Goal: Task Accomplishment & Management: Manage account settings

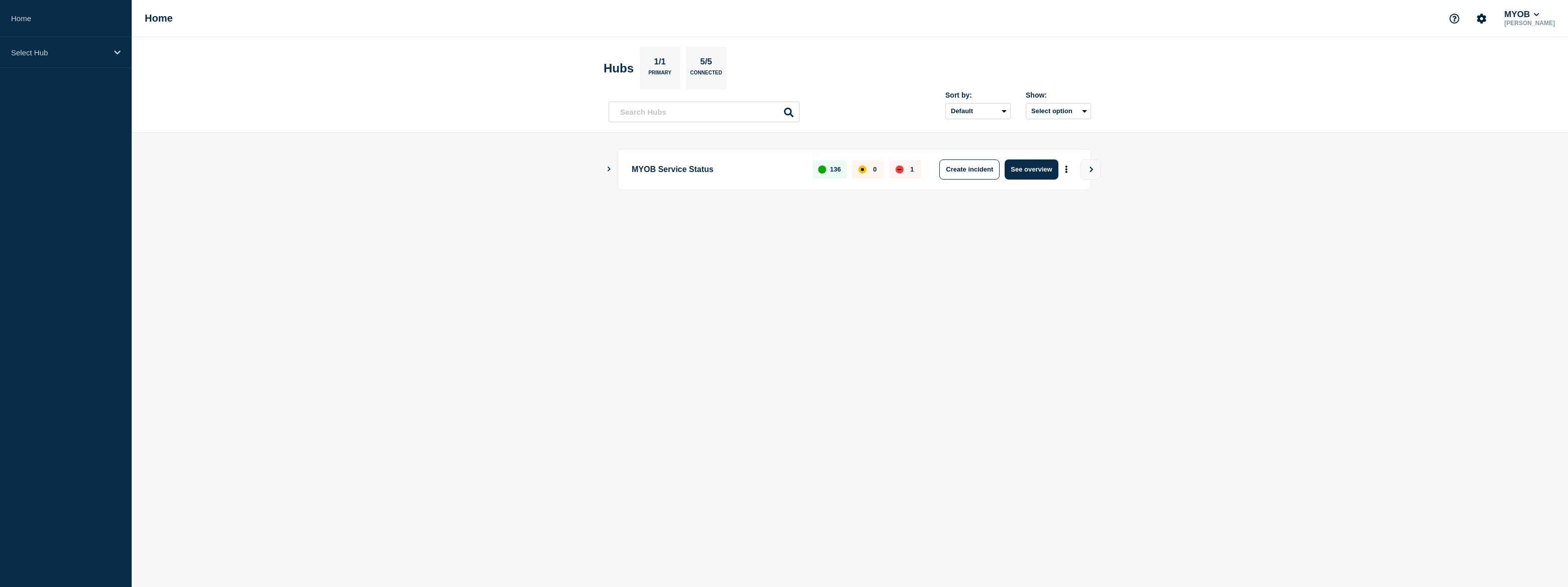
click at [1539, 13] on icon at bounding box center [1536, 15] width 5 height 6
click at [1538, 91] on link "User settings" at bounding box center [1534, 95] width 44 height 9
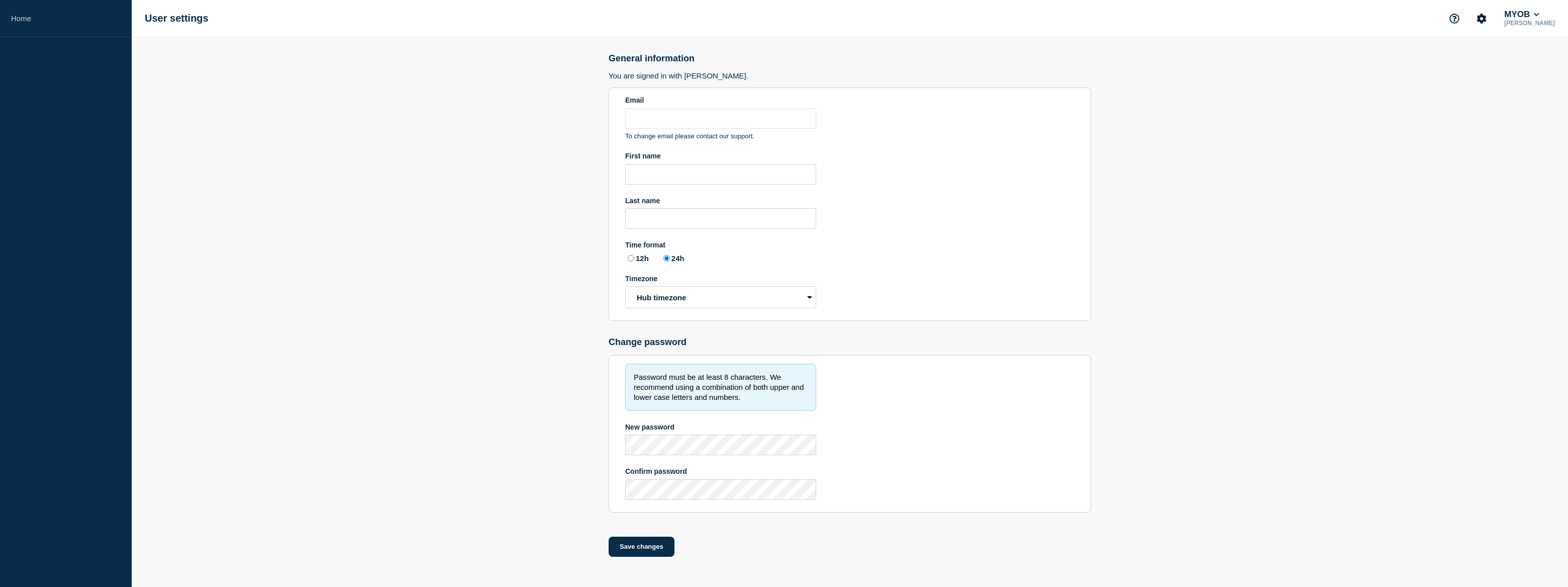
type input "[PERSON_NAME][EMAIL_ADDRESS][DOMAIN_NAME]"
type input "[PERSON_NAME]"
radio input "true"
select select "hub"
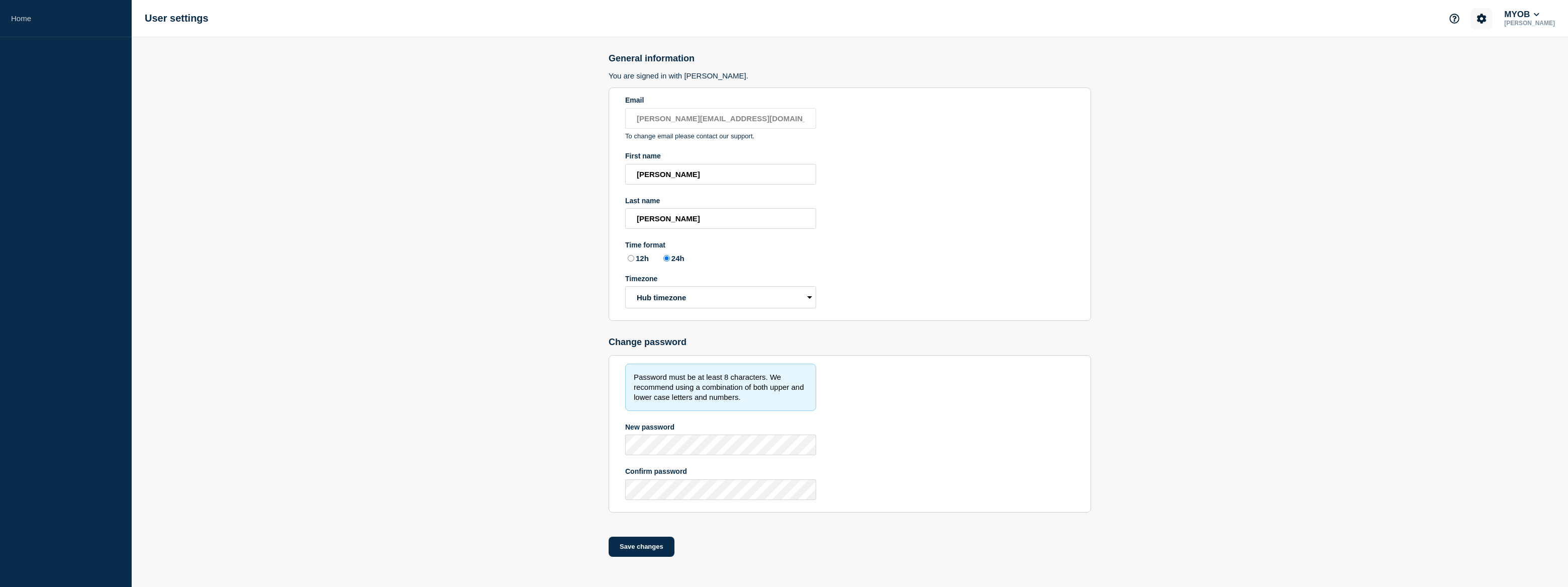
click at [1486, 19] on icon "Account settings" at bounding box center [1482, 18] width 10 height 10
click at [1488, 61] on link "Team Members" at bounding box center [1497, 59] width 52 height 9
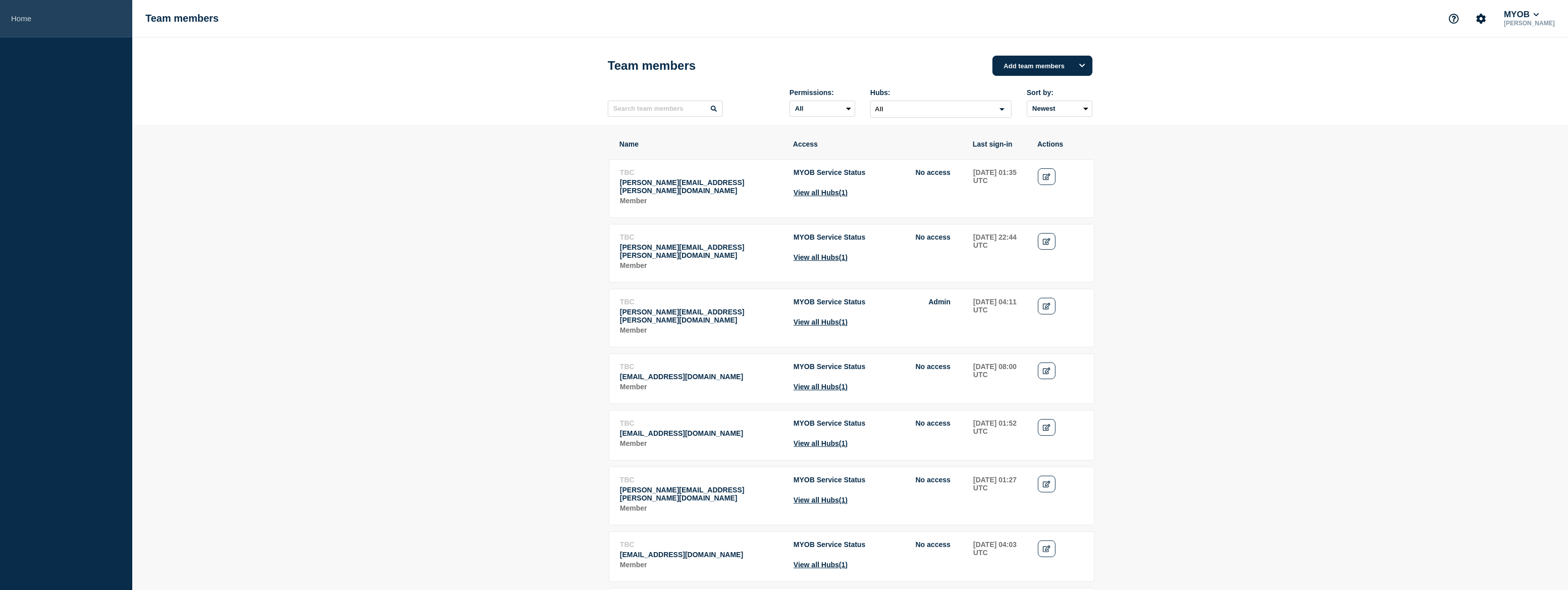
click at [102, 23] on link "Home" at bounding box center [66, 18] width 132 height 37
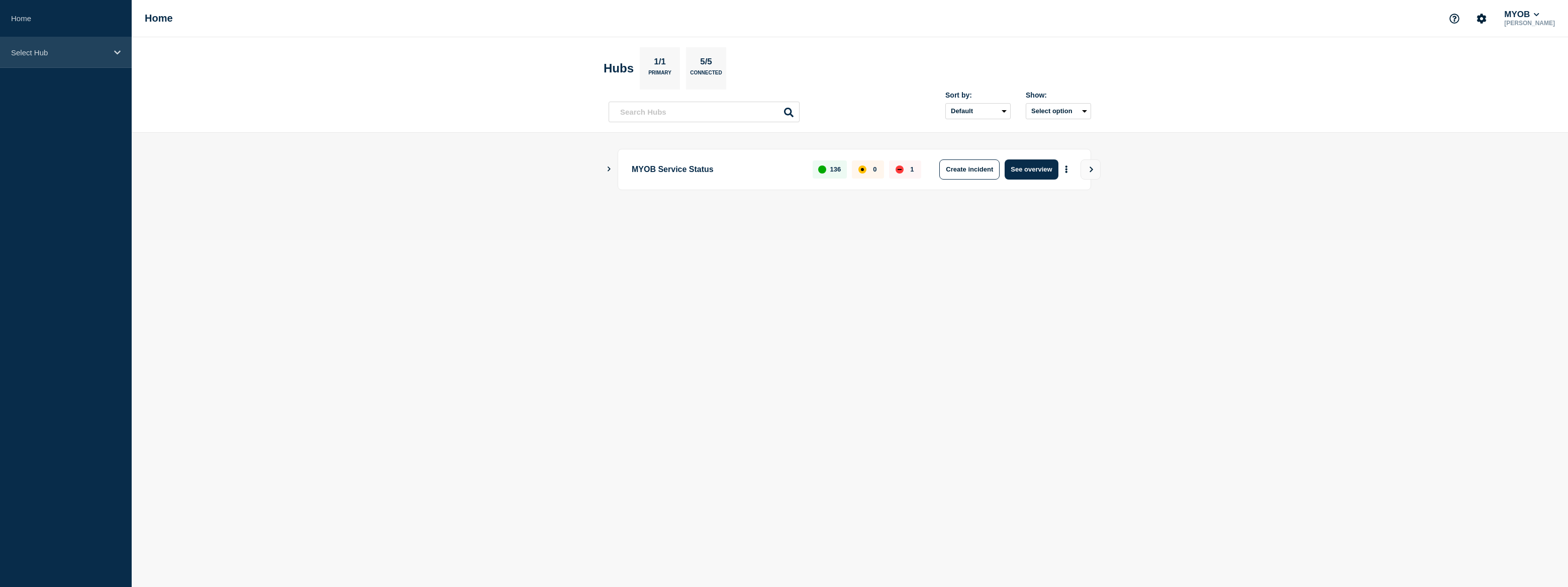
click at [111, 51] on div "Select Hub" at bounding box center [66, 52] width 131 height 30
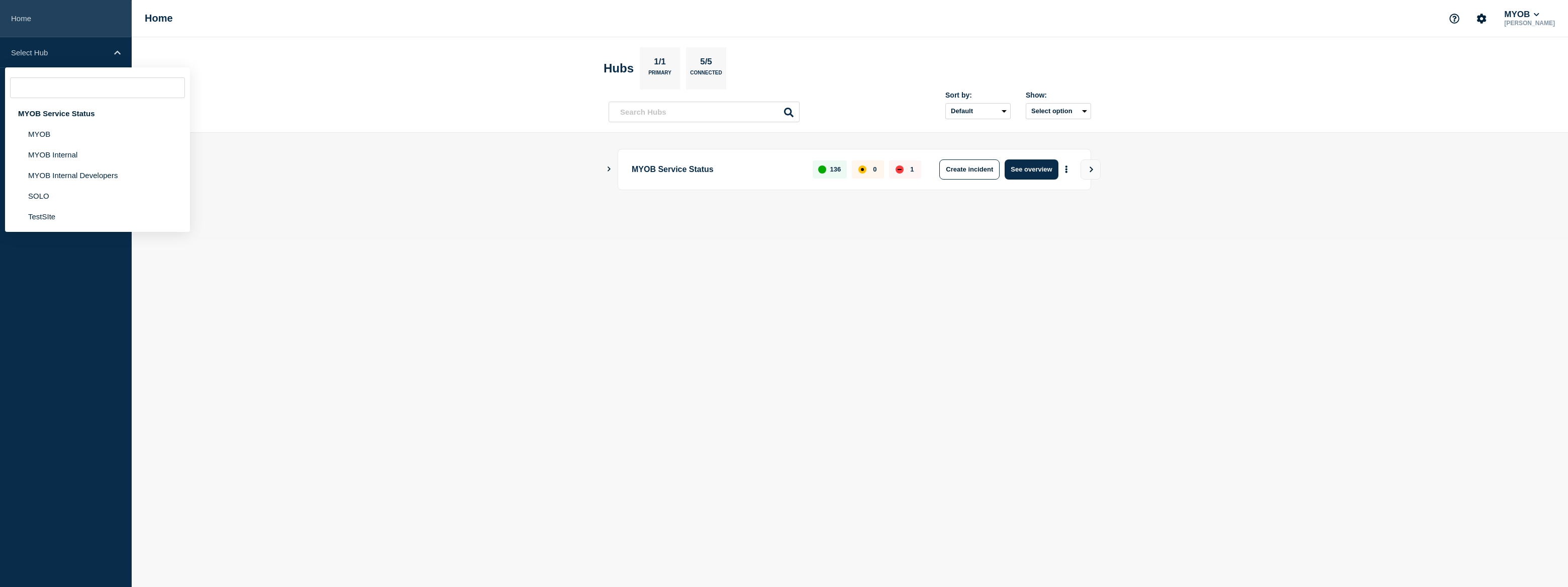
click at [29, 21] on link "Home" at bounding box center [66, 18] width 131 height 37
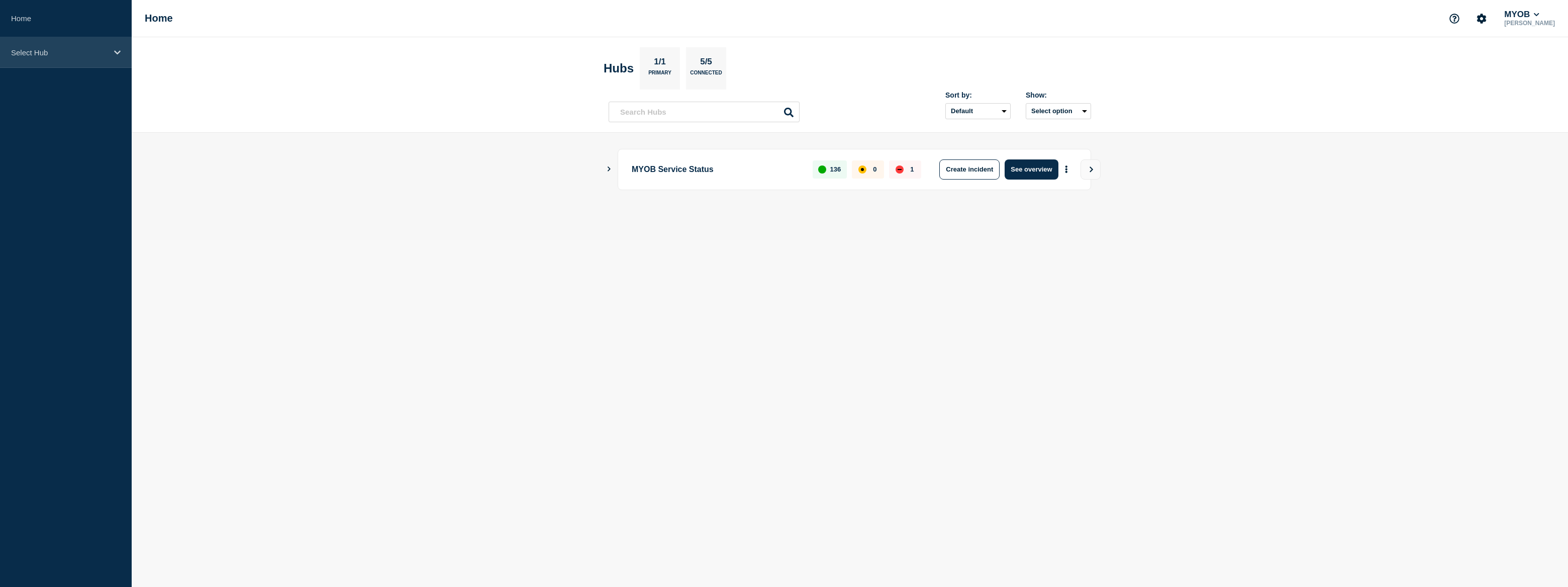
click at [35, 53] on p "Select Hub" at bounding box center [59, 52] width 97 height 9
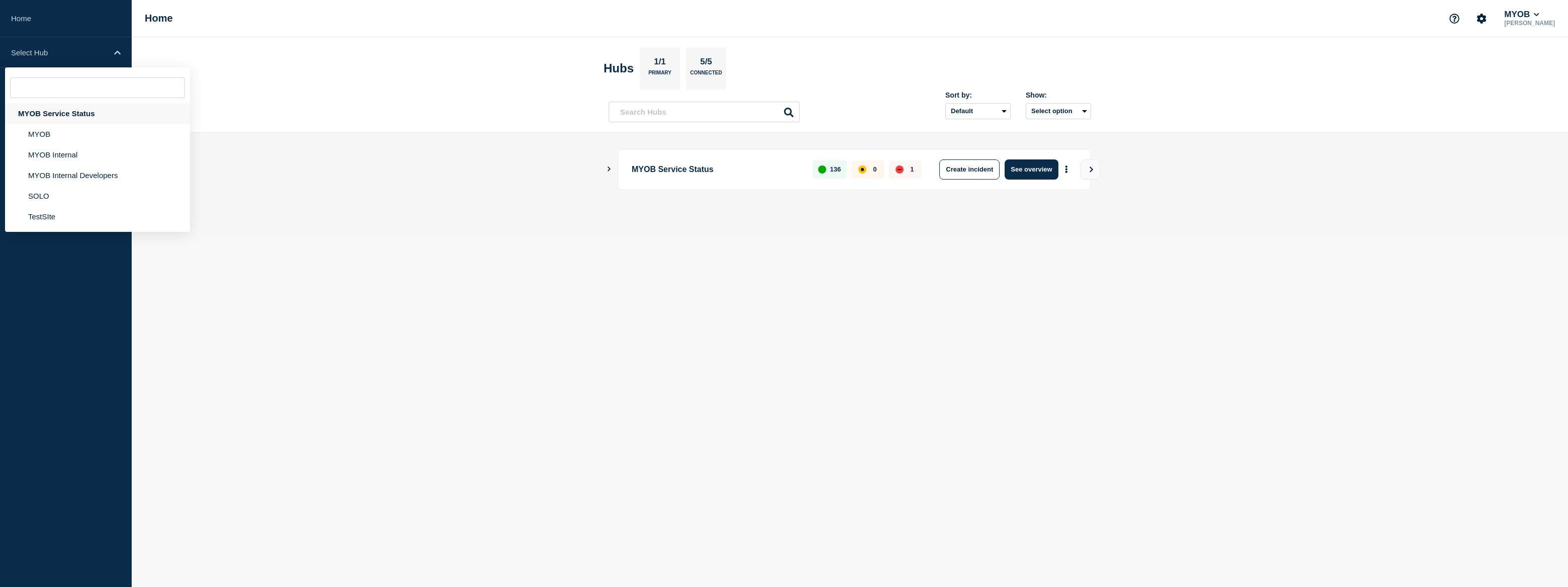
click at [54, 111] on div "MYOB Service Status" at bounding box center [97, 113] width 185 height 21
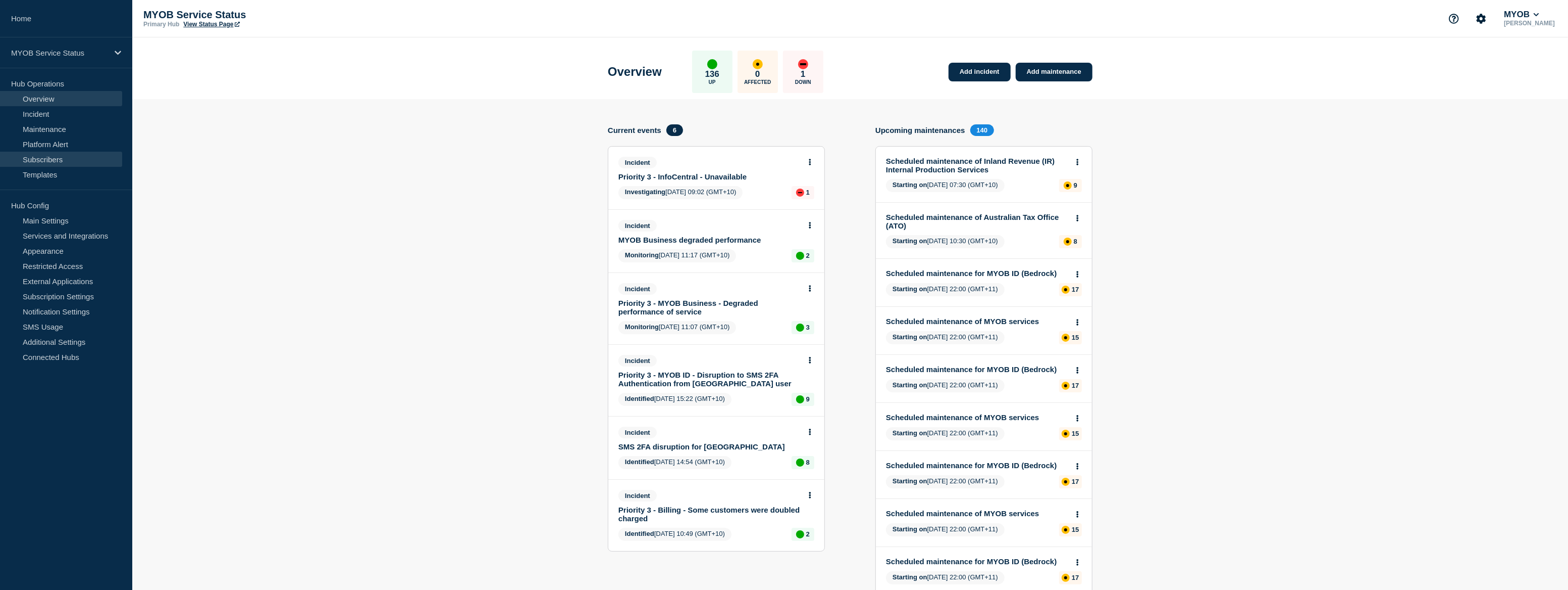
click at [91, 162] on link "Subscribers" at bounding box center [61, 159] width 122 height 15
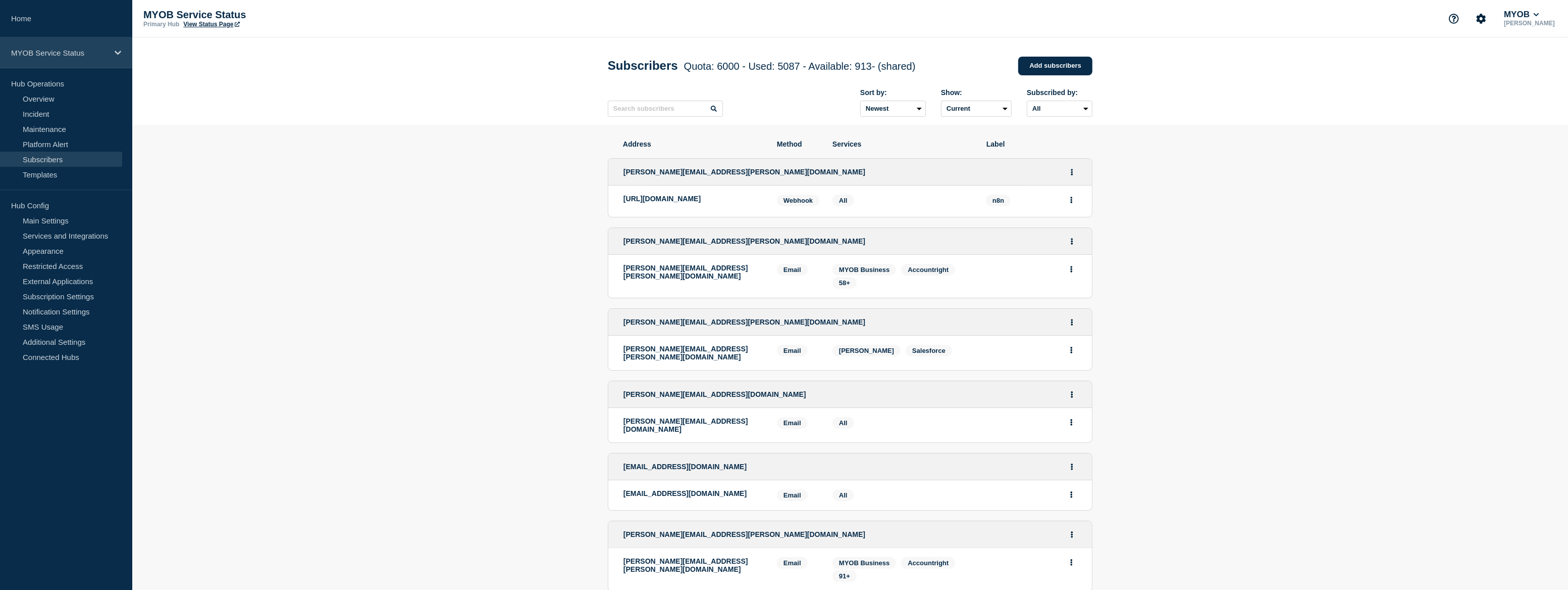
click at [96, 50] on p "MYOB Service Status" at bounding box center [59, 53] width 97 height 9
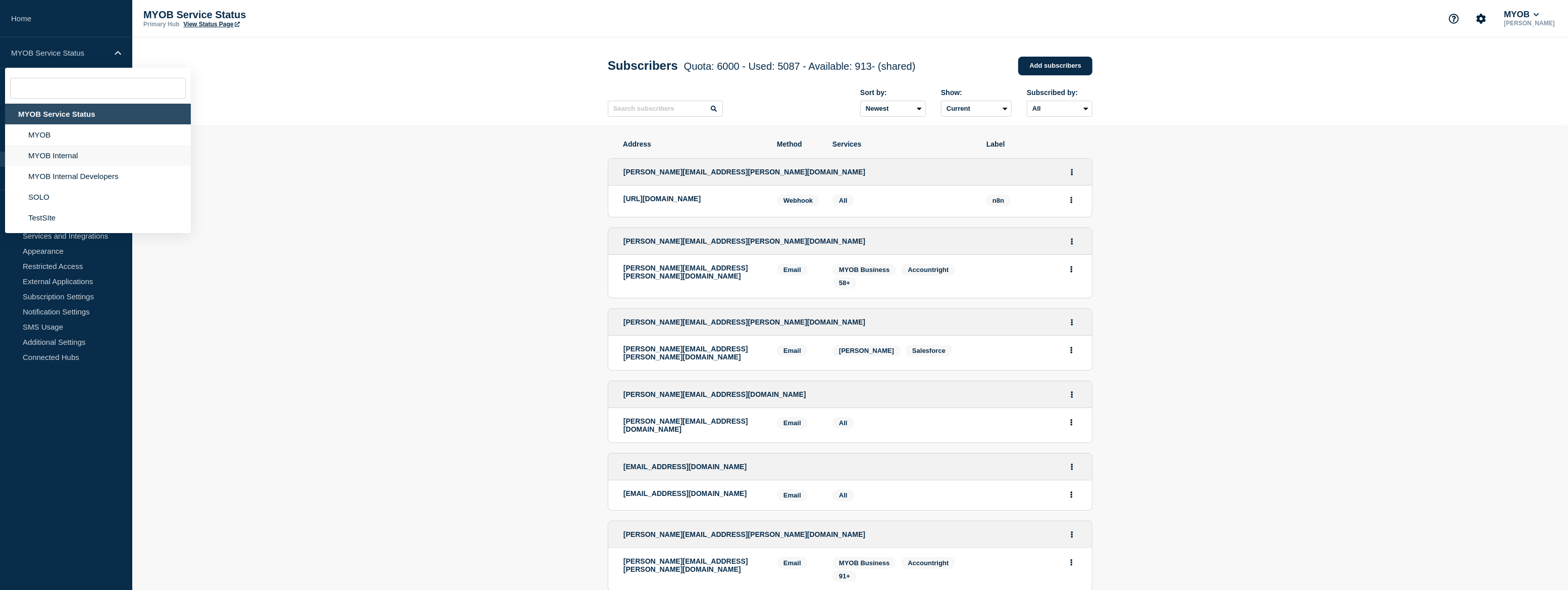
click at [84, 155] on li "MYOB Internal" at bounding box center [98, 155] width 186 height 21
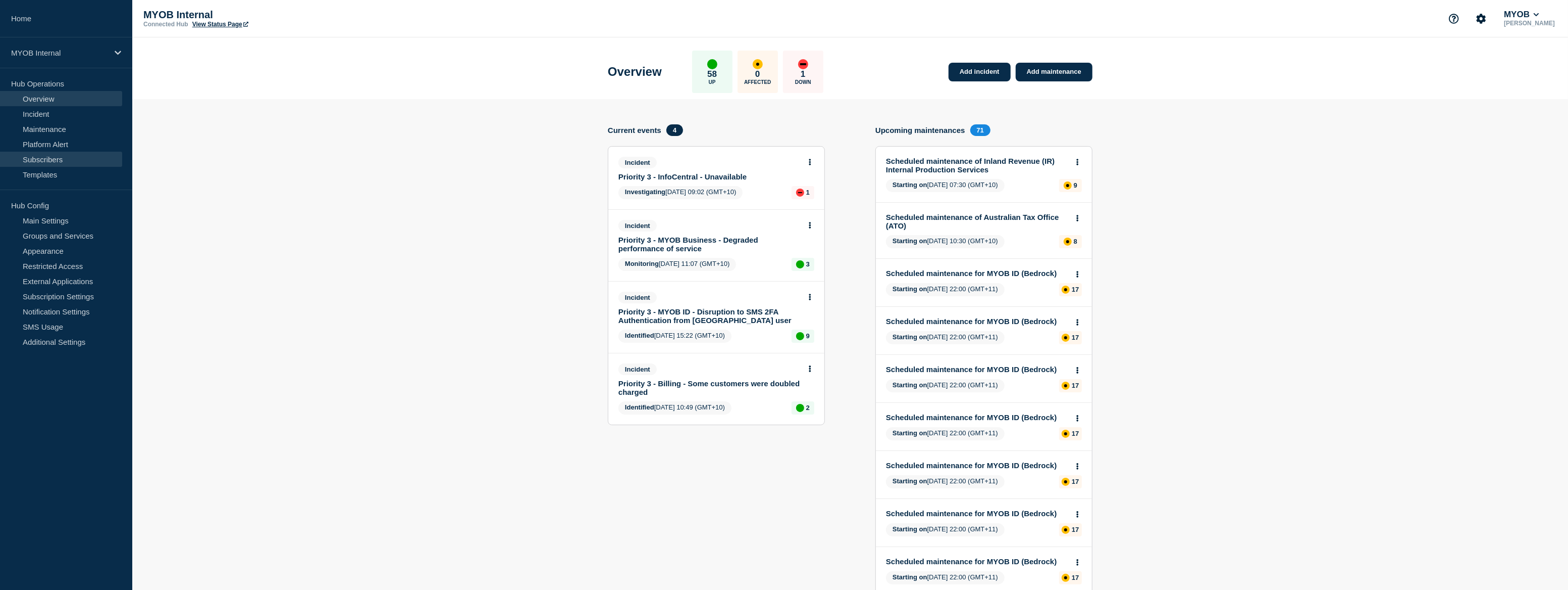
click at [76, 159] on link "Subscribers" at bounding box center [61, 159] width 122 height 15
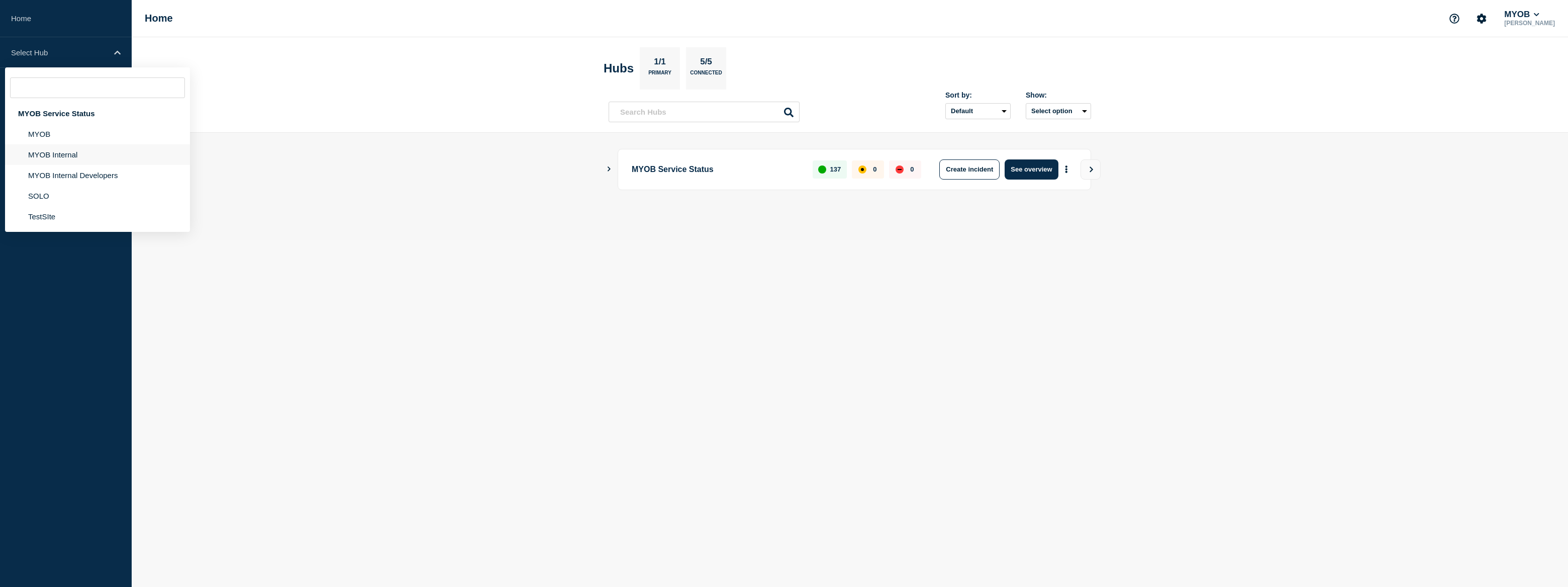
click at [95, 152] on li "MYOB Internal" at bounding box center [97, 155] width 185 height 21
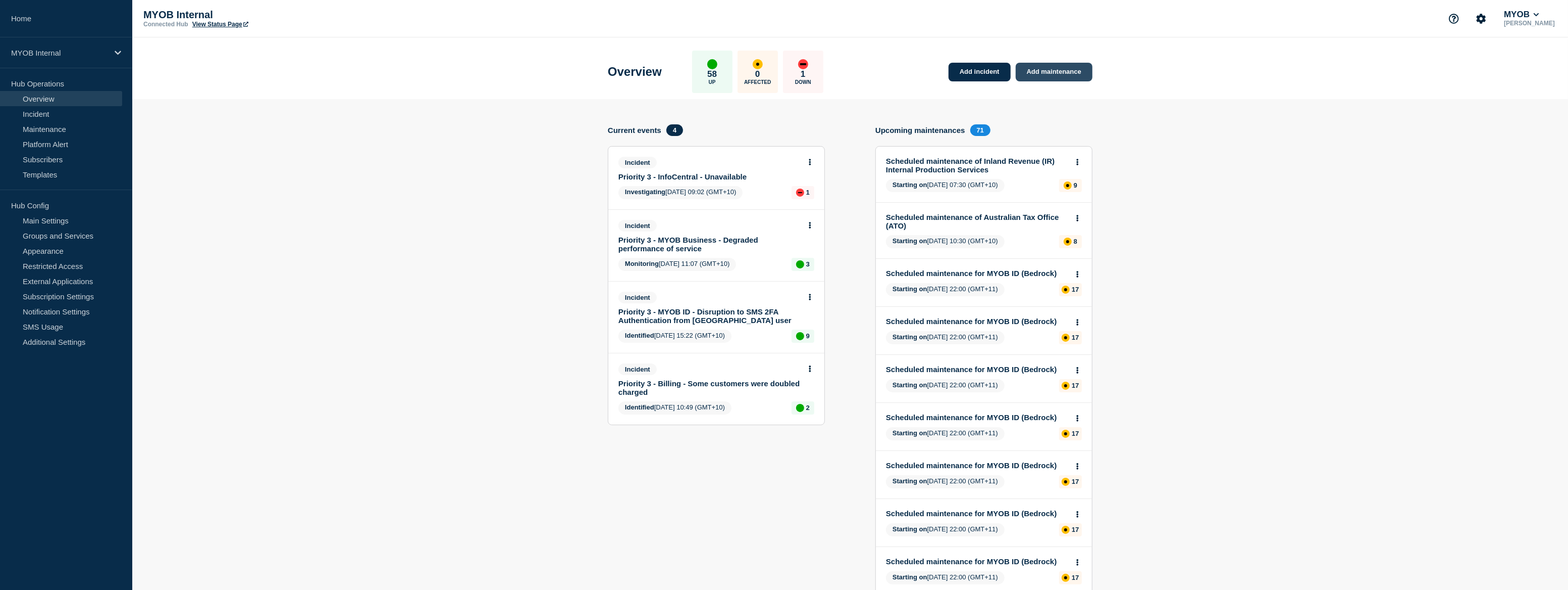
click at [1049, 75] on link "Add maintenance" at bounding box center [1054, 72] width 76 height 19
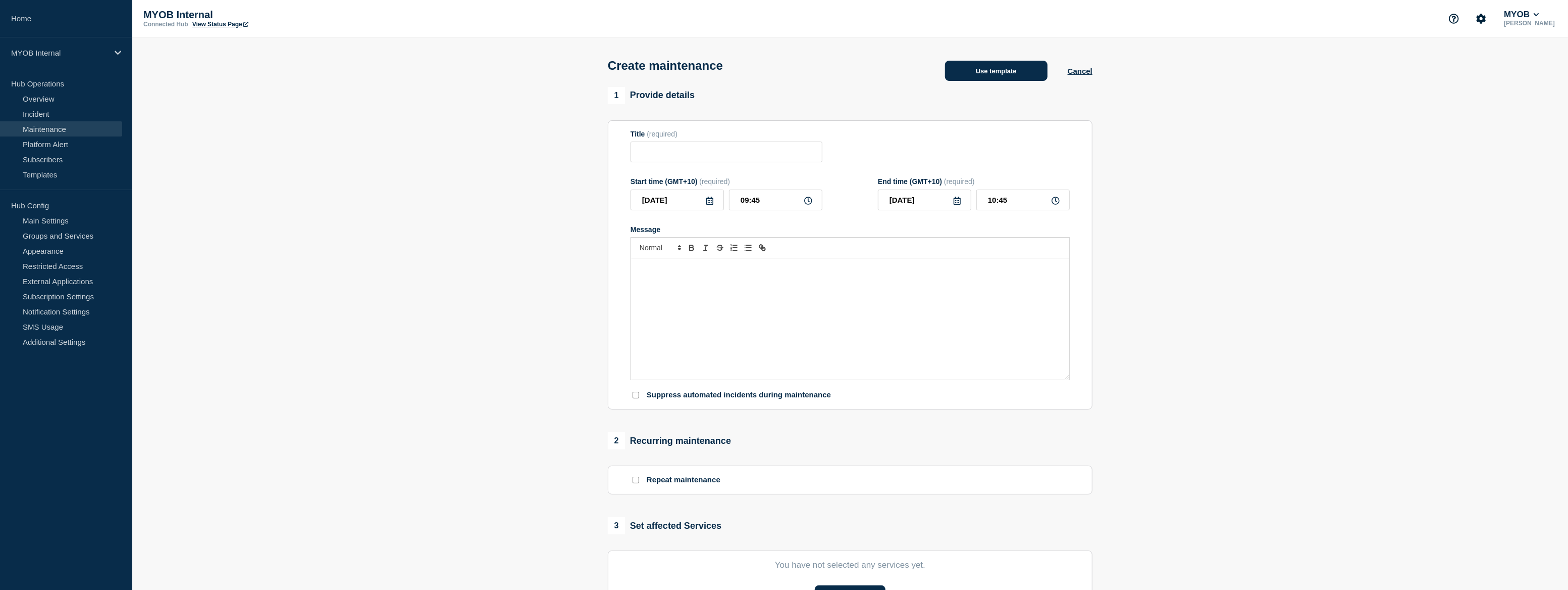
click at [1018, 77] on button "Use template" at bounding box center [997, 70] width 103 height 20
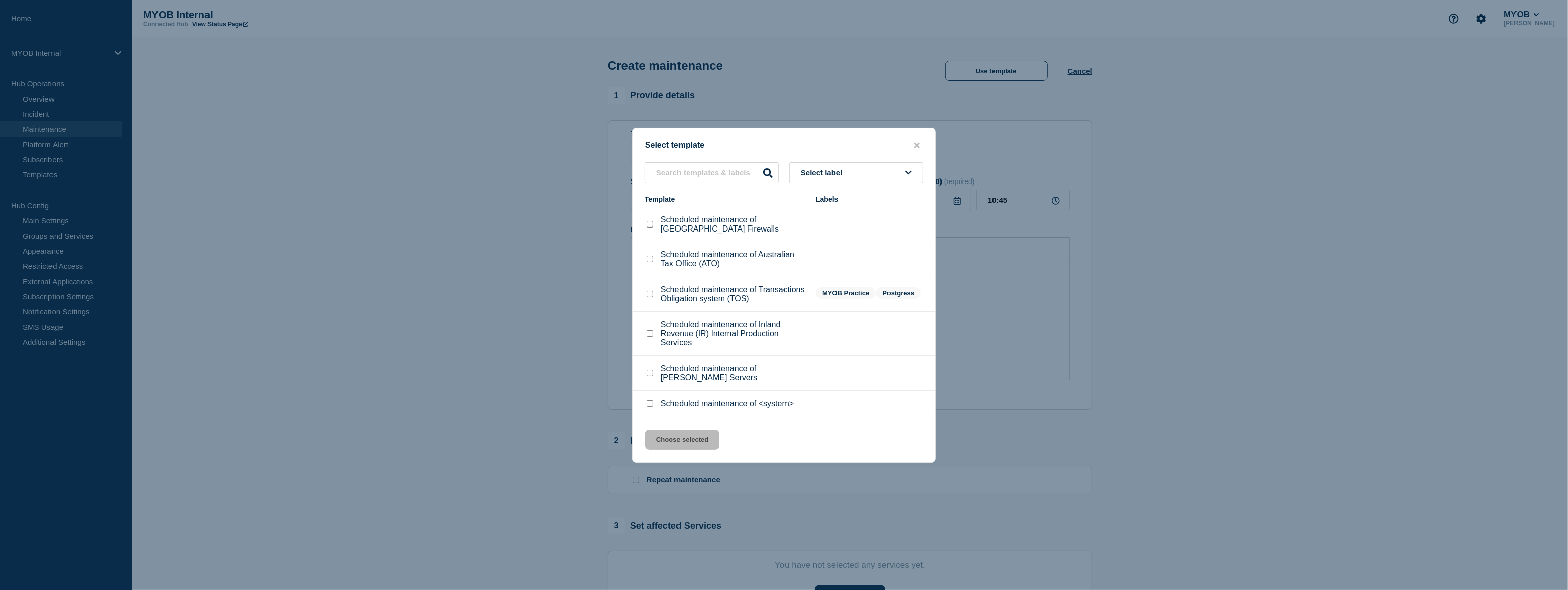
click at [651, 406] on input "Scheduled maintenance of <system> checkbox" at bounding box center [650, 403] width 7 height 7
checkbox input "true"
click at [704, 450] on button "Choose selected" at bounding box center [682, 439] width 74 height 20
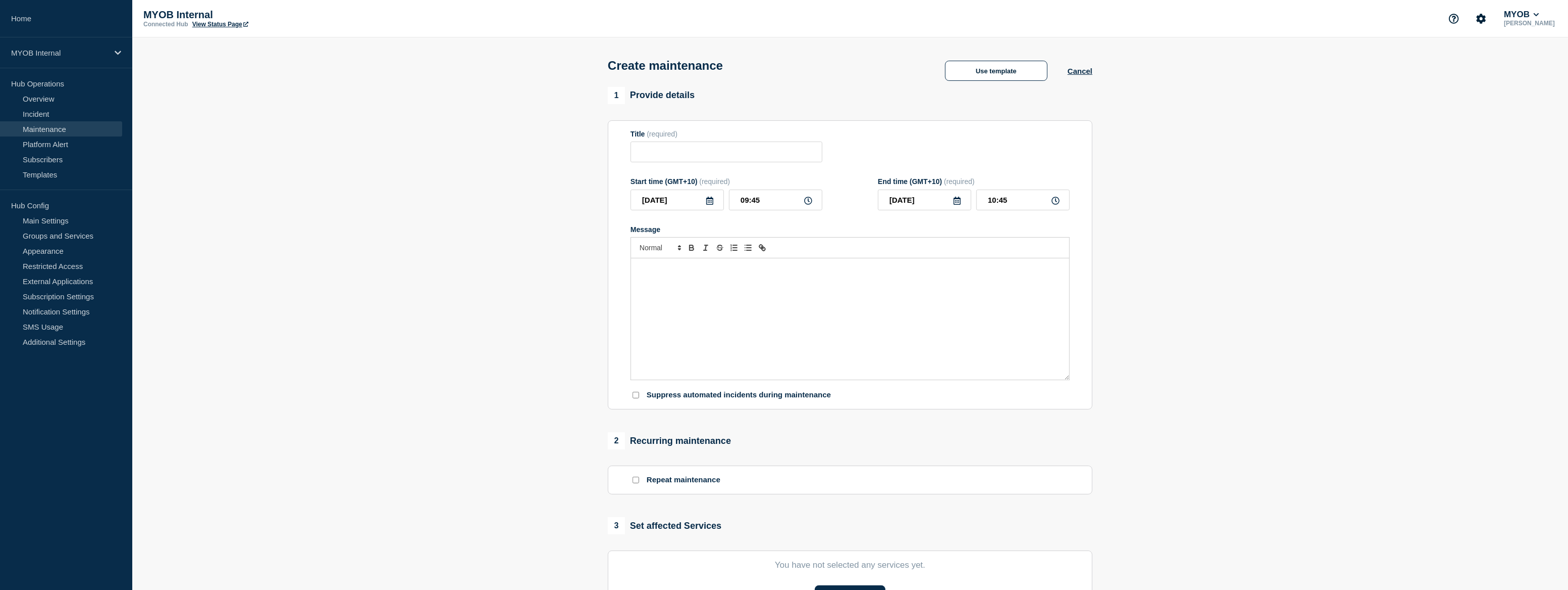
type input "Scheduled maintenance of <system>"
type input "11:45"
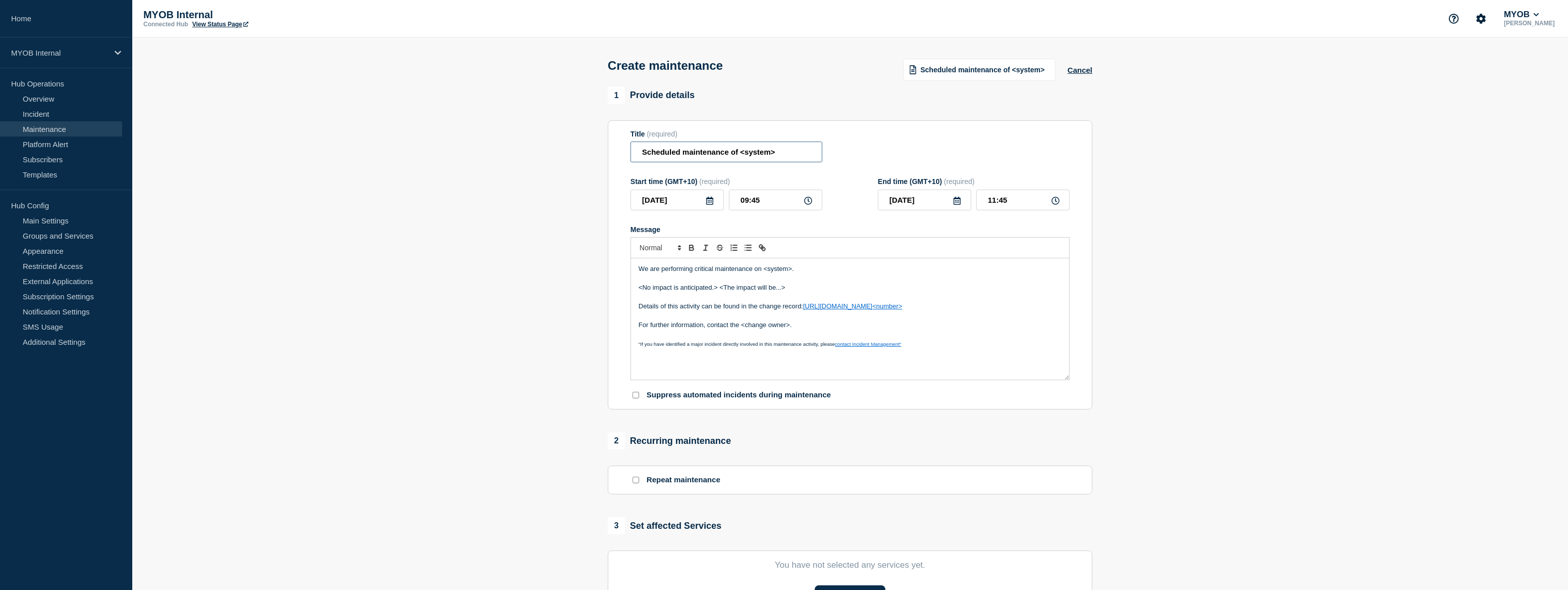
drag, startPoint x: 791, startPoint y: 155, endPoint x: 742, endPoint y: 161, distance: 49.4
click at [742, 161] on input "Scheduled maintenance of <system>" at bounding box center [727, 152] width 192 height 21
type input "Scheduled maintenance of MYOB Practice"
click at [801, 272] on p "We are performing critical maintenance on <system>." at bounding box center [850, 269] width 423 height 9
drag, startPoint x: 793, startPoint y: 271, endPoint x: 764, endPoint y: 274, distance: 29.2
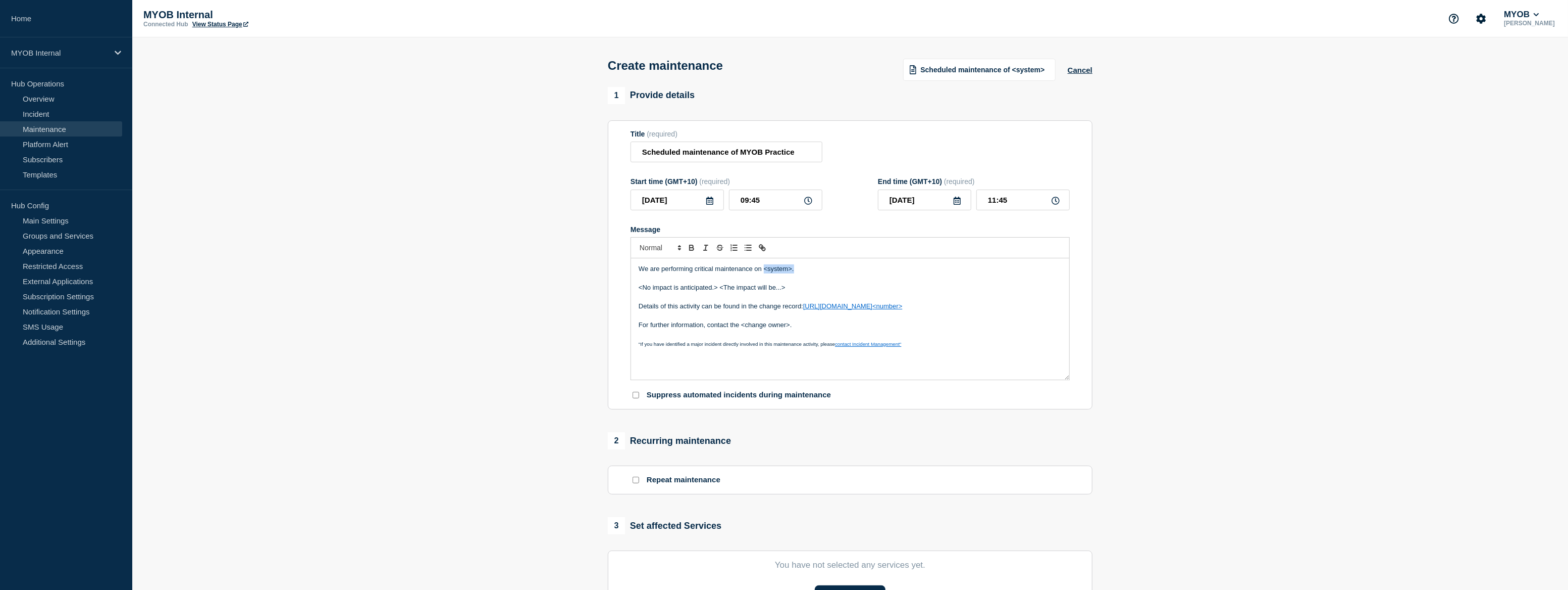
click at [764, 274] on p "We are performing critical maintenance on <system>." at bounding box center [850, 269] width 423 height 9
click at [853, 267] on div "We are performing critical maintenance on MYOB Practice services <No impact is …" at bounding box center [850, 319] width 438 height 121
drag, startPoint x: 787, startPoint y: 289, endPoint x: 635, endPoint y: 288, distance: 152.0
click at [635, 288] on div "We are performing critical maintenance on MYOB Practice services, Increase Lodg…" at bounding box center [850, 319] width 438 height 121
click at [739, 296] on p "Message" at bounding box center [850, 297] width 423 height 9
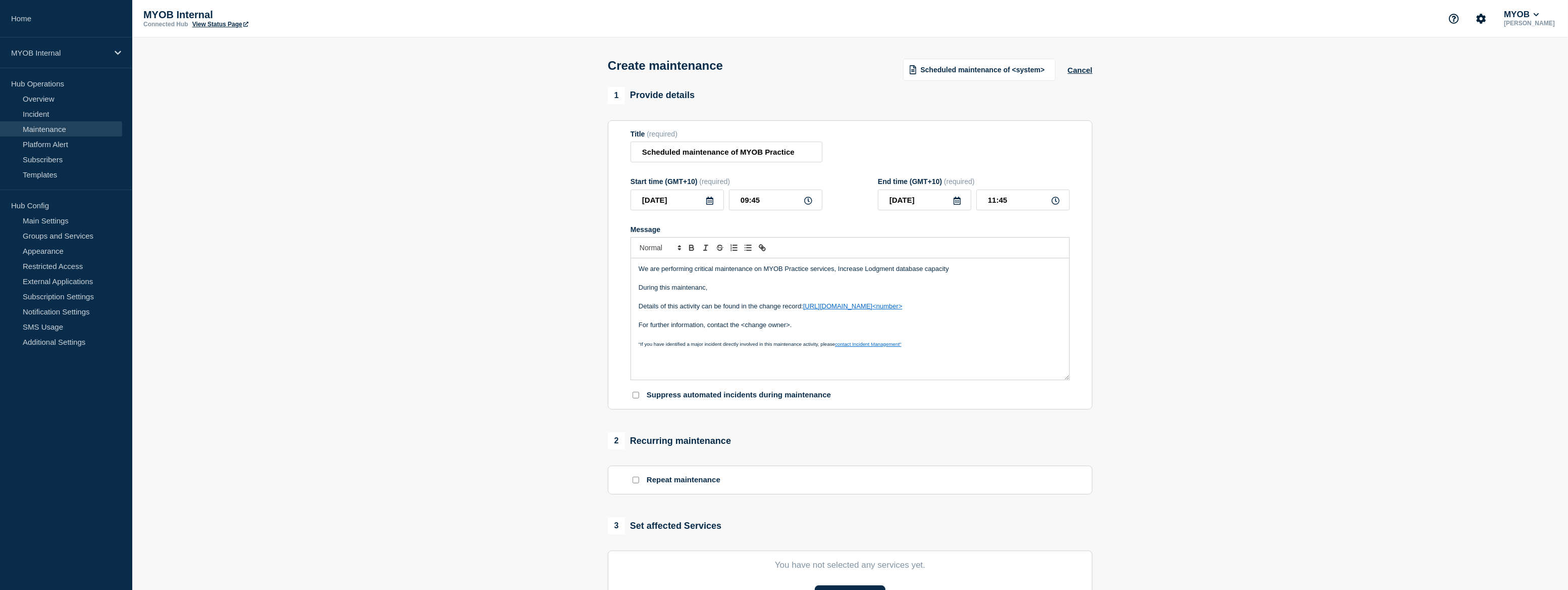
click at [714, 291] on p "During this maintenanc," at bounding box center [850, 287] width 423 height 9
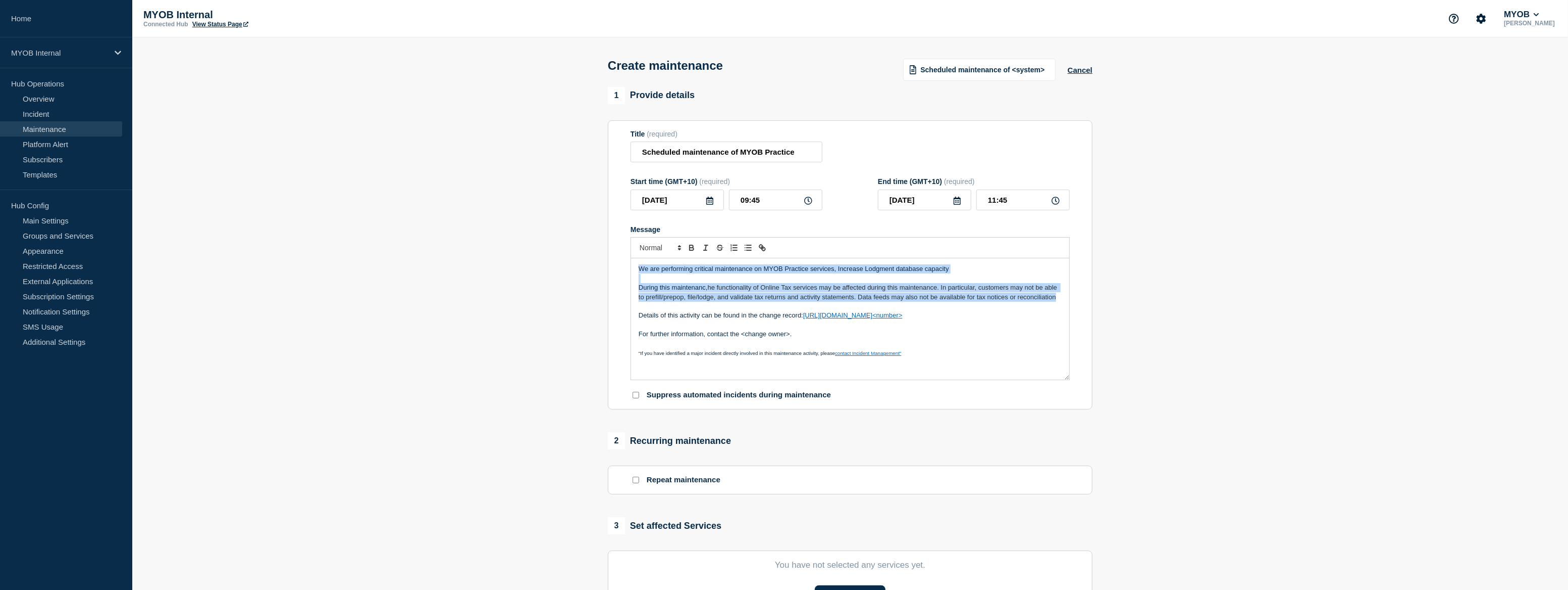
drag, startPoint x: 1059, startPoint y: 299, endPoint x: 631, endPoint y: 274, distance: 428.7
click at [631, 274] on div "We are performing critical maintenance on MYOB Practice services, Increase Lodg…" at bounding box center [850, 319] width 438 height 121
copy div "We are performing critical maintenance on MYOB Practice services, Increase Lodg…"
click at [741, 297] on span "he functionality of Online Tax services may be affected during this maintenance…" at bounding box center [849, 291] width 421 height 17
drag, startPoint x: 635, startPoint y: 271, endPoint x: 1000, endPoint y: 309, distance: 367.0
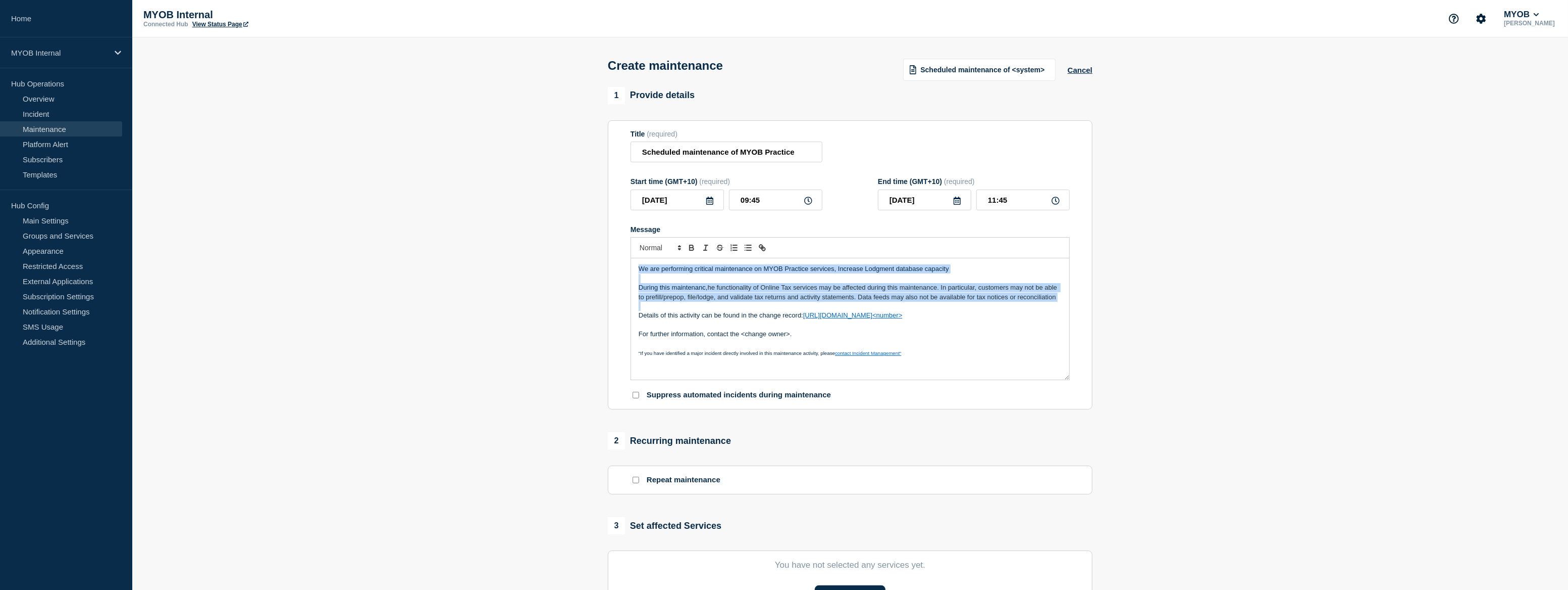
click at [1000, 309] on div "We are performing critical maintenance on MYOB Practice services, Increase Lodg…" at bounding box center [850, 319] width 438 height 121
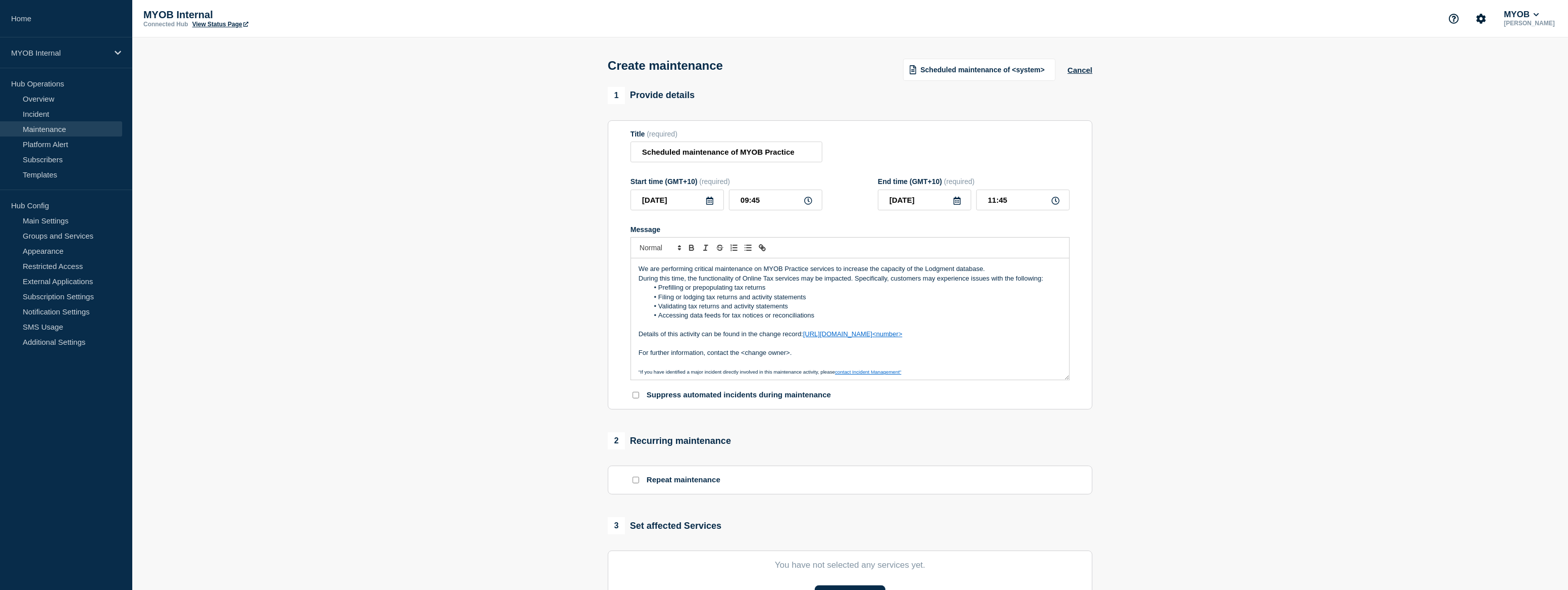
click at [994, 270] on p "We are performing critical maintenance on MYOB Practice services to increase th…" at bounding box center [850, 269] width 423 height 9
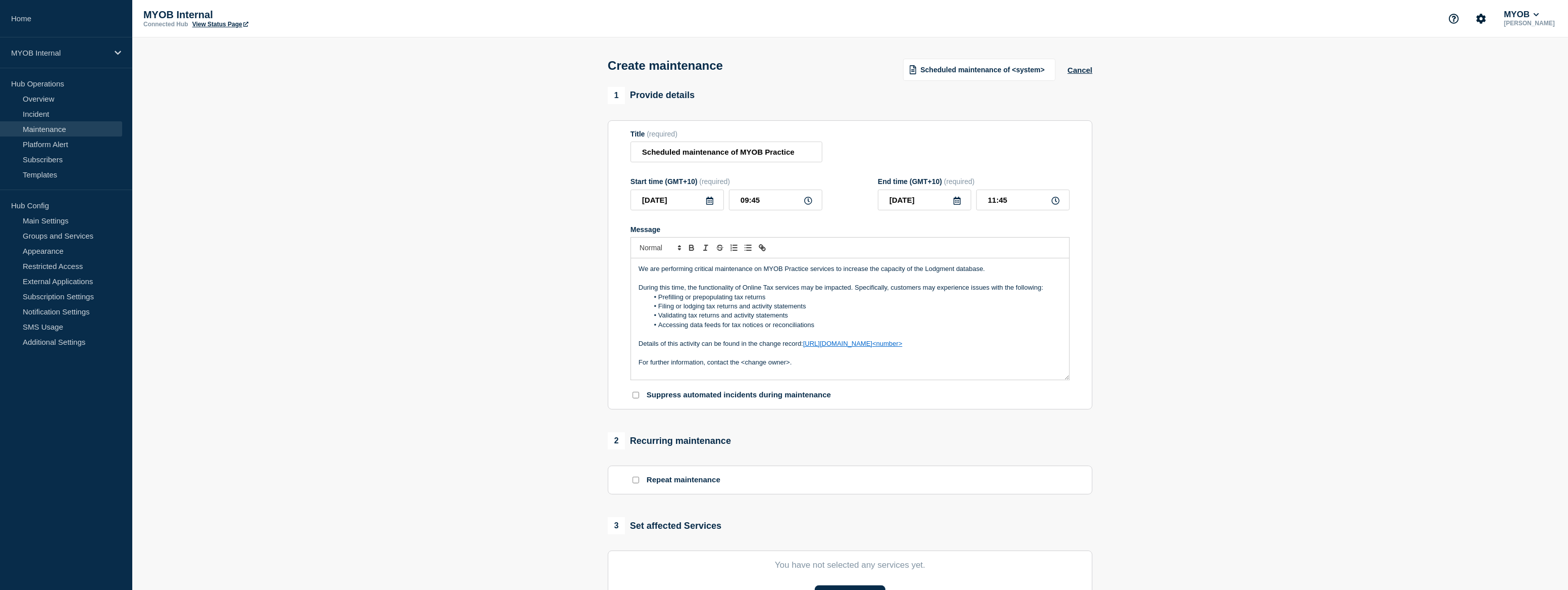
click at [978, 292] on p "During this time, the functionality of Online Tax services may be impacted. Spe…" at bounding box center [850, 287] width 423 height 9
drag, startPoint x: 974, startPoint y: 356, endPoint x: 804, endPoint y: 355, distance: 170.0
click at [804, 348] on p "Details of this activity can be found in the change record: https://helpme.myob…" at bounding box center [850, 343] width 423 height 9
click at [812, 348] on p "Details of this activity can be found in the change record here" at bounding box center [850, 343] width 423 height 9
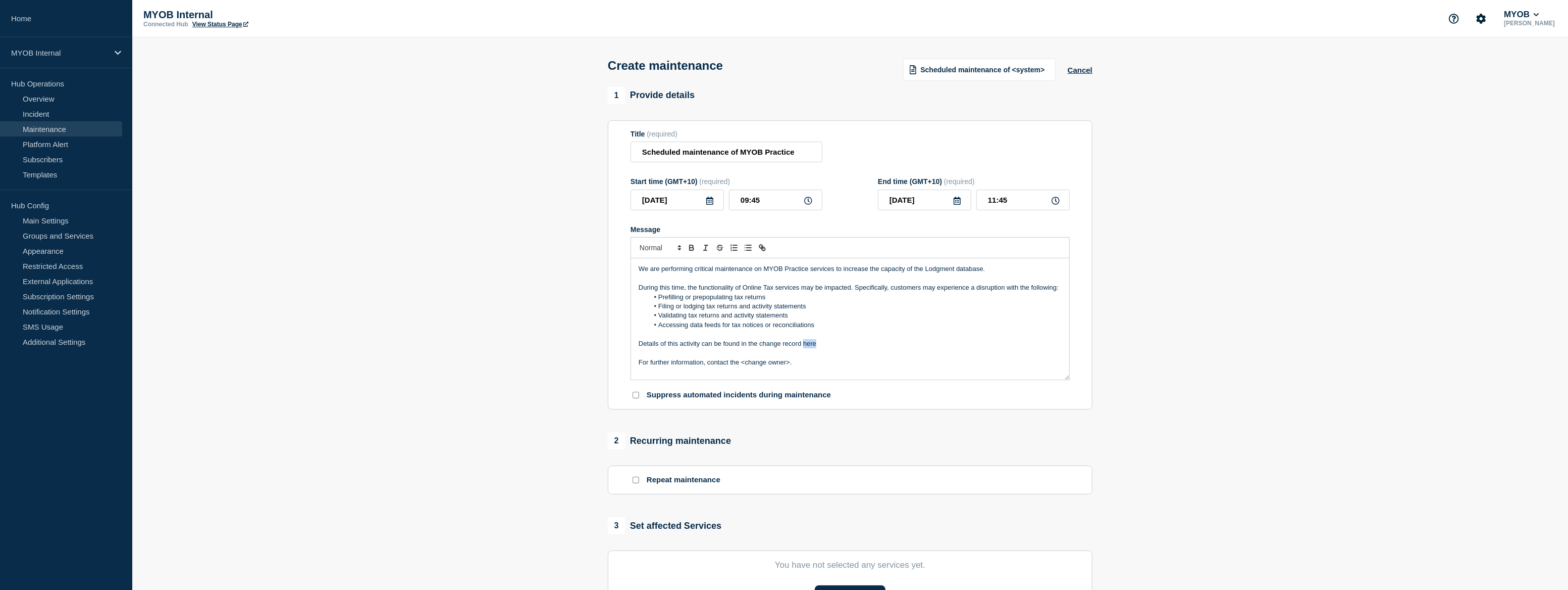
click at [812, 348] on p "Details of this activity can be found in the change record here" at bounding box center [850, 343] width 423 height 9
click at [763, 252] on icon "Toggle link" at bounding box center [762, 247] width 9 height 9
paste input "ttps://arlive.atlassian.net/browse/PRCTAX-22611"
click at [878, 373] on link at bounding box center [870, 371] width 23 height 7
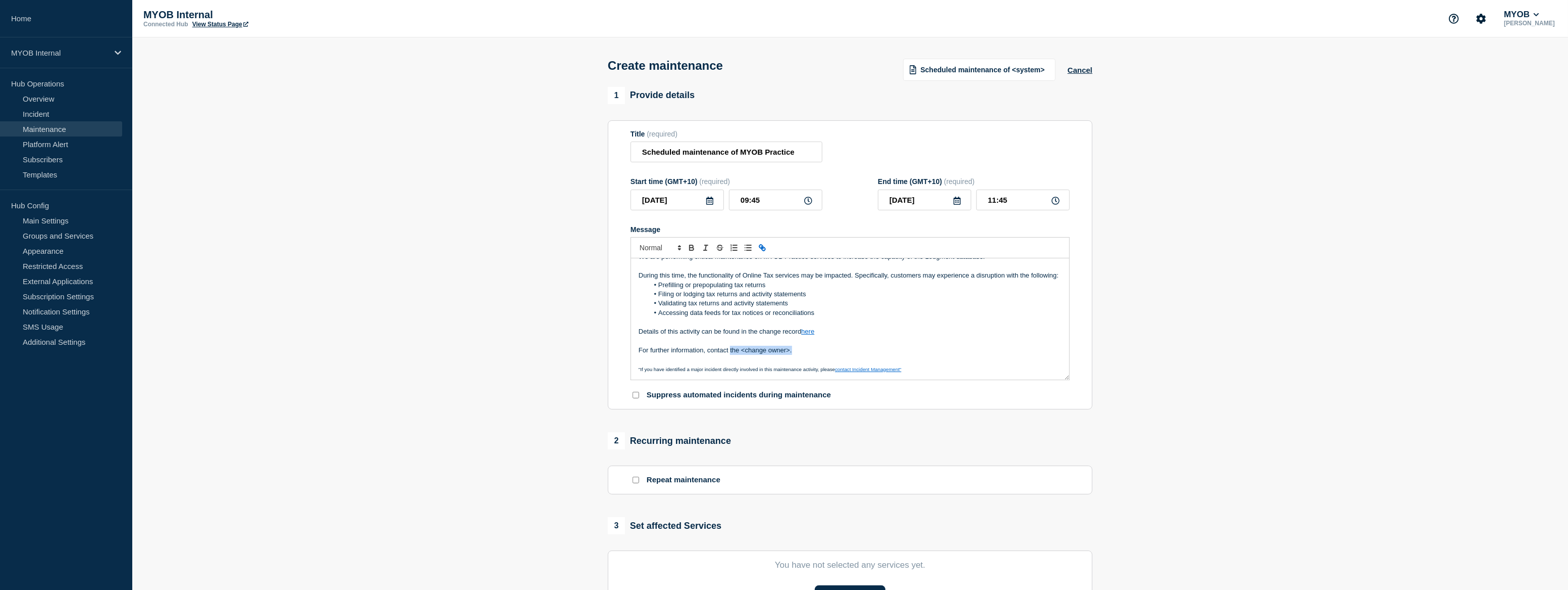
drag, startPoint x: 781, startPoint y: 353, endPoint x: 730, endPoint y: 353, distance: 51.0
click at [730, 353] on p "For further information, contact the <change owner>." at bounding box center [850, 350] width 423 height 9
drag, startPoint x: 775, startPoint y: 354, endPoint x: 730, endPoint y: 350, distance: 45.2
click at [730, 350] on p "For further information, contact #t-betelgeuse" at bounding box center [850, 350] width 423 height 9
click at [762, 251] on icon "Toggle link" at bounding box center [764, 249] width 4 height 4
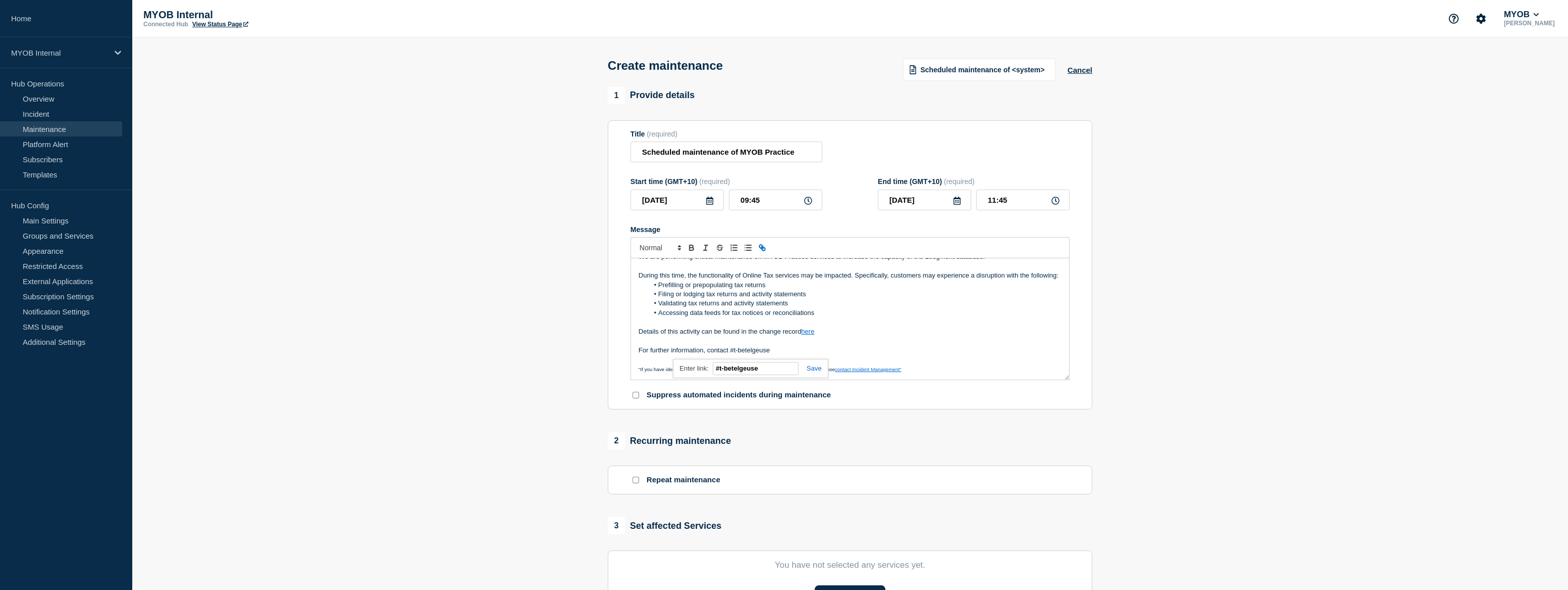
paste input "https://myob.slack.com/archives/C0CDE7G5U"
type input "https://myob.slack.com/archives/C0CDE7G5U"
click at [813, 372] on link at bounding box center [810, 368] width 23 height 7
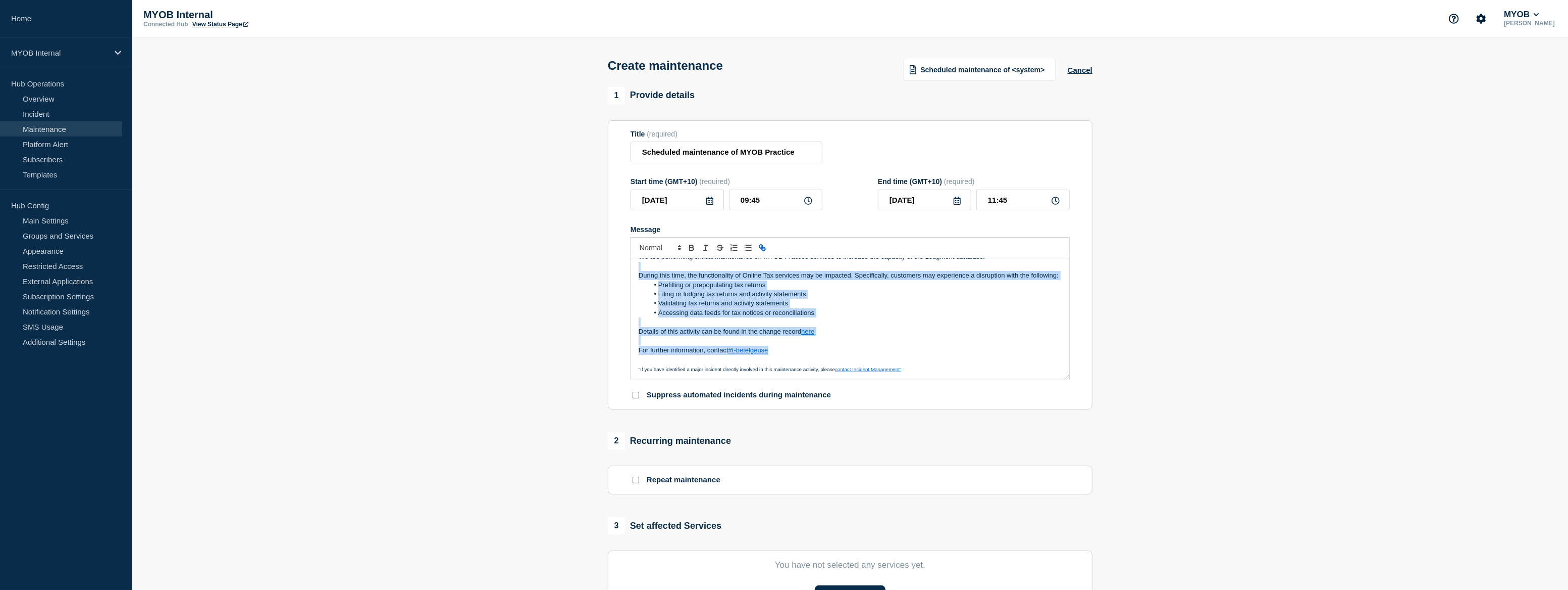
scroll to position [0, 0]
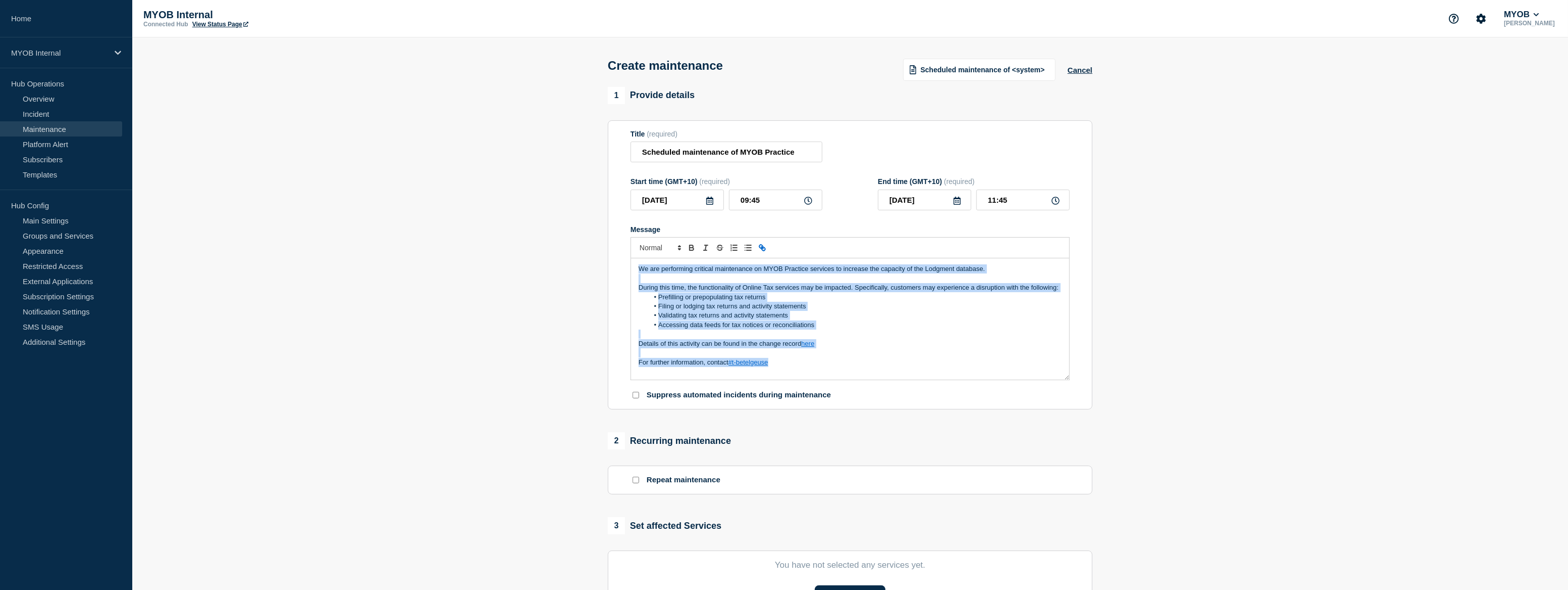
drag, startPoint x: 797, startPoint y: 357, endPoint x: 624, endPoint y: 266, distance: 195.5
click at [624, 266] on section "Title (required) Scheduled maintenance of MYOB Practice Start time (GMT+10) (re…" at bounding box center [850, 265] width 485 height 289
copy div "We are performing critical maintenance on MYOB Practice services to increase th…"
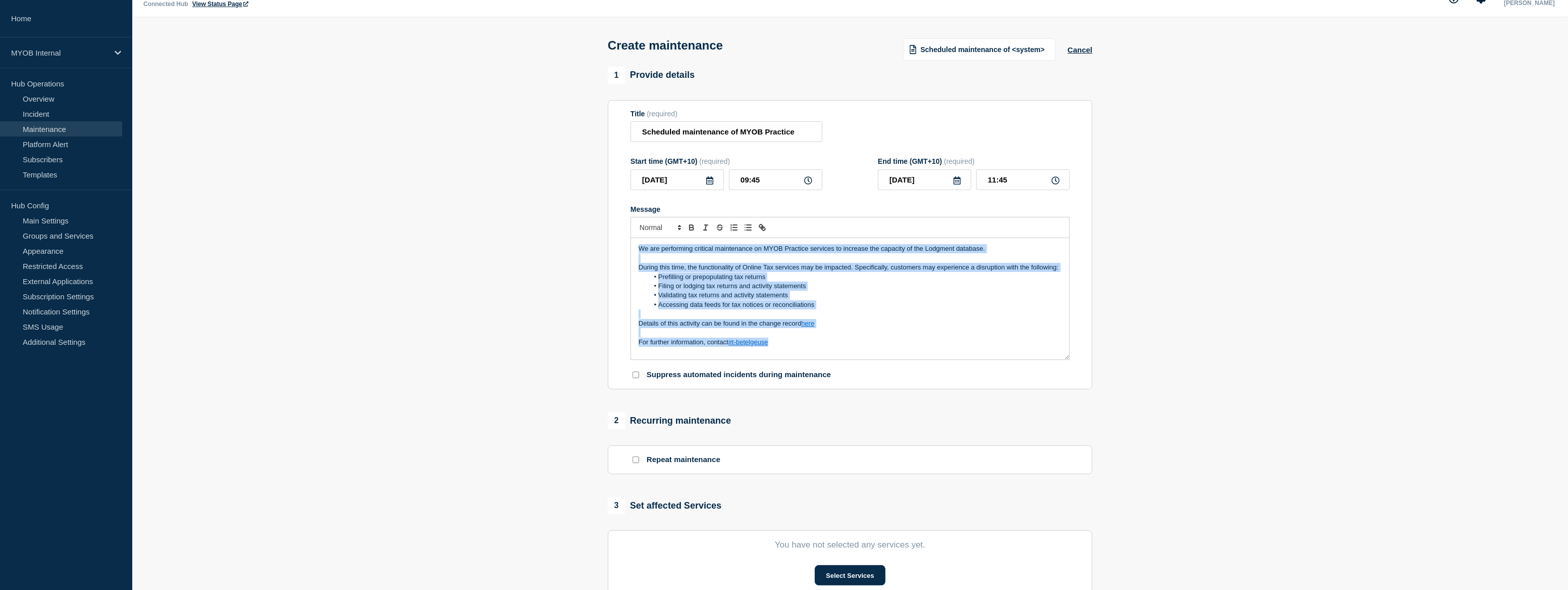
scroll to position [138, 0]
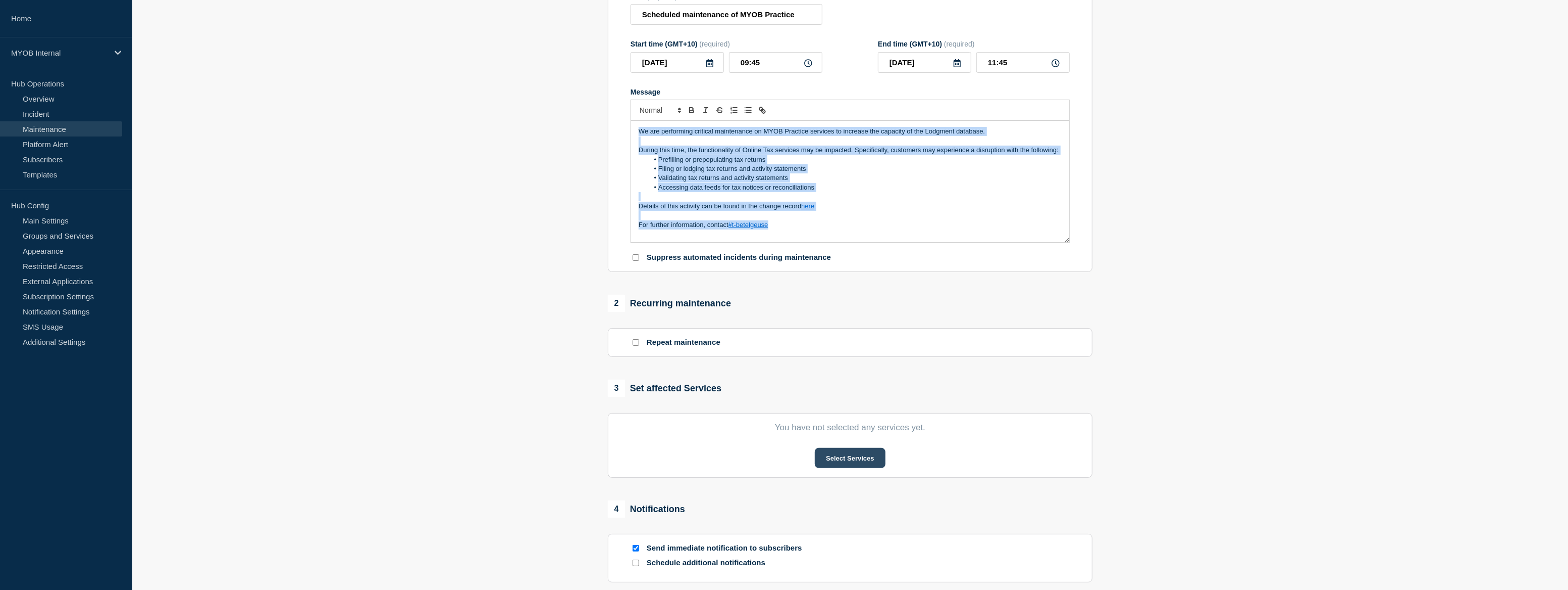
click at [847, 459] on button "Select Services" at bounding box center [850, 458] width 70 height 20
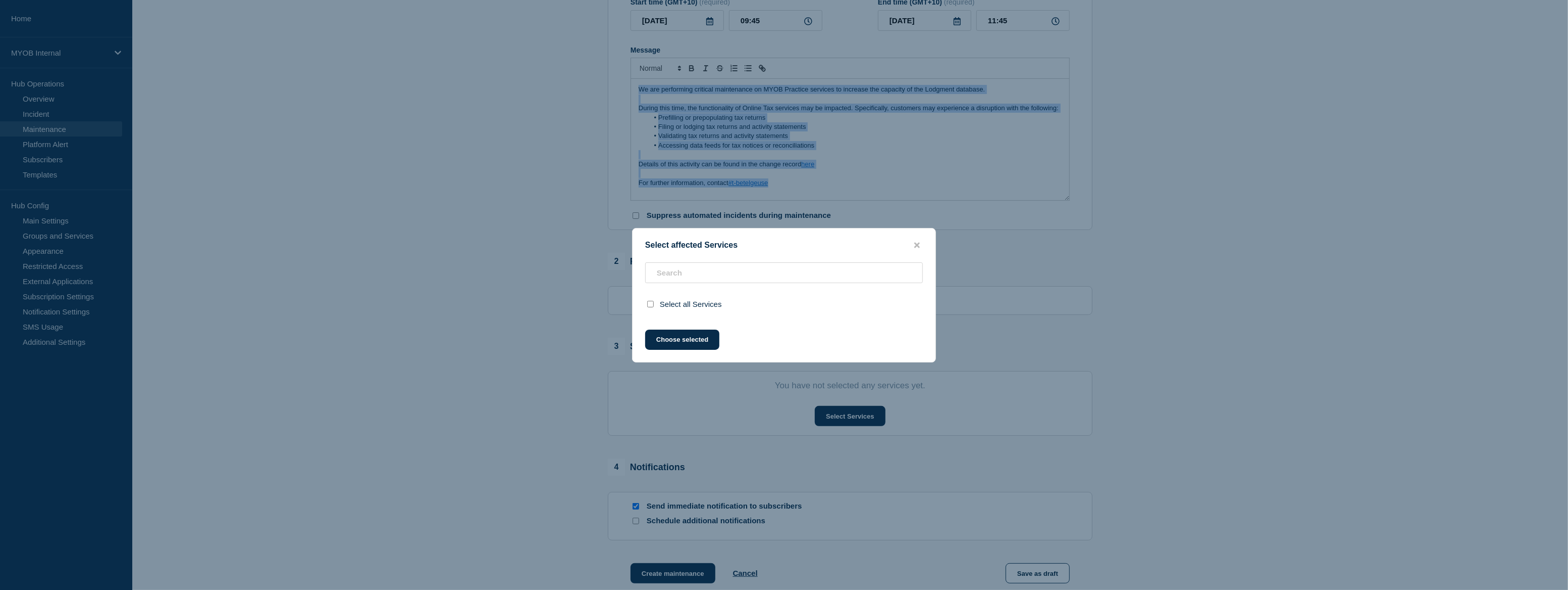
scroll to position [184, 0]
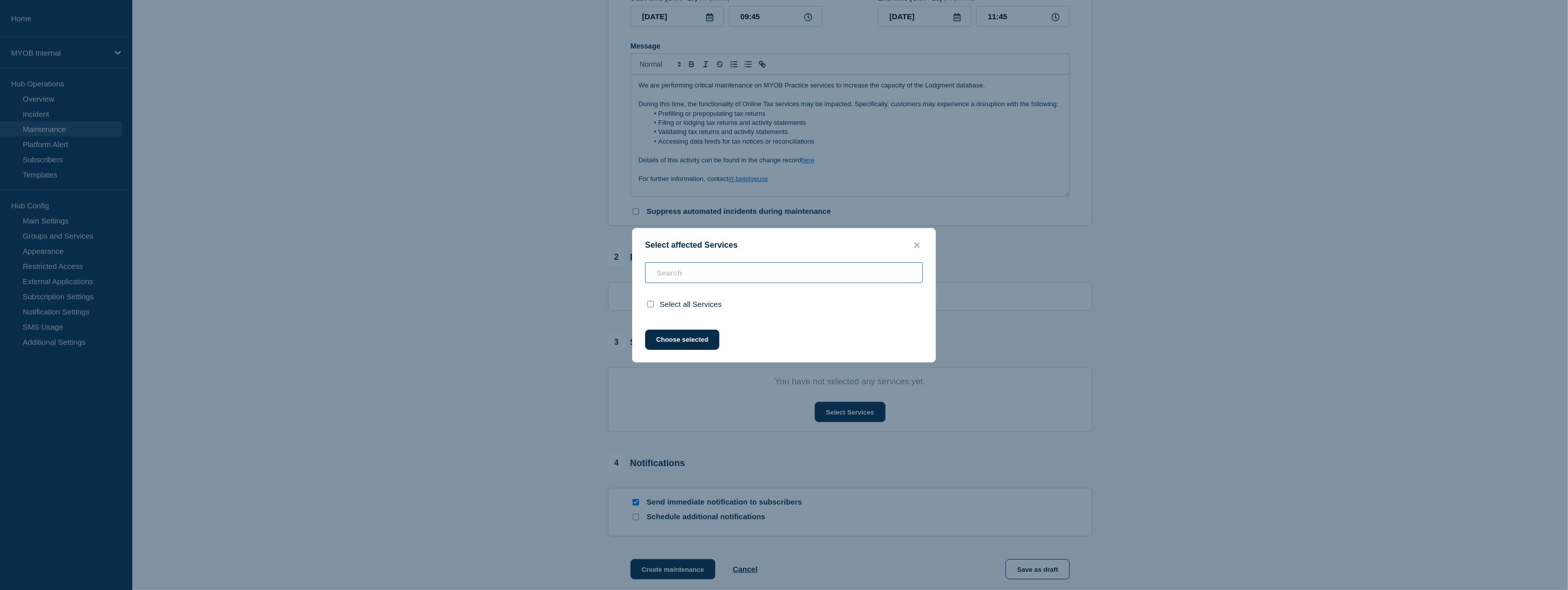
click at [680, 271] on input "text" at bounding box center [784, 273] width 278 height 21
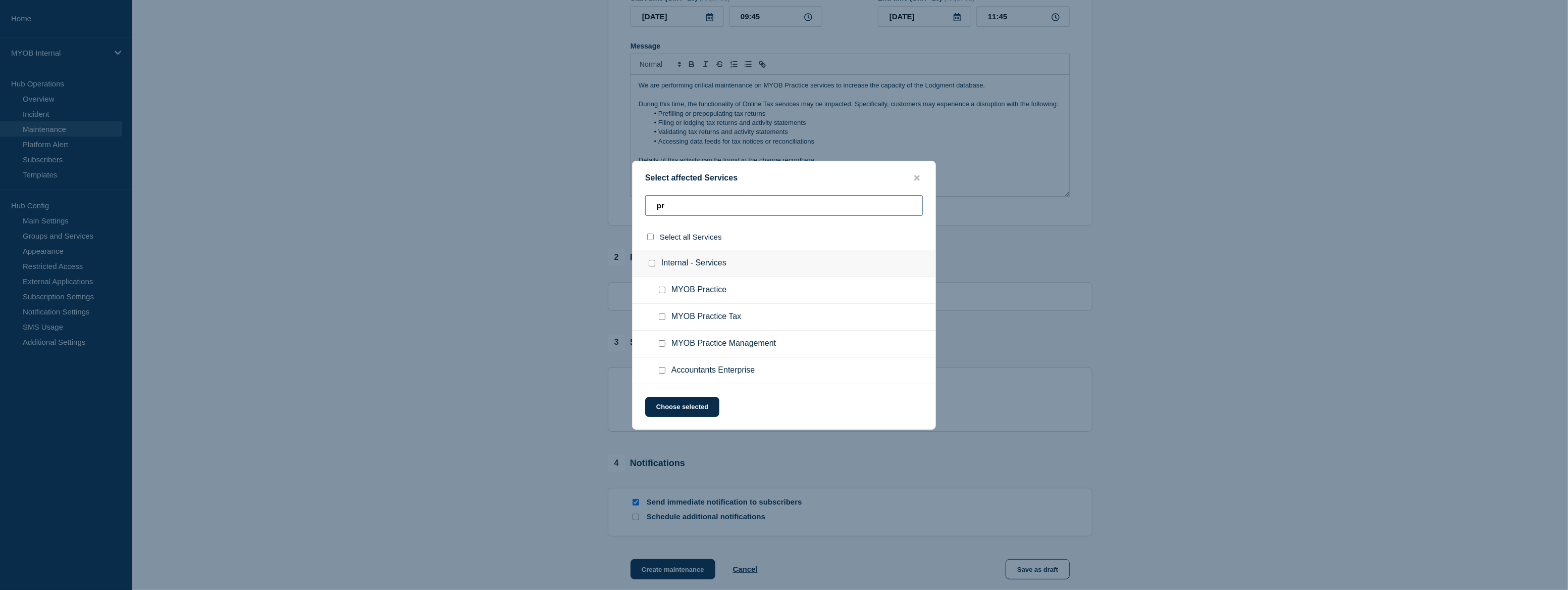
type input "pr"
click at [704, 293] on span "MYOB Practice" at bounding box center [699, 290] width 55 height 10
drag, startPoint x: 704, startPoint y: 293, endPoint x: 662, endPoint y: 291, distance: 42.0
click at [662, 291] on input "MYOB Practice checkbox" at bounding box center [662, 289] width 7 height 7
checkbox input "true"
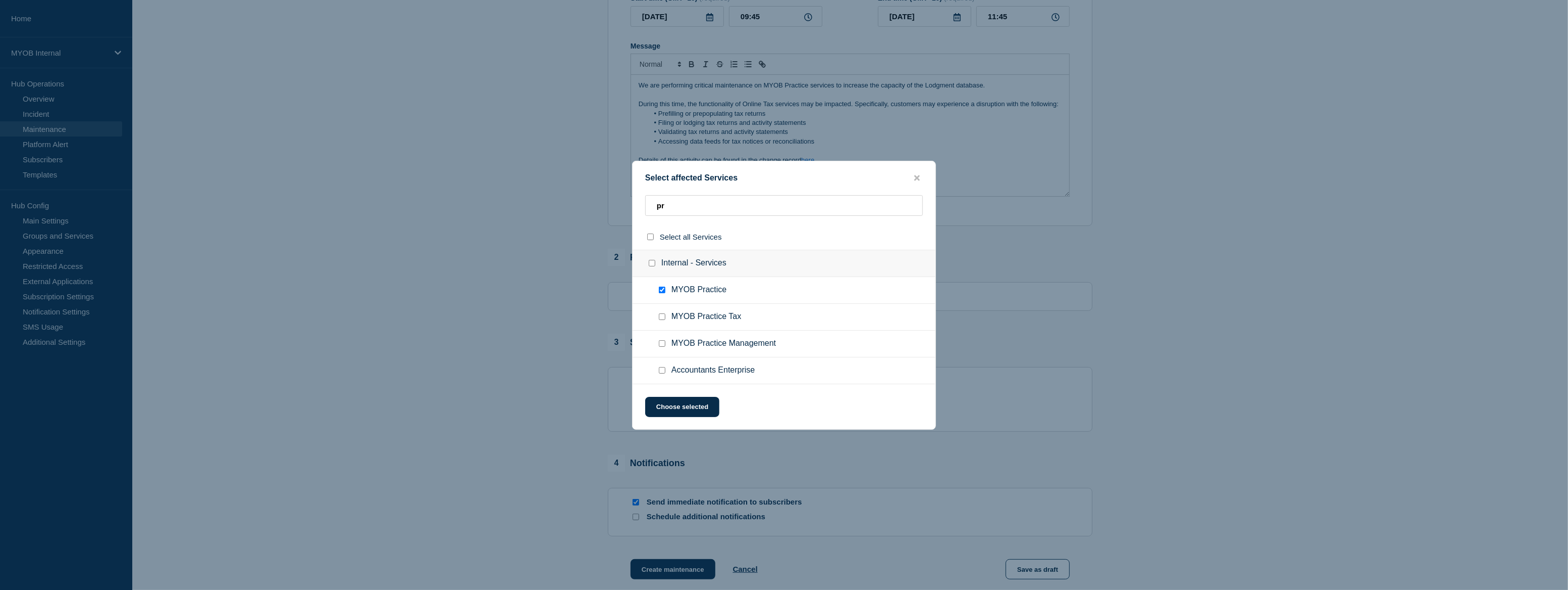
click at [666, 318] on div at bounding box center [664, 316] width 15 height 10
click at [663, 318] on input "MYOB Practice Tax checkbox" at bounding box center [662, 316] width 7 height 7
checkbox input "true"
click at [703, 404] on button "Choose selected" at bounding box center [682, 406] width 74 height 20
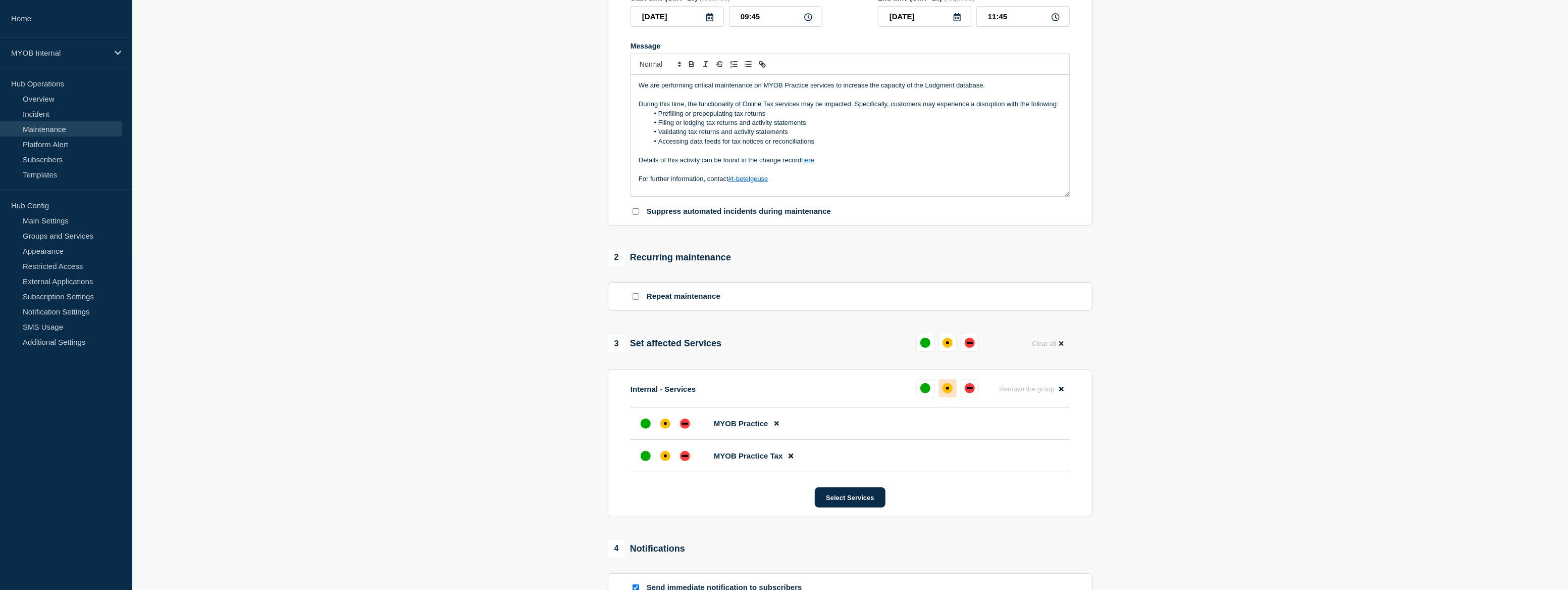
click at [950, 395] on button at bounding box center [948, 388] width 18 height 18
click at [1170, 414] on section "1 Provide details Title (required) Scheduled maintenance of MYOB Practice Start…" at bounding box center [850, 297] width 1436 height 787
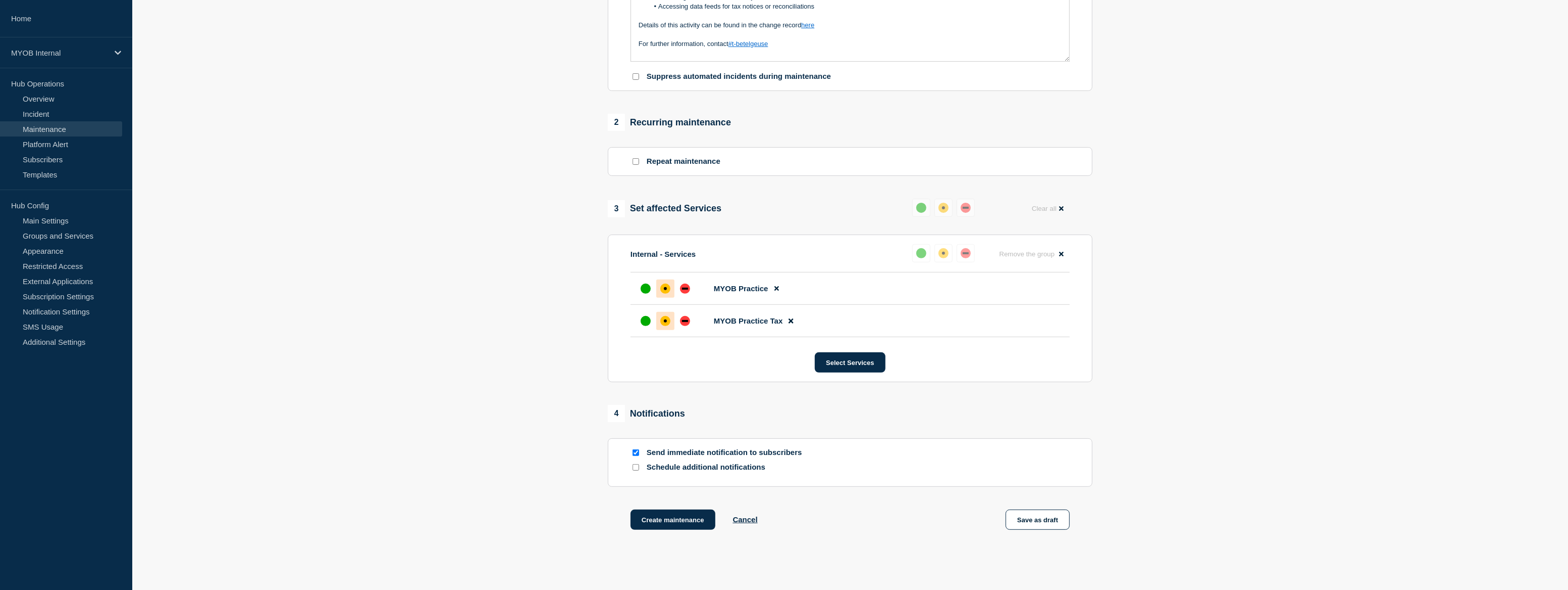
scroll to position [321, 0]
click at [634, 465] on input "Schedule additional notifications" at bounding box center [636, 464] width 7 height 7
checkbox input "true"
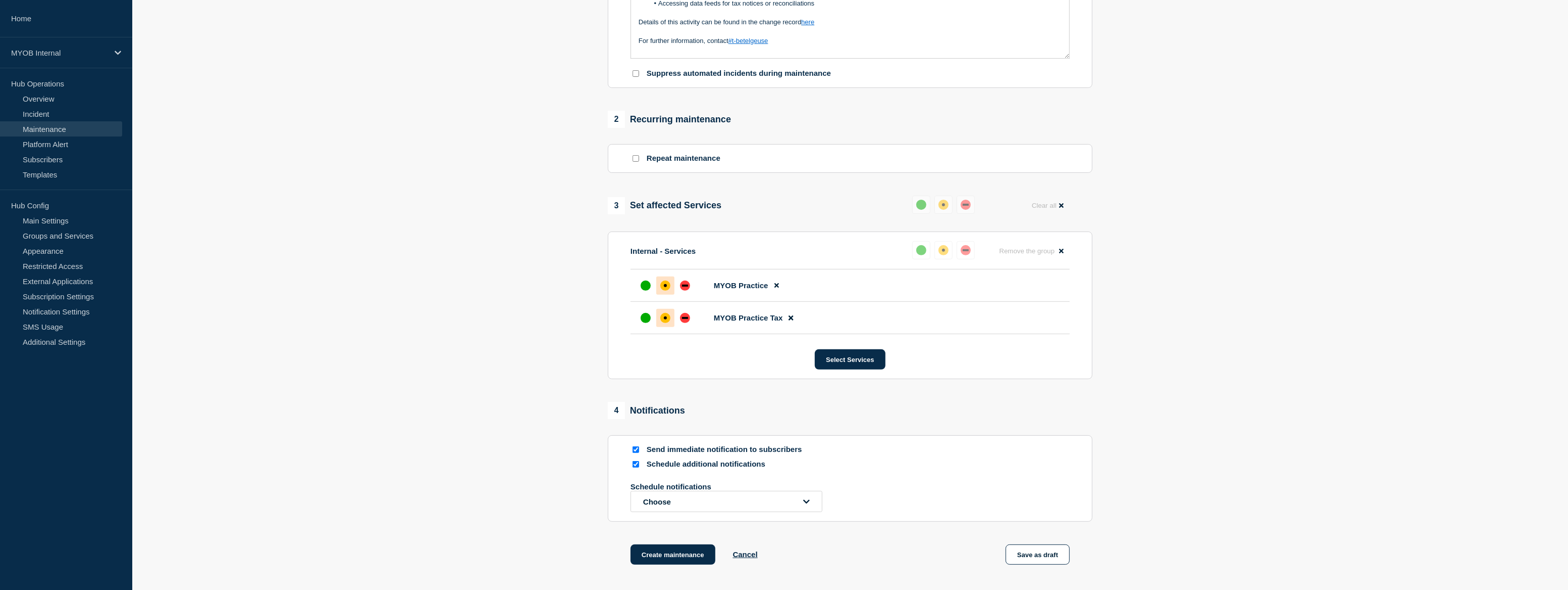
click at [638, 449] on input "Send immediate notification to subscribers" at bounding box center [636, 449] width 7 height 7
checkbox input "false"
click at [797, 501] on button "Choose" at bounding box center [727, 501] width 192 height 21
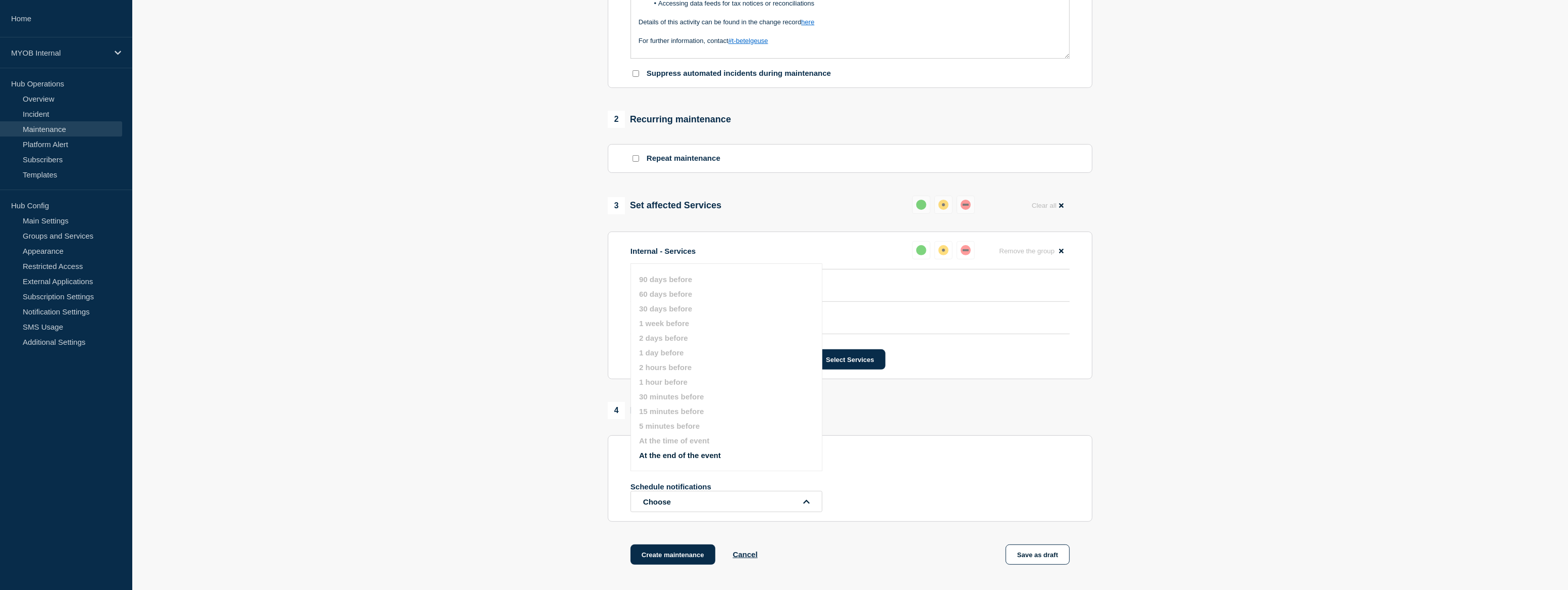
click at [1326, 313] on section "1 Provide details Title (required) Scheduled maintenance of MYOB Practice Start…" at bounding box center [850, 177] width 1436 height 824
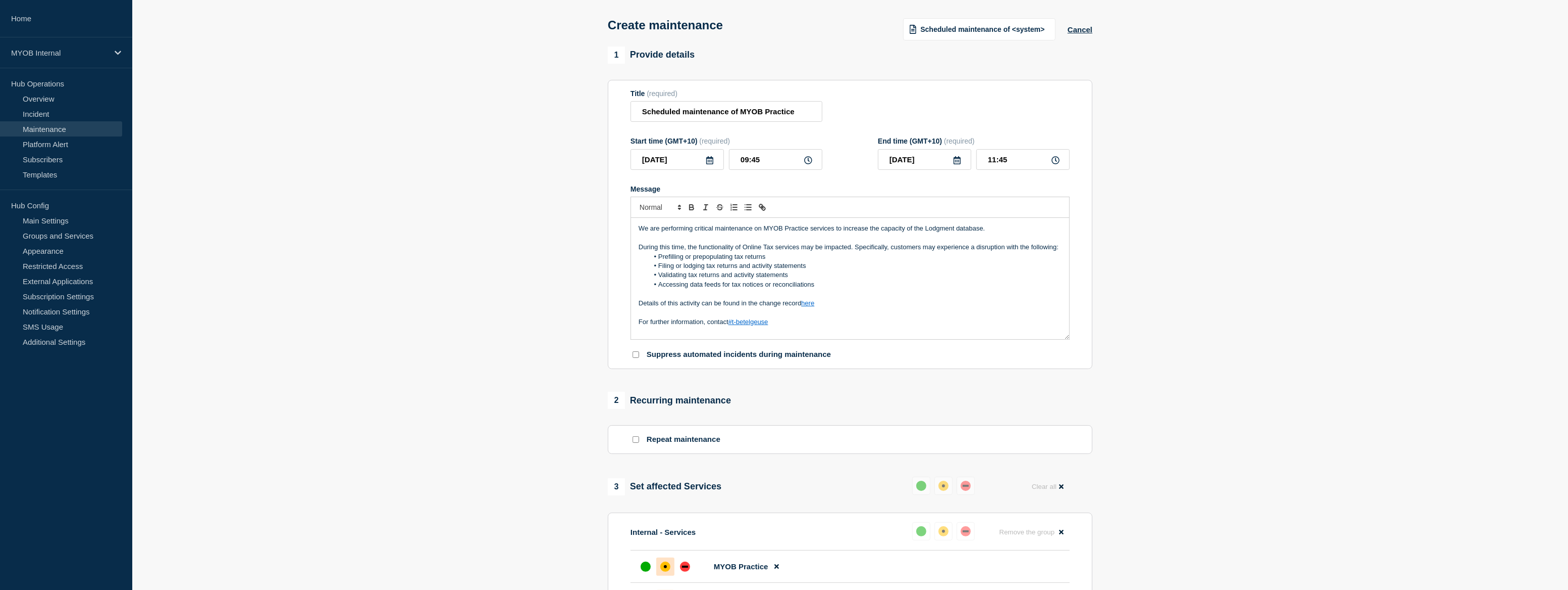
scroll to position [0, 0]
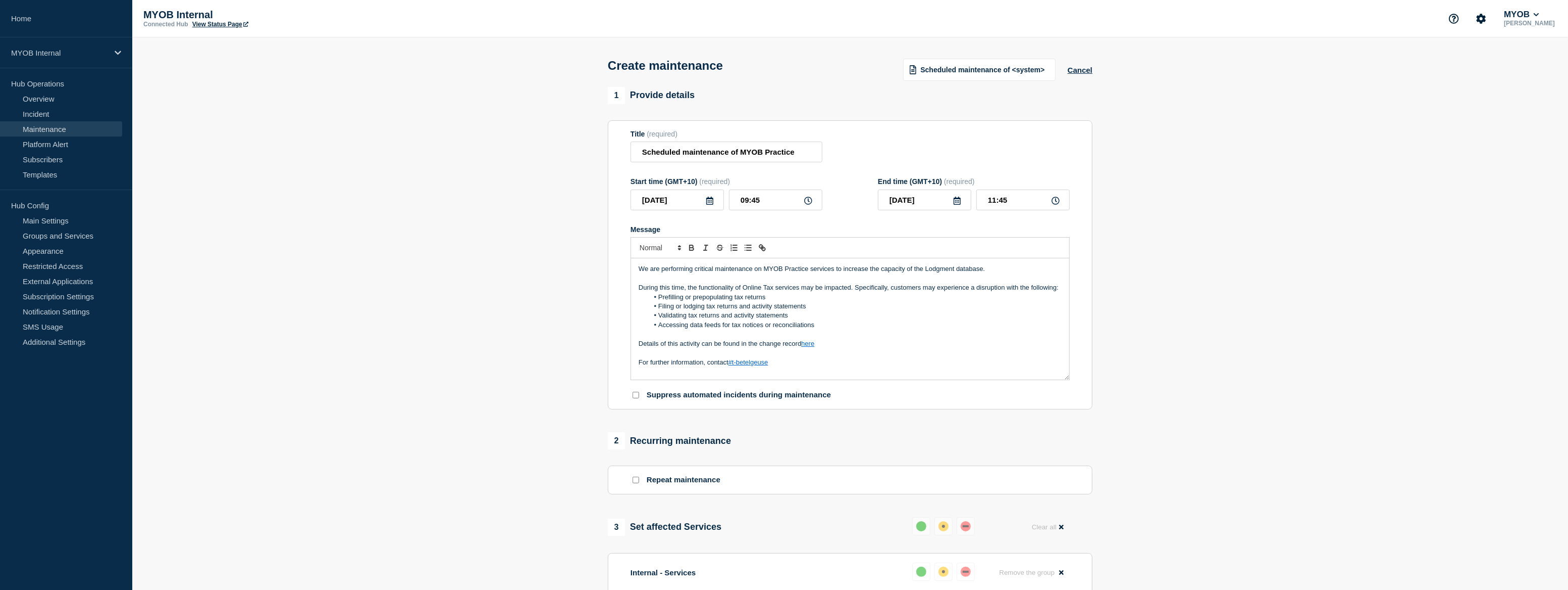
click at [708, 203] on icon at bounding box center [710, 200] width 7 height 8
click at [683, 278] on div "7" at bounding box center [677, 279] width 14 height 14
type input "2025-10-07"
click at [777, 209] on input "09:45" at bounding box center [775, 200] width 94 height 21
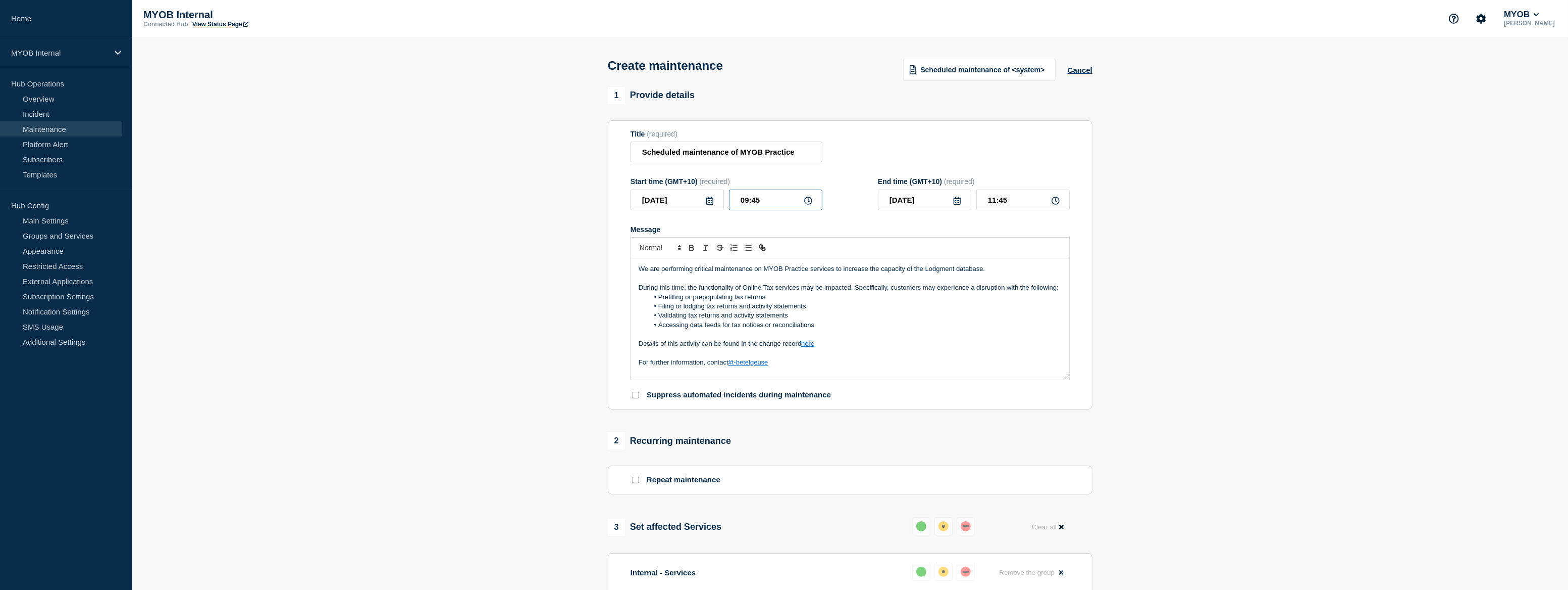
click at [777, 209] on input "09:45" at bounding box center [775, 200] width 94 height 21
type input "19:00"
click at [989, 202] on input "21:00" at bounding box center [1023, 200] width 94 height 21
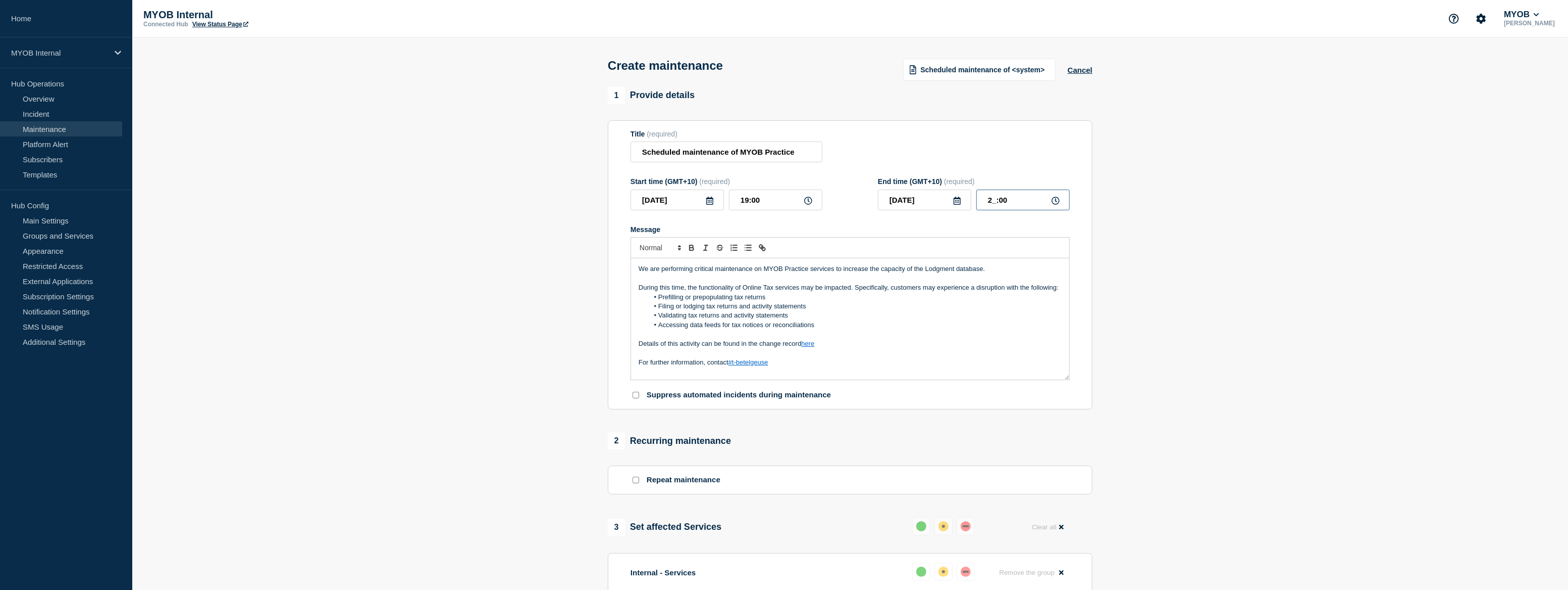
type input "20:00"
click at [1195, 254] on section "1 Provide details Title (required) Scheduled maintenance of MYOB Practice Start…" at bounding box center [850, 499] width 1436 height 824
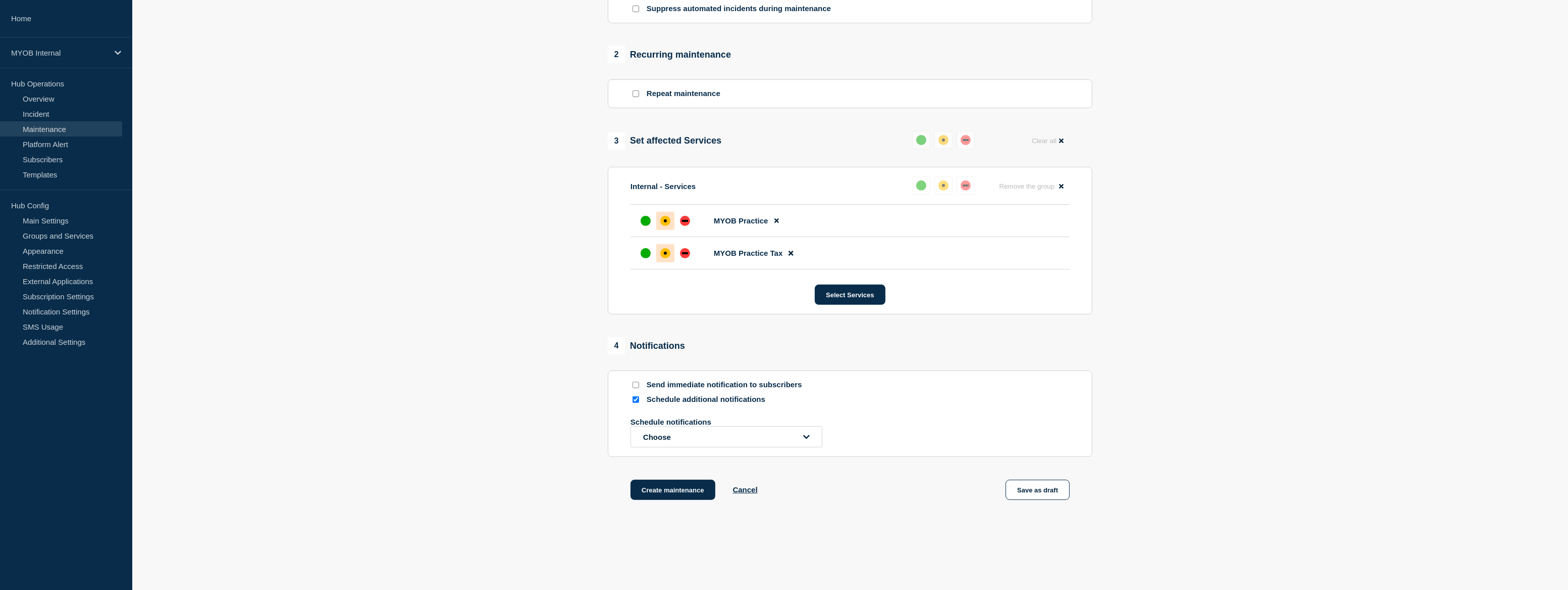
scroll to position [414, 0]
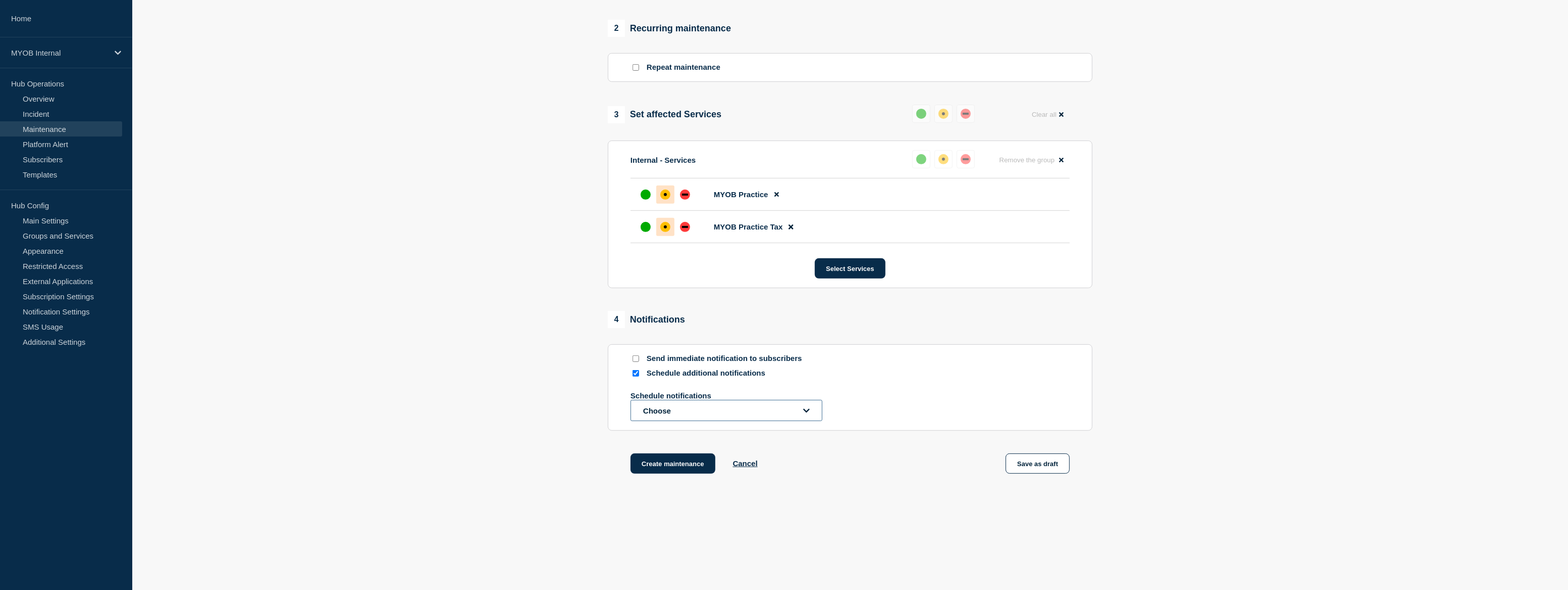
click at [780, 418] on button "Choose" at bounding box center [727, 410] width 192 height 21
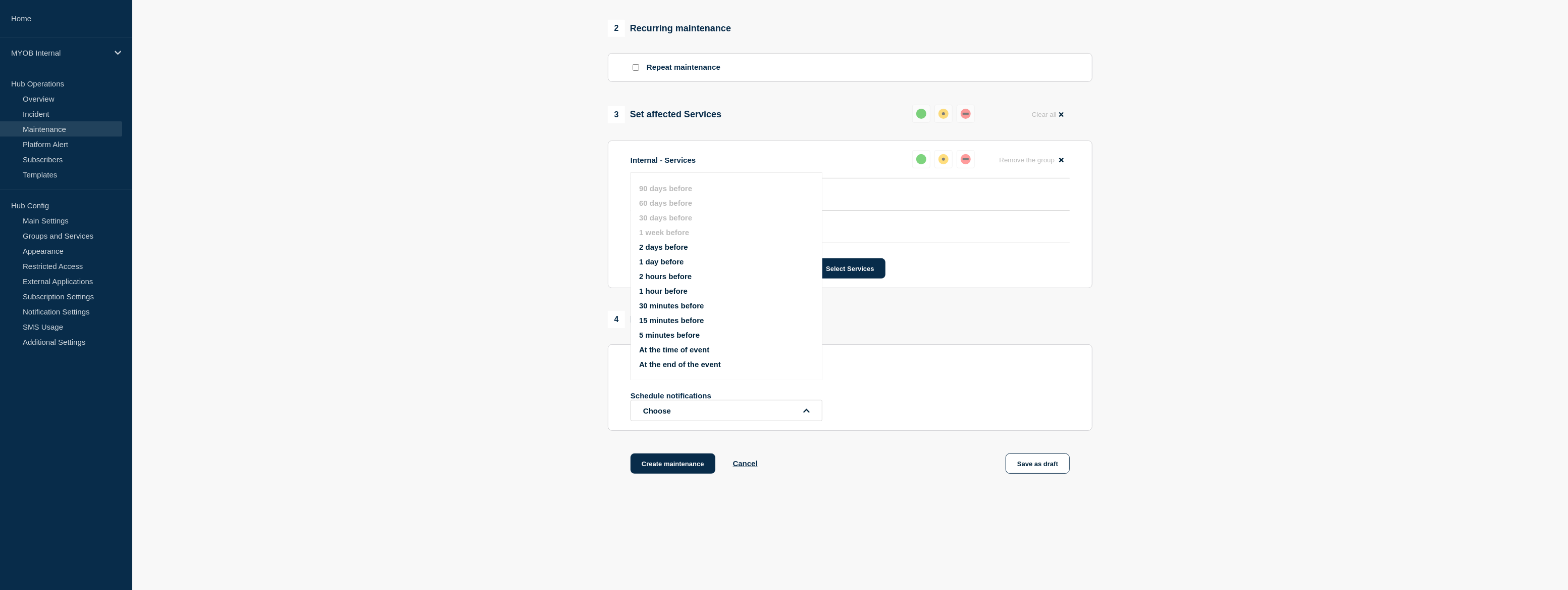
click at [671, 258] on button "1 day before" at bounding box center [661, 261] width 45 height 9
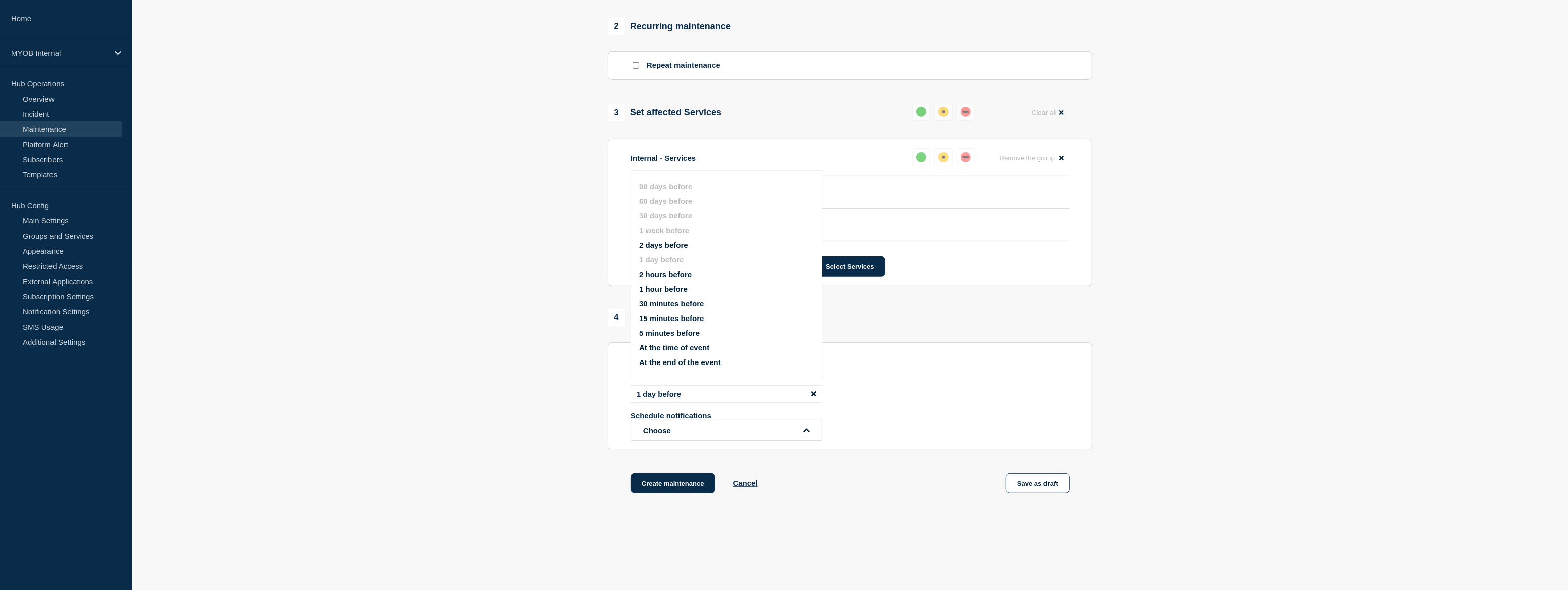
click at [1252, 372] on section "1 Provide details Title (required) Scheduled maintenance of MYOB Practice Start…" at bounding box center [850, 95] width 1436 height 846
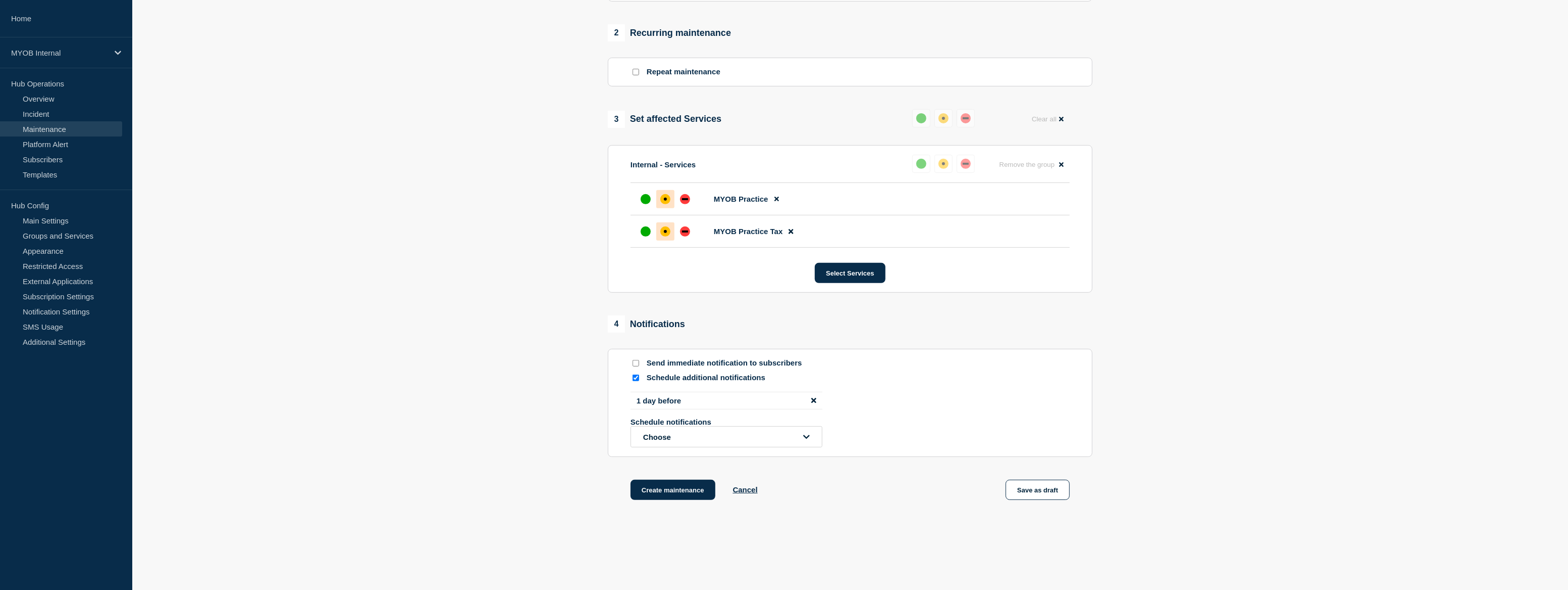
scroll to position [436, 0]
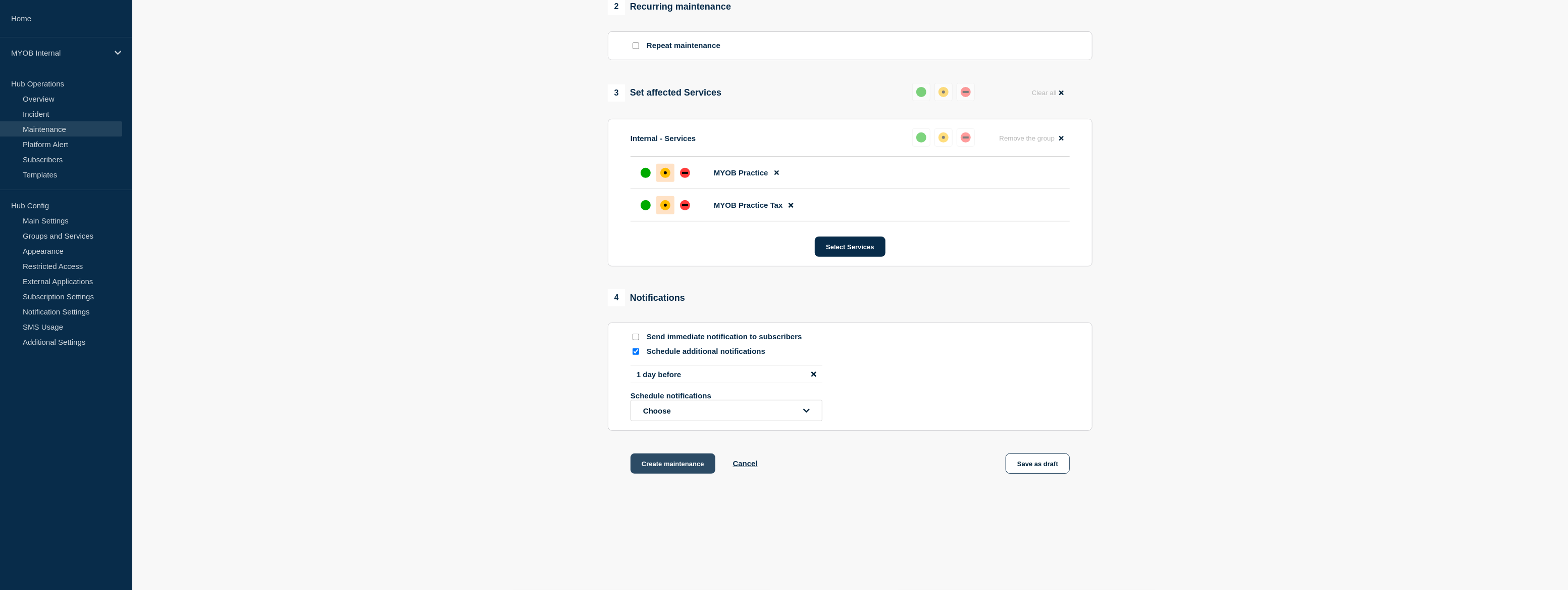
click at [671, 461] on button "Create maintenance" at bounding box center [673, 463] width 85 height 20
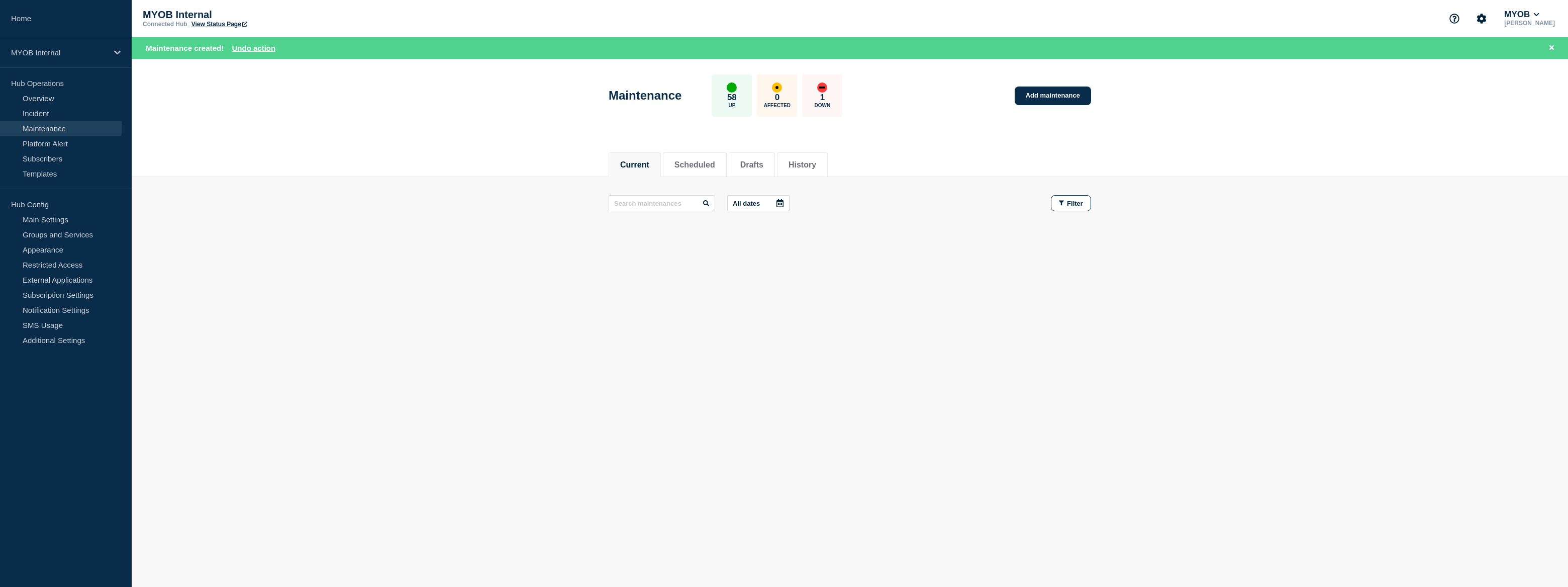
click at [231, 23] on link "View Status Page" at bounding box center [220, 24] width 56 height 7
click at [79, 51] on p "MYOB Internal" at bounding box center [59, 52] width 97 height 9
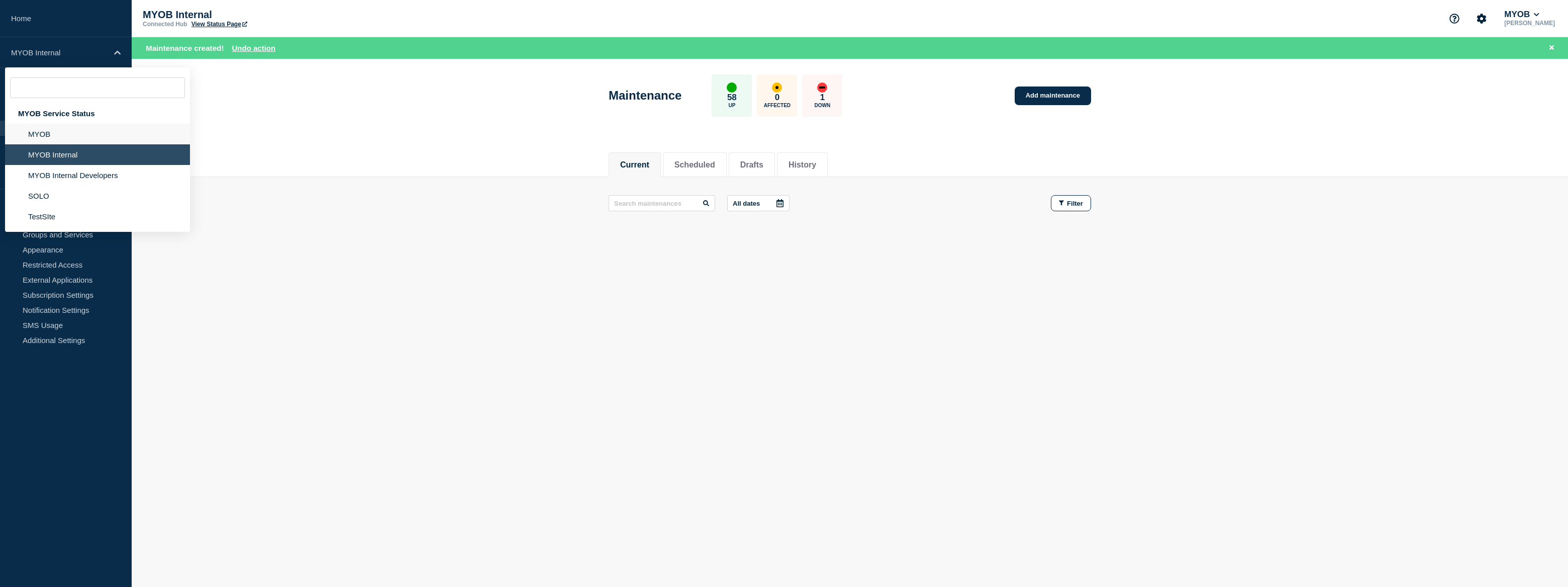
click at [68, 132] on li "MYOB" at bounding box center [97, 134] width 185 height 21
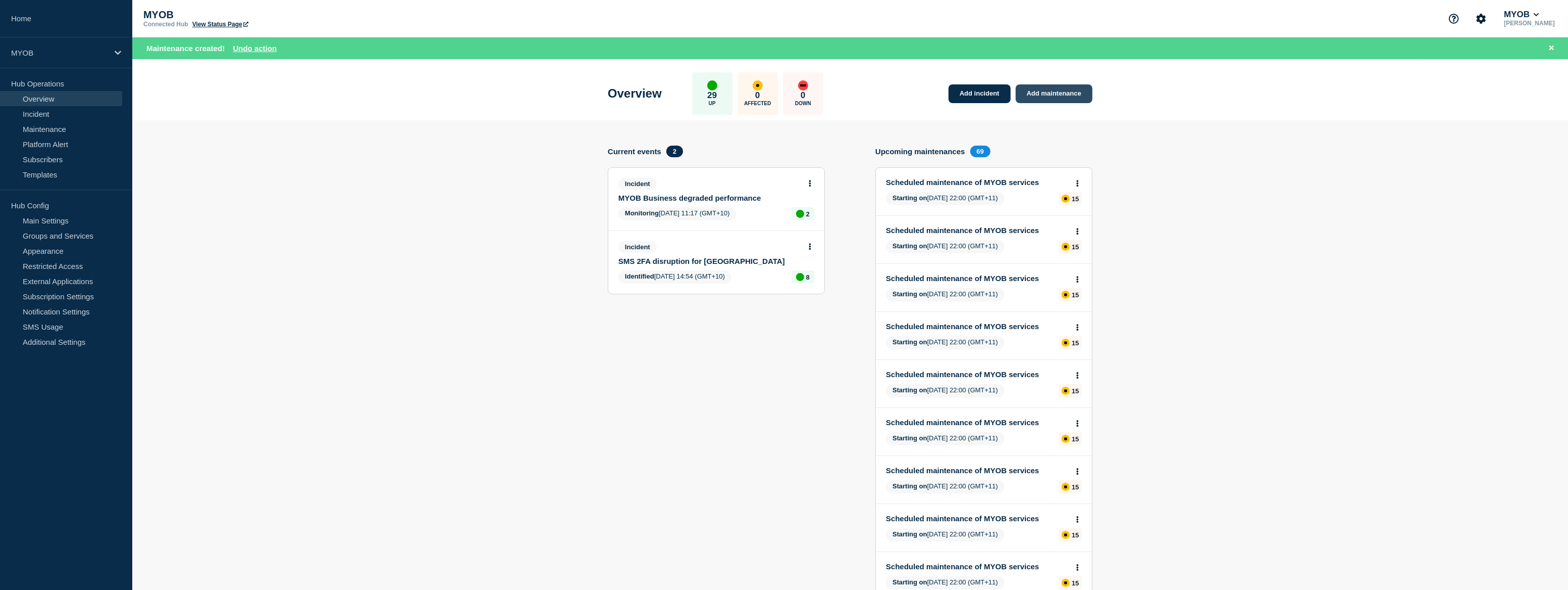
click at [1050, 96] on link "Add maintenance" at bounding box center [1054, 94] width 76 height 19
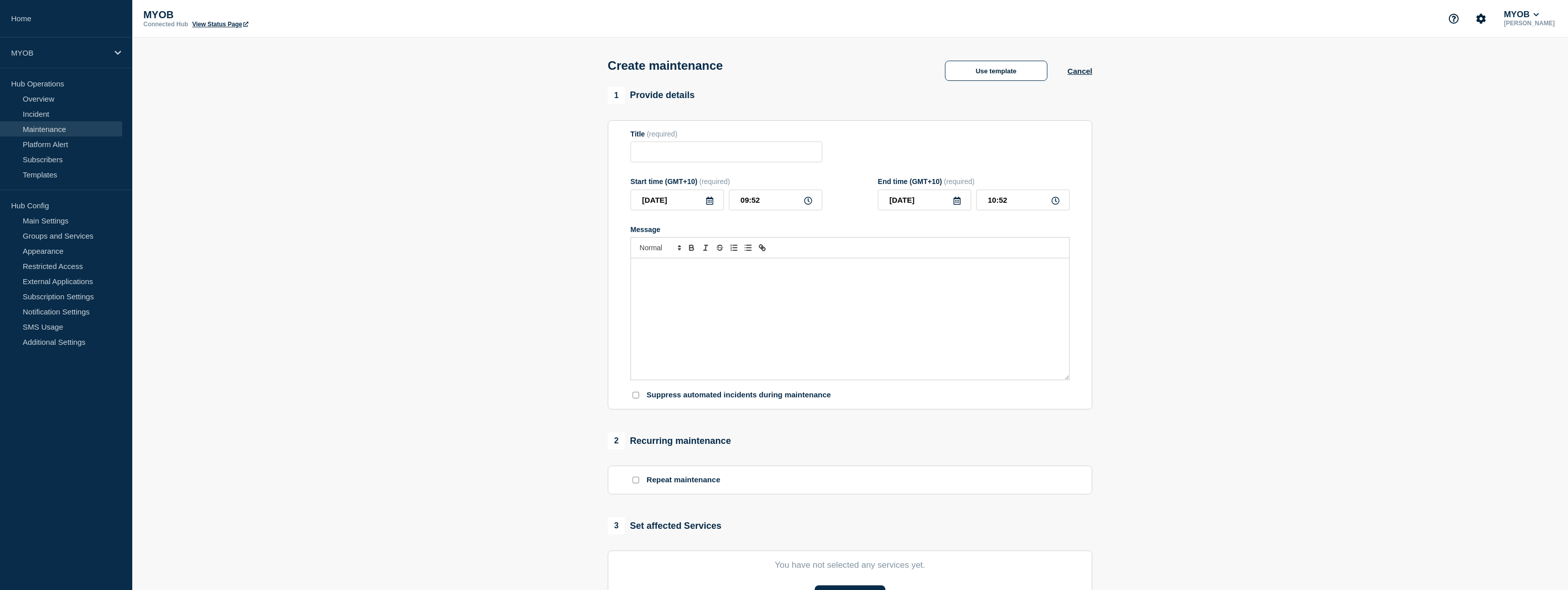
drag, startPoint x: 370, startPoint y: 303, endPoint x: 381, endPoint y: 298, distance: 12.1
click at [370, 303] on section "1 Provide details Title (required) Start time (GMT+10) (required) 2025-10-03 09…" at bounding box center [850, 438] width 1436 height 701
click at [989, 75] on button "Use template" at bounding box center [997, 70] width 103 height 20
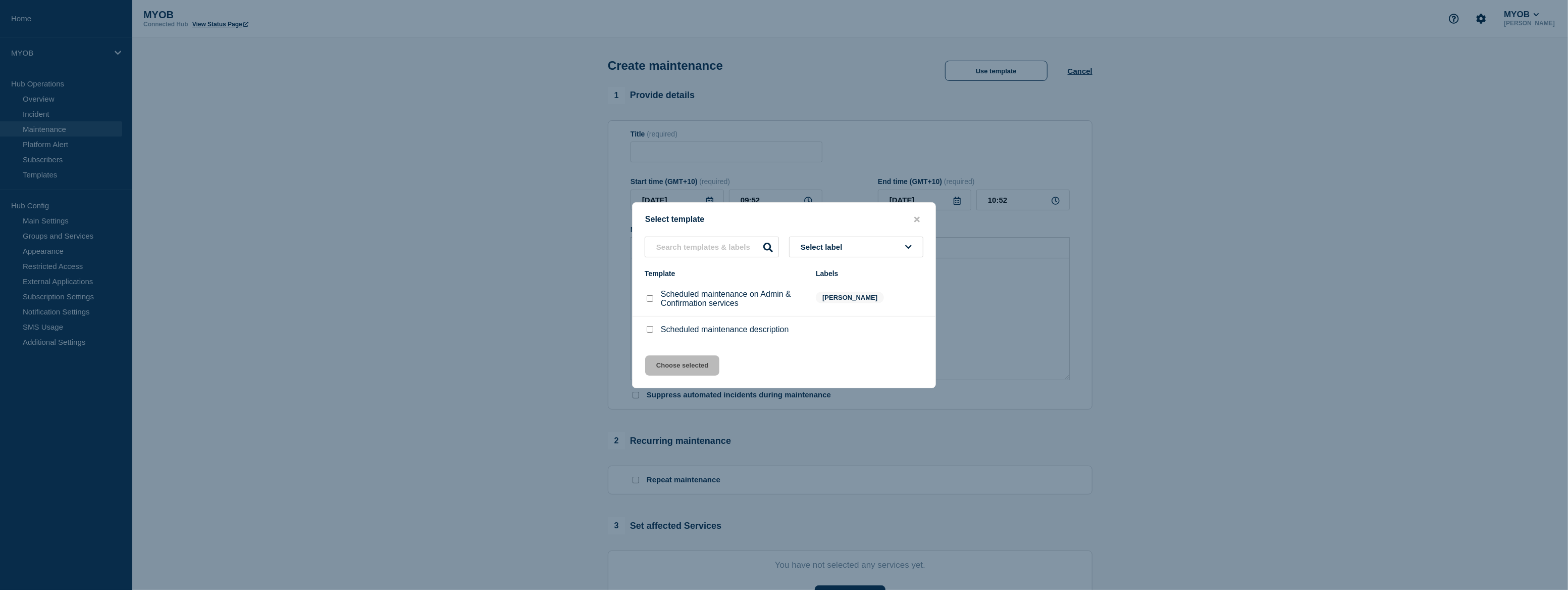
click at [653, 329] on div at bounding box center [649, 329] width 10 height 10
click at [650, 331] on input "Scheduled maintenance description checkbox" at bounding box center [650, 329] width 7 height 7
checkbox input "true"
click at [671, 366] on button "Choose selected" at bounding box center [682, 365] width 74 height 20
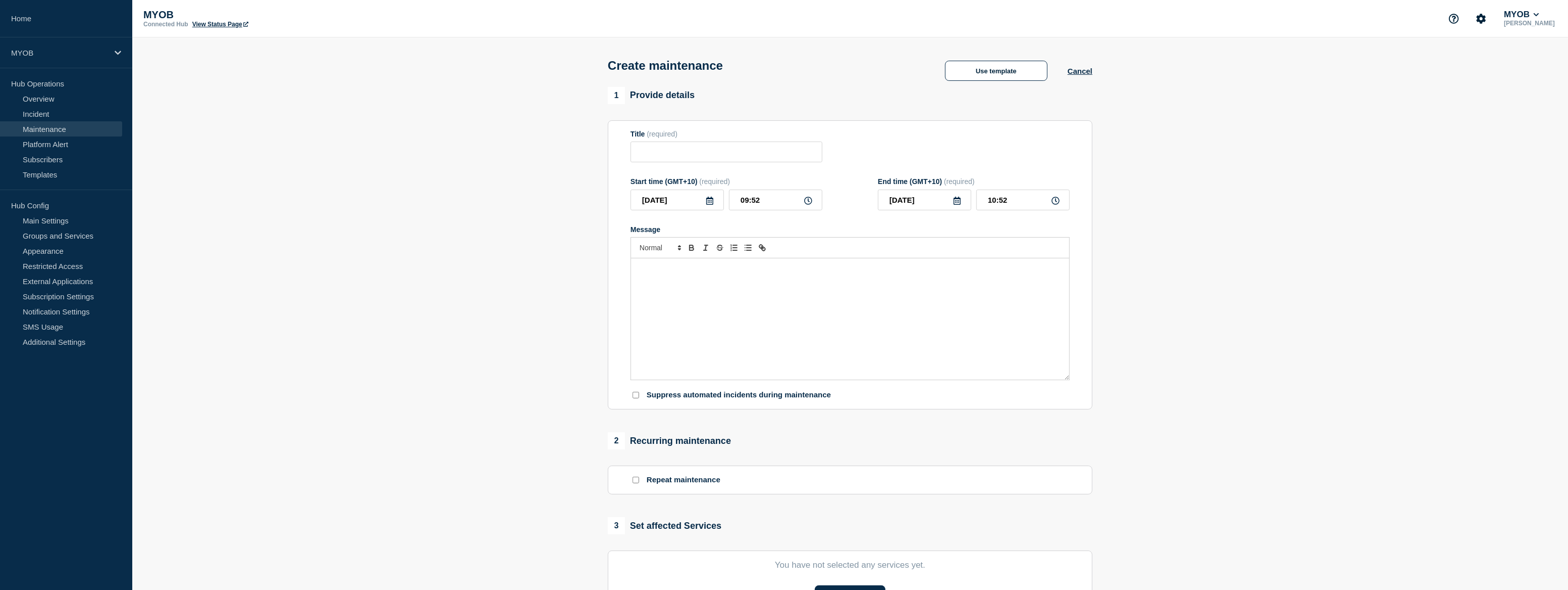
type input "Scheduled maintenance description"
type input "11:52"
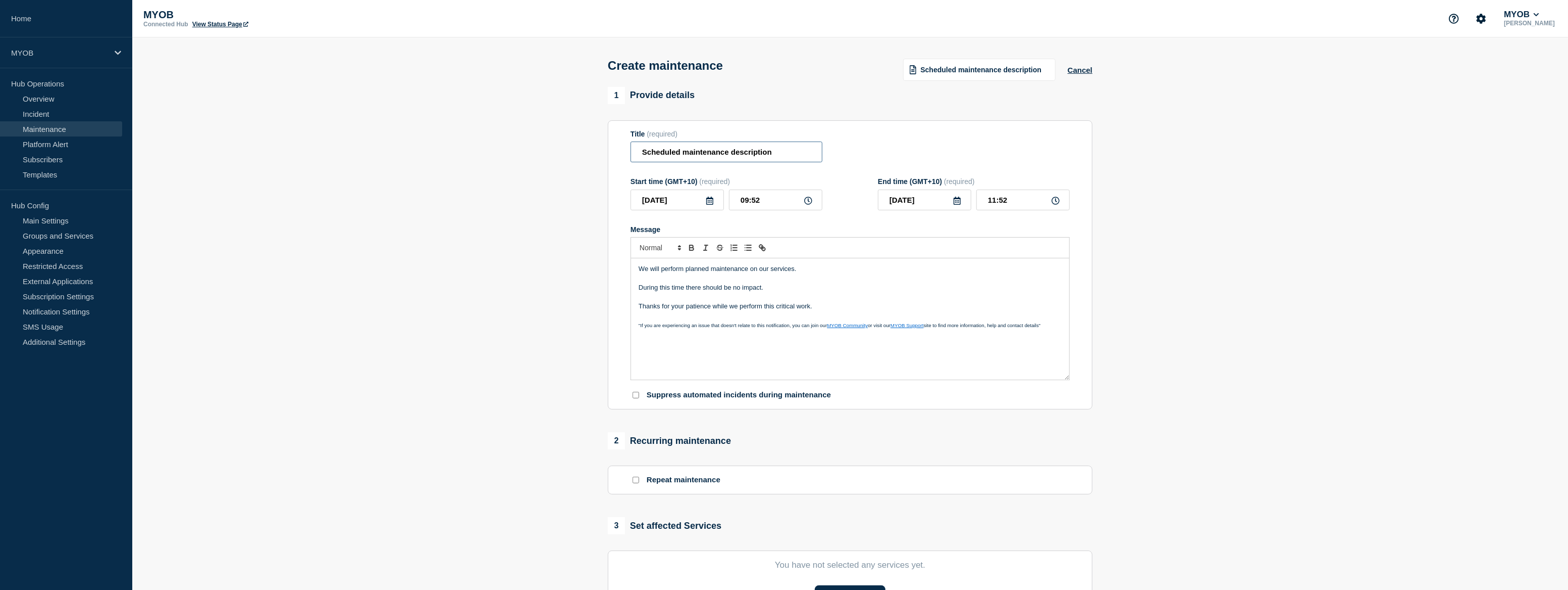
drag, startPoint x: 732, startPoint y: 156, endPoint x: 643, endPoint y: 152, distance: 89.1
click at [640, 152] on input "Scheduled maintenance description" at bounding box center [727, 152] width 192 height 21
drag, startPoint x: 789, startPoint y: 152, endPoint x: 852, endPoint y: 155, distance: 63.1
click at [852, 155] on div "Title (required) MYOB Practice Scheduled maintenance description" at bounding box center [850, 146] width 439 height 33
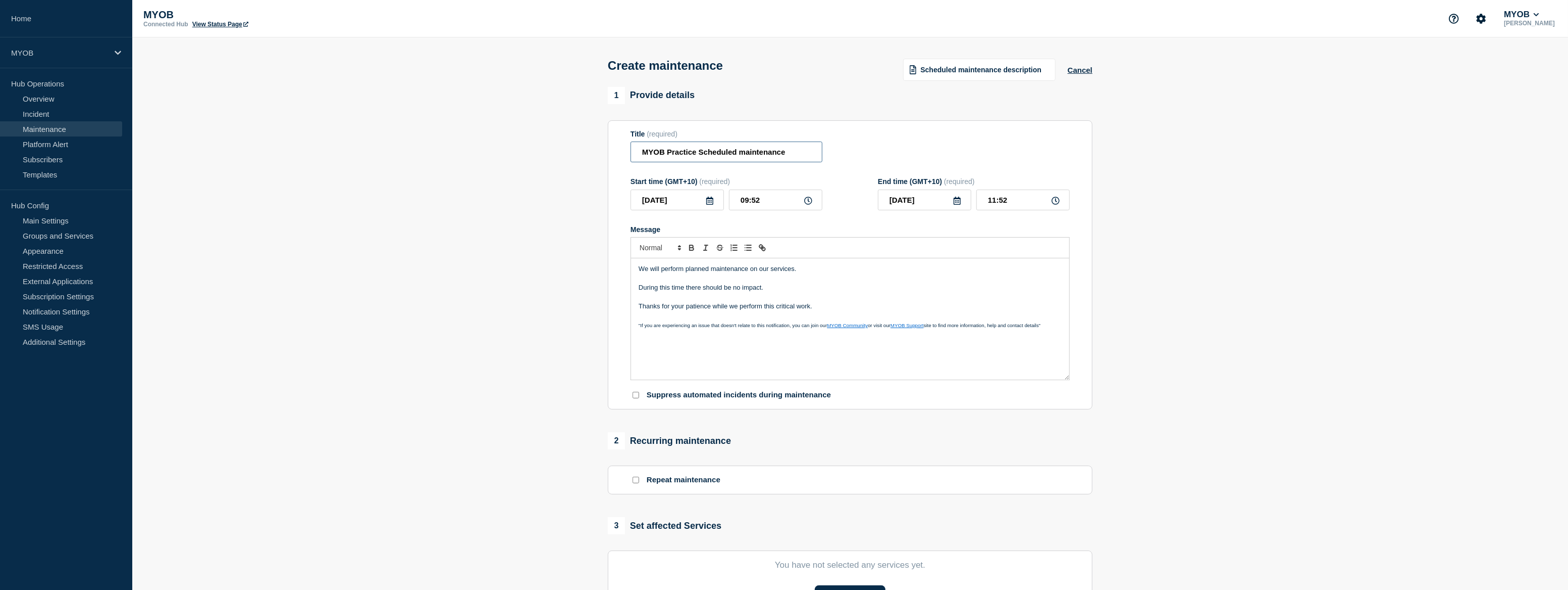
scroll to position [0, 0]
type input "MYOB Practice Scheduled maintenance"
click at [767, 272] on p "We will perform planned maintenance on our services." at bounding box center [850, 269] width 423 height 9
click at [1183, 305] on section "1 Provide details Title (required) MYOB Practice Scheduled maintenance Start ti…" at bounding box center [850, 438] width 1436 height 701
click at [772, 291] on p "During this time there should be no impact." at bounding box center [850, 287] width 423 height 9
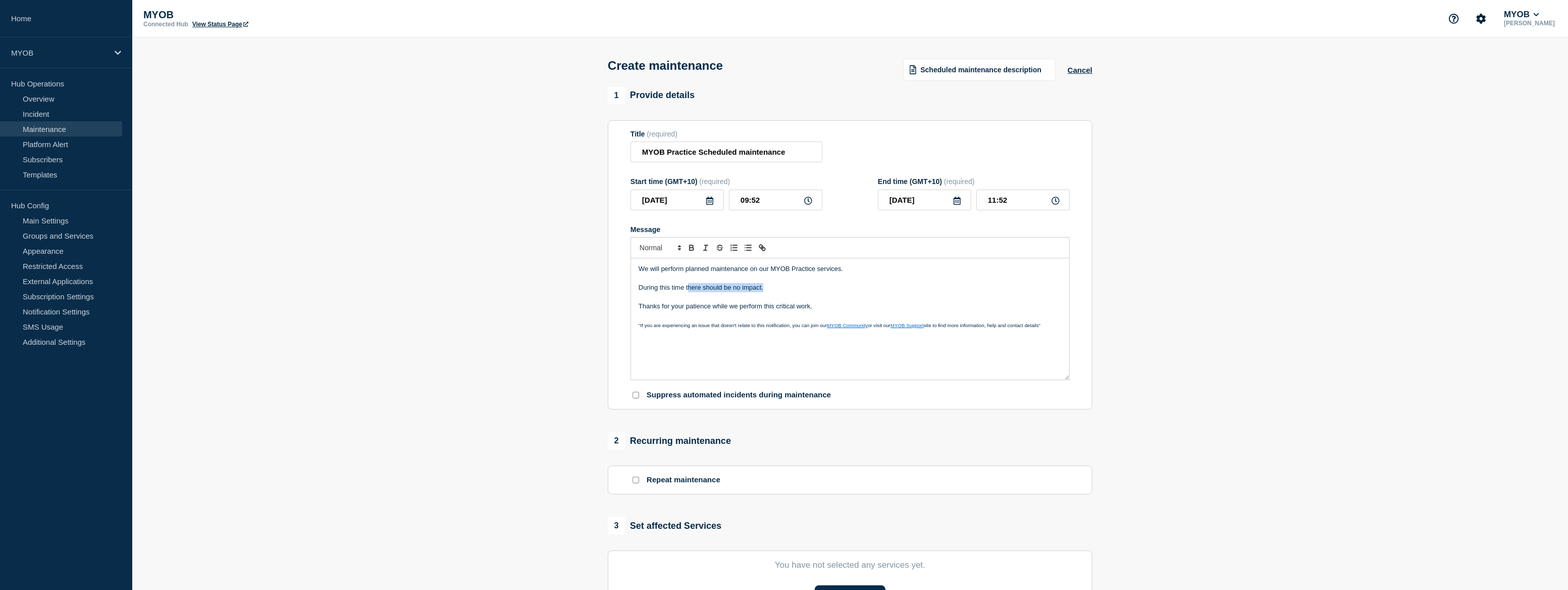
drag, startPoint x: 769, startPoint y: 293, endPoint x: 688, endPoint y: 294, distance: 81.0
click at [688, 292] on p "During this time there should be no impact." at bounding box center [850, 287] width 423 height 9
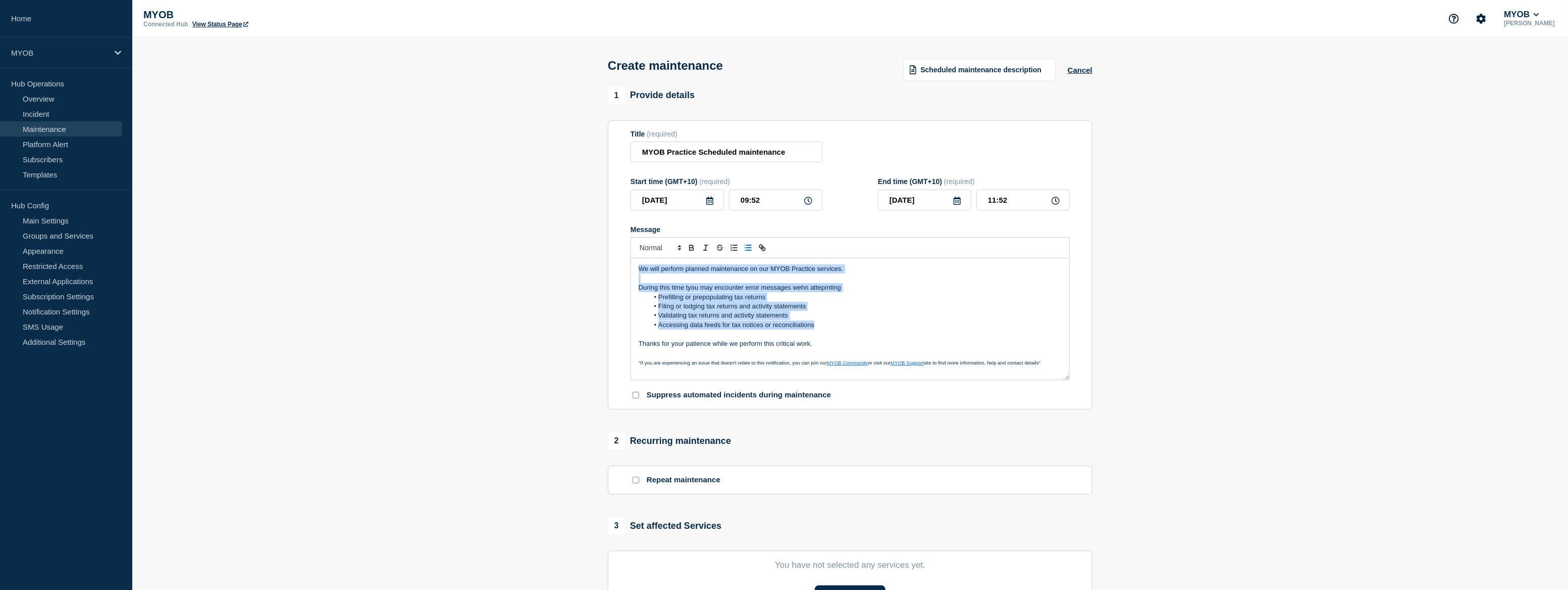
drag, startPoint x: 819, startPoint y: 329, endPoint x: 632, endPoint y: 263, distance: 198.3
click at [632, 265] on div "We will perform planned maintenance on our MYOB Practice services. During this …" at bounding box center [850, 319] width 438 height 121
copy div "We will perform planned maintenance on our MYOB Practice services. During this …"
click at [709, 299] on li "Prefilling or prepopulating tax returns" at bounding box center [856, 297] width 413 height 9
drag, startPoint x: 824, startPoint y: 330, endPoint x: 631, endPoint y: 292, distance: 196.7
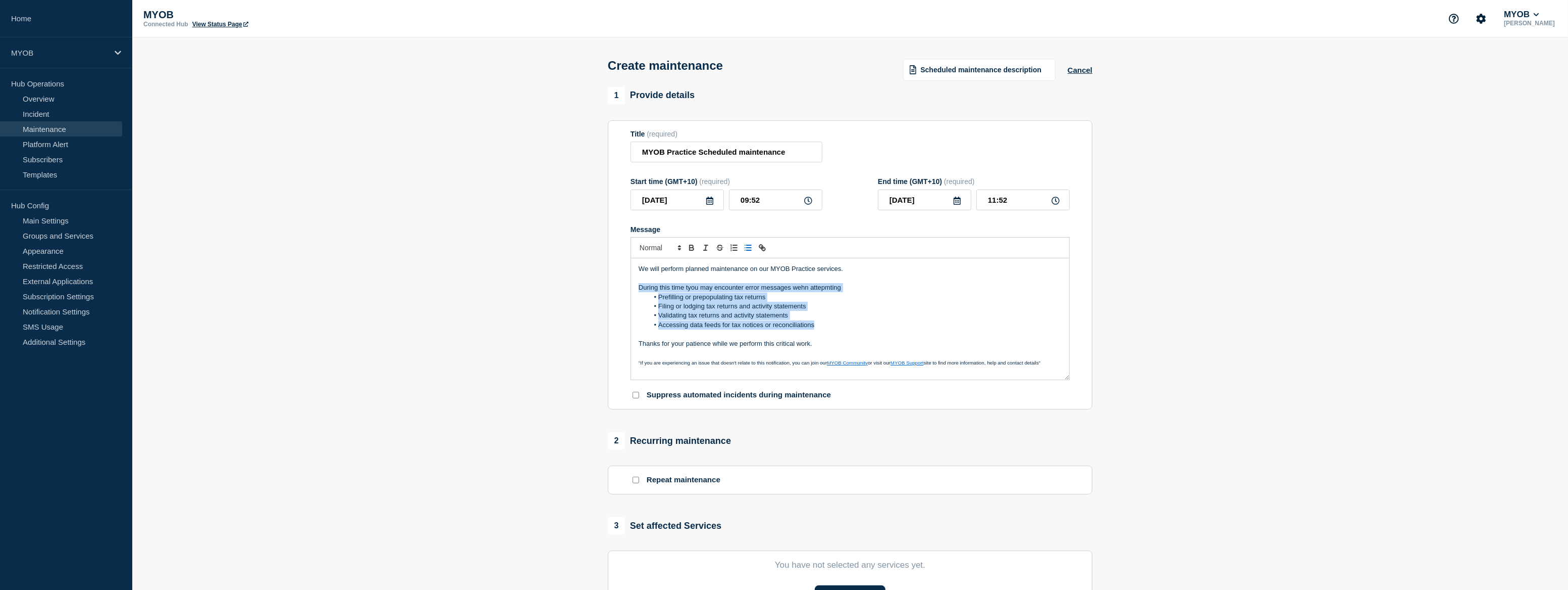
click at [631, 292] on div "We will perform planned maintenance on our MYOB Practice services. During this …" at bounding box center [850, 319] width 438 height 121
drag, startPoint x: 844, startPoint y: 292, endPoint x: 634, endPoint y: 288, distance: 210.0
click at [634, 288] on div "We will perform planned maintenance on our MYOB Practice services. We will be p…" at bounding box center [850, 319] width 438 height 121
click at [662, 338] on li "Message" at bounding box center [856, 334] width 413 height 9
drag, startPoint x: 826, startPoint y: 349, endPoint x: 626, endPoint y: 269, distance: 215.4
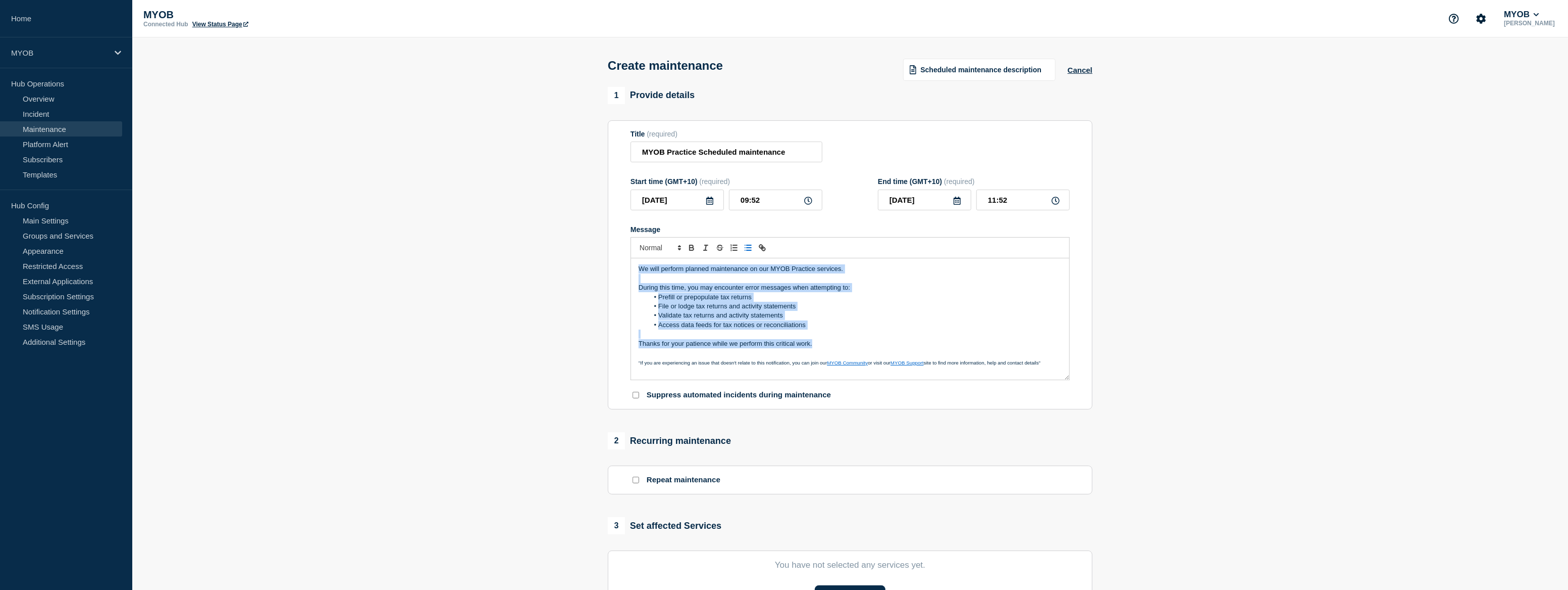
click at [626, 269] on section "Title (required) MYOB Practice Scheduled maintenance Start time (GMT+10) (requi…" at bounding box center [850, 265] width 485 height 289
copy div "We will perform planned maintenance on our MYOB Practice services. During this …"
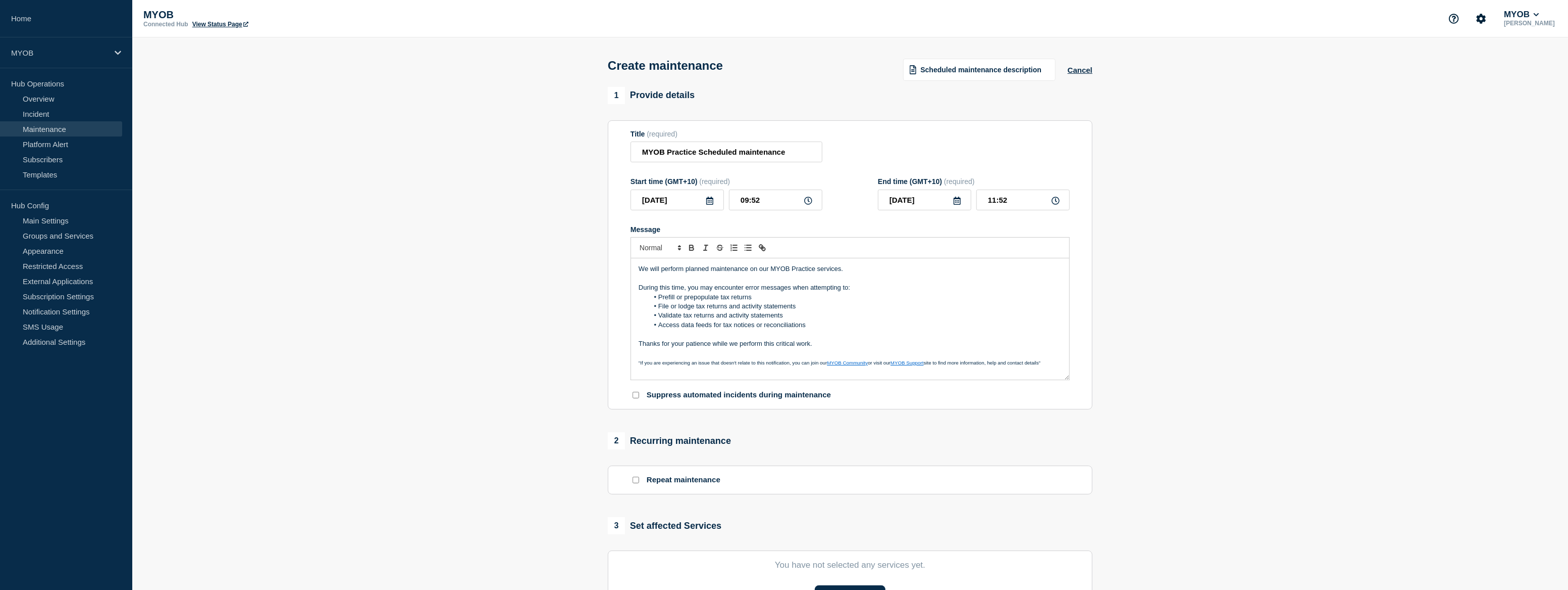
click at [459, 364] on section "1 Provide details Title (required) MYOB Practice Scheduled maintenance Start ti…" at bounding box center [850, 438] width 1436 height 701
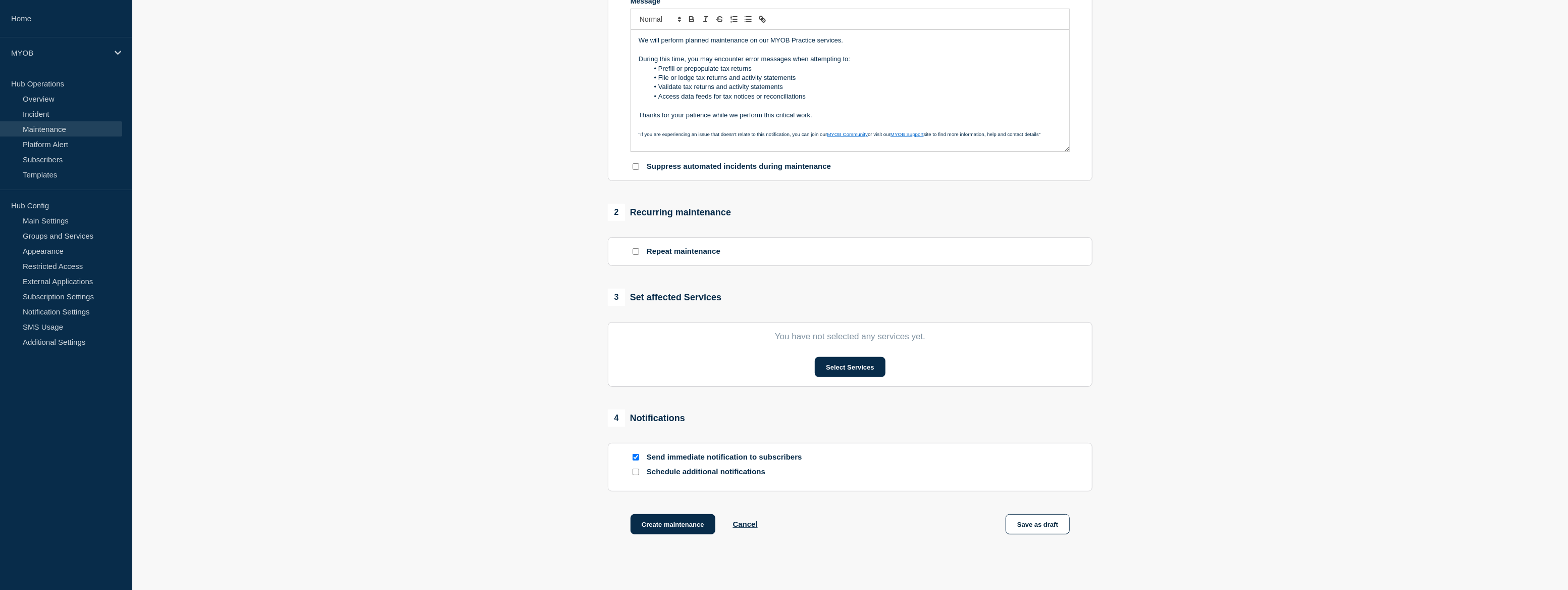
scroll to position [230, 0]
click at [850, 372] on button "Select Services" at bounding box center [850, 365] width 70 height 20
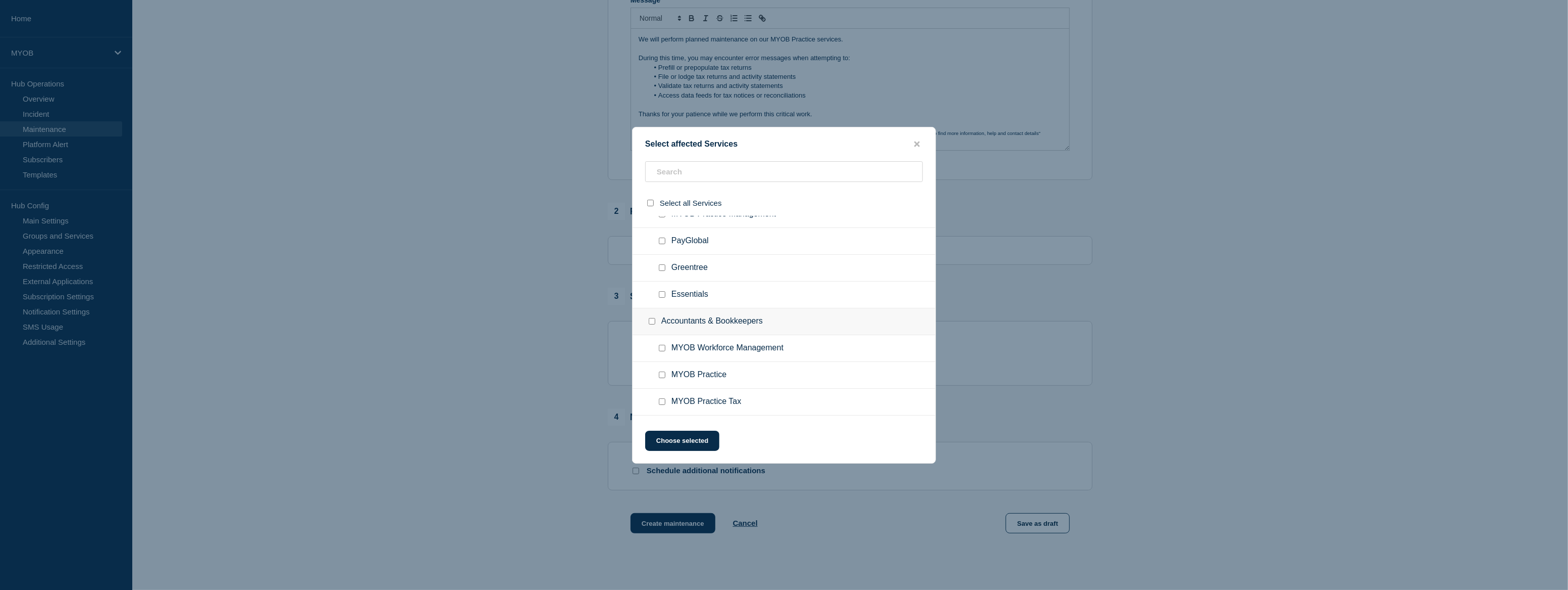
click at [708, 376] on span "MYOB Practice" at bounding box center [699, 375] width 55 height 10
click at [660, 378] on input "MYOB Practice checkbox" at bounding box center [662, 375] width 7 height 7
checkbox input "true"
click at [662, 405] on input "MYOB Practice Tax checkbox" at bounding box center [662, 401] width 7 height 7
checkbox input "true"
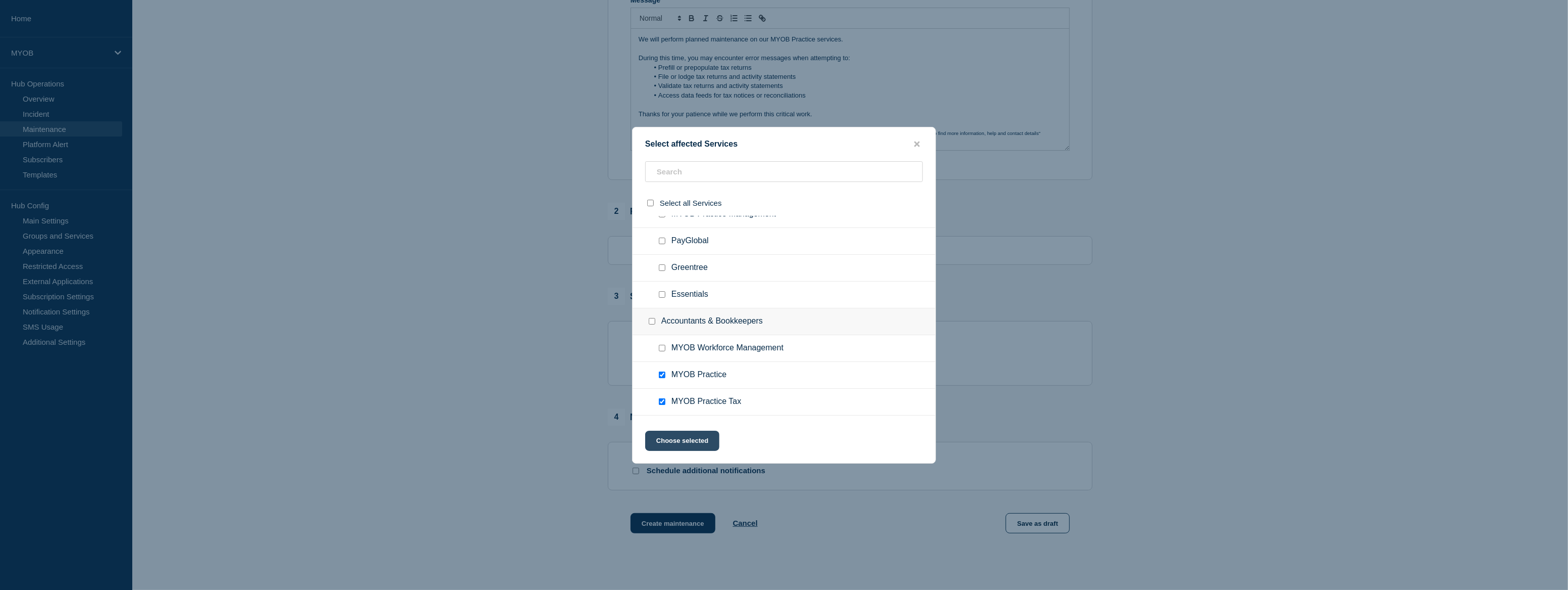
click at [676, 439] on button "Choose selected" at bounding box center [682, 440] width 74 height 20
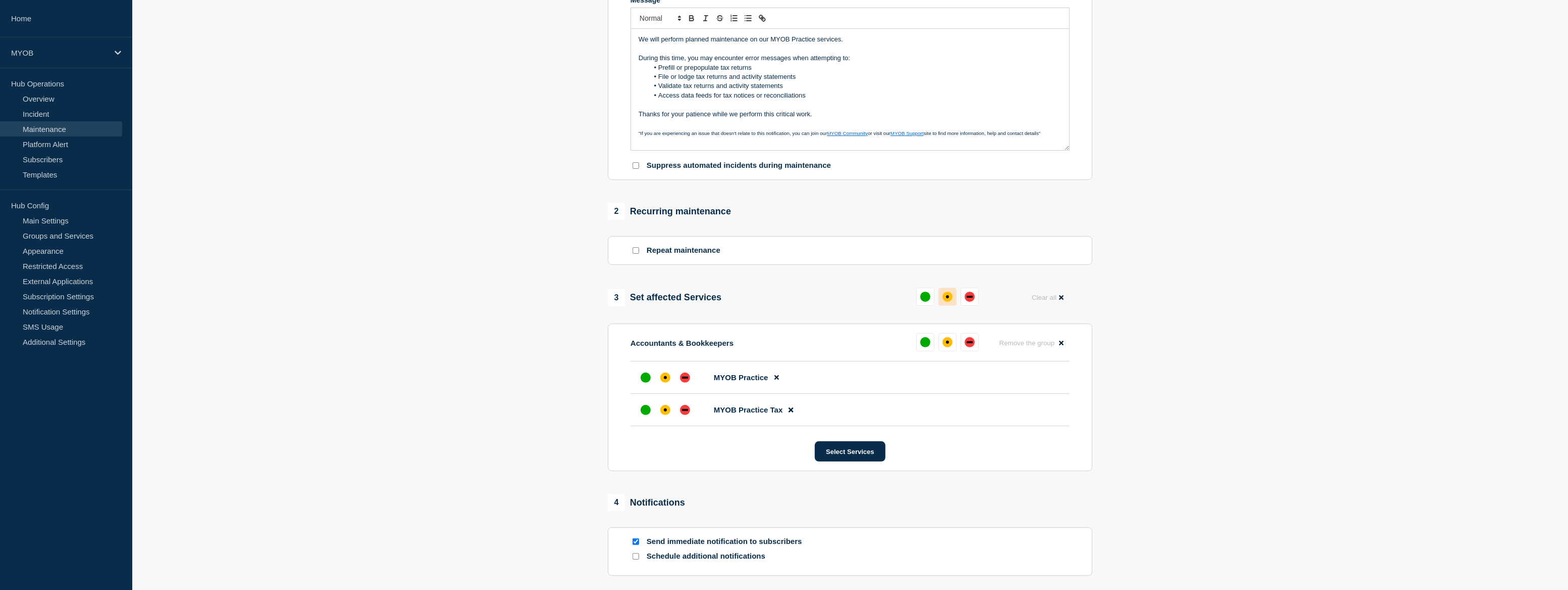
click at [945, 306] on button at bounding box center [948, 297] width 18 height 18
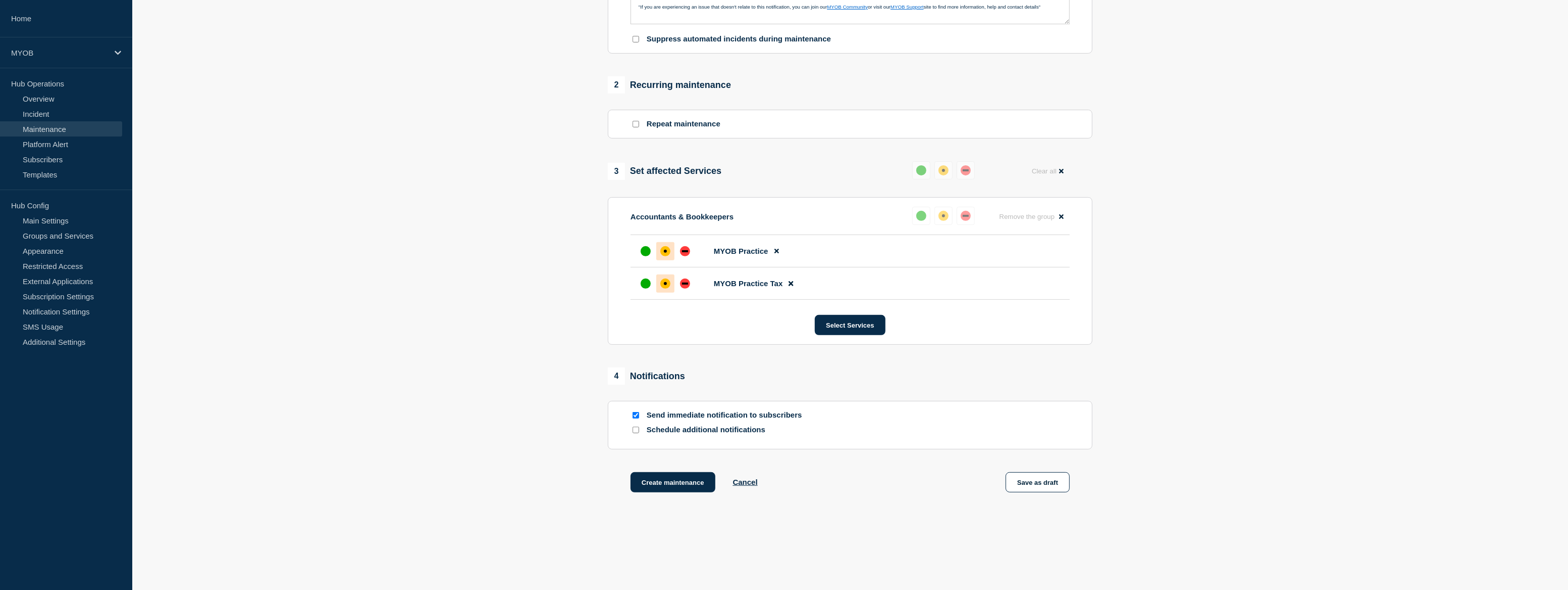
scroll to position [367, 0]
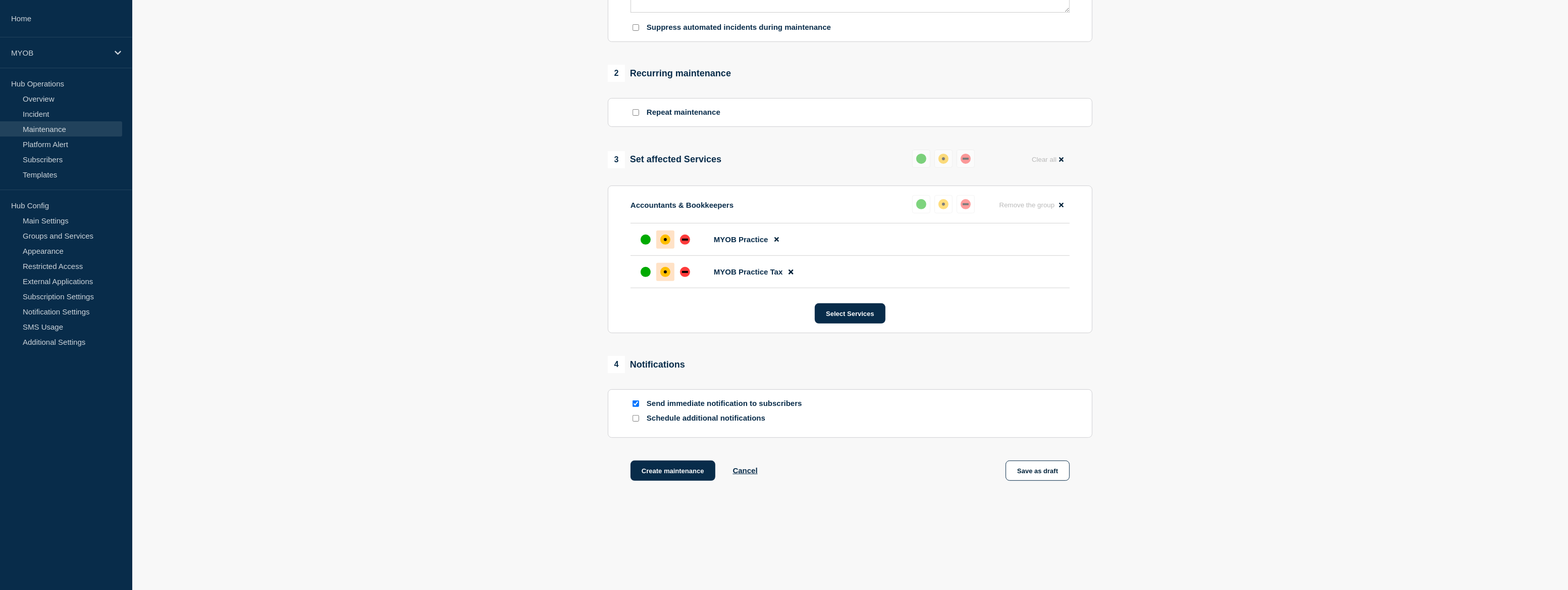
click at [635, 422] on input "Schedule additional notifications" at bounding box center [636, 418] width 7 height 7
checkbox input "true"
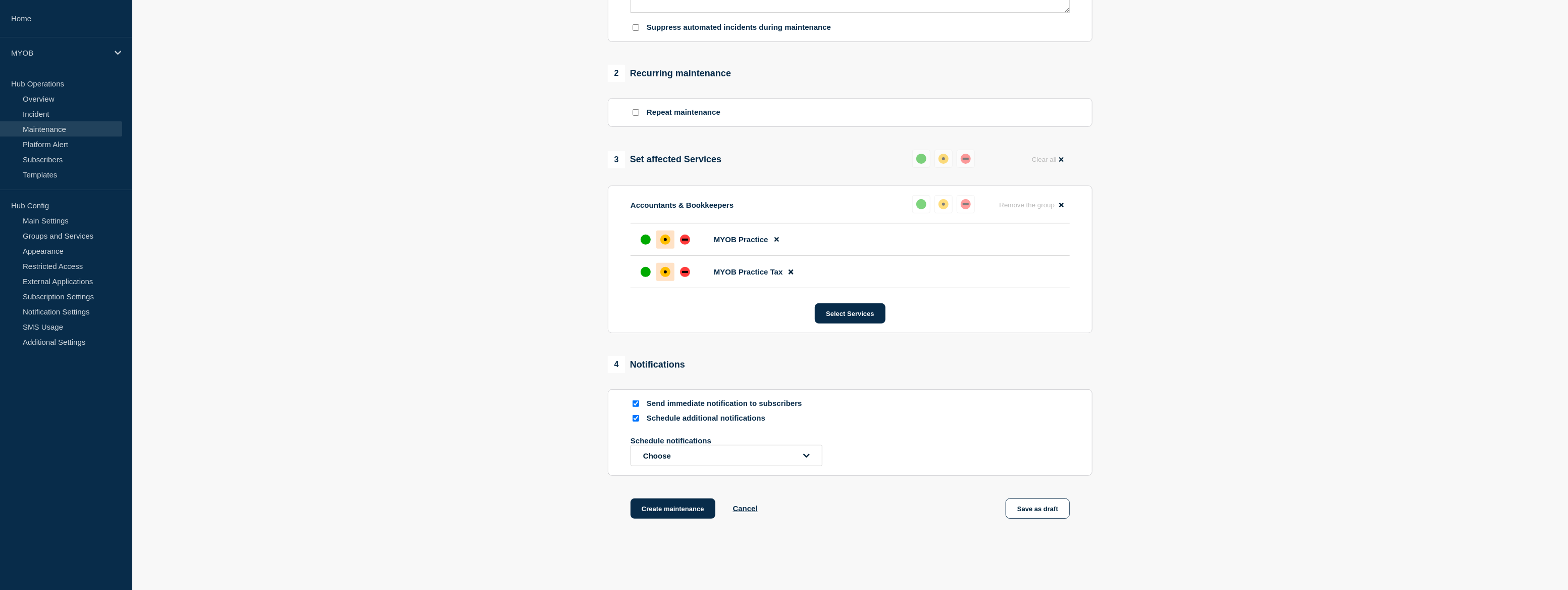
click at [635, 402] on input "Send immediate notification to subscribers" at bounding box center [636, 403] width 7 height 7
checkbox input "false"
click at [725, 462] on button "Choose" at bounding box center [727, 455] width 192 height 21
click at [1368, 305] on section "1 Provide details Title (required) MYOB Practice Scheduled maintenance Start ti…" at bounding box center [850, 132] width 1436 height 824
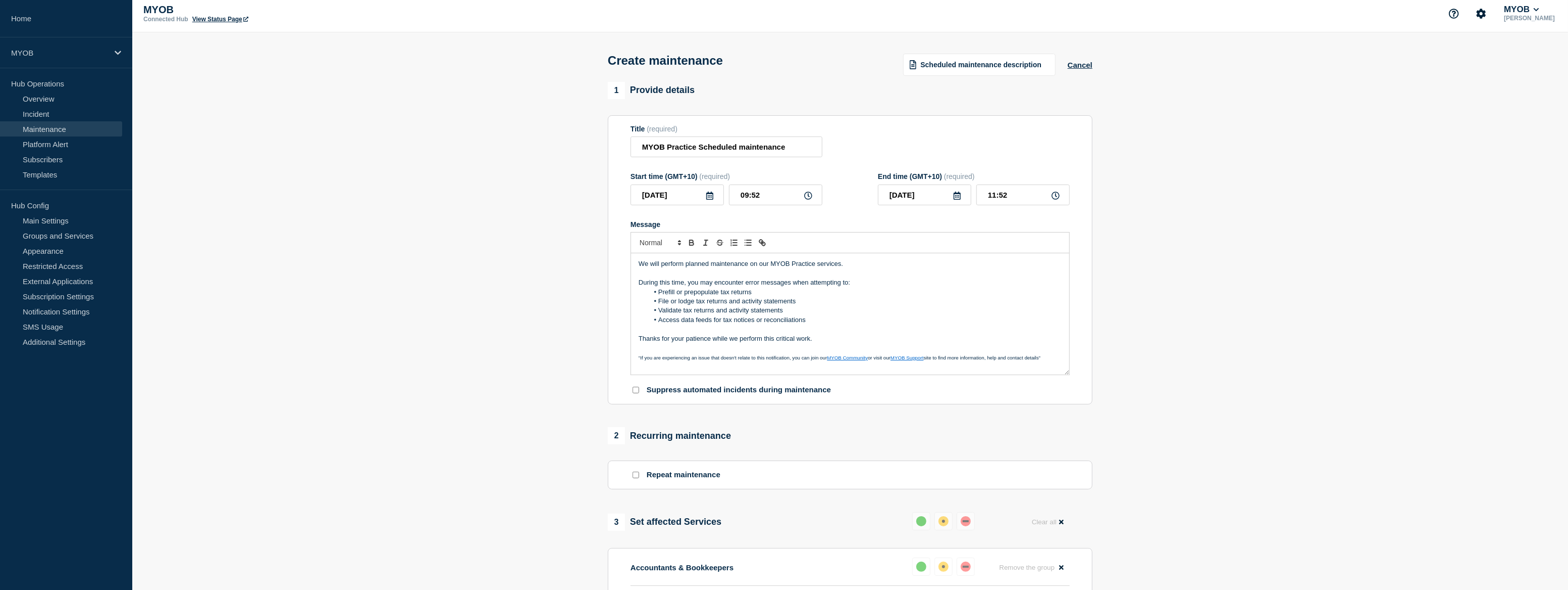
scroll to position [0, 0]
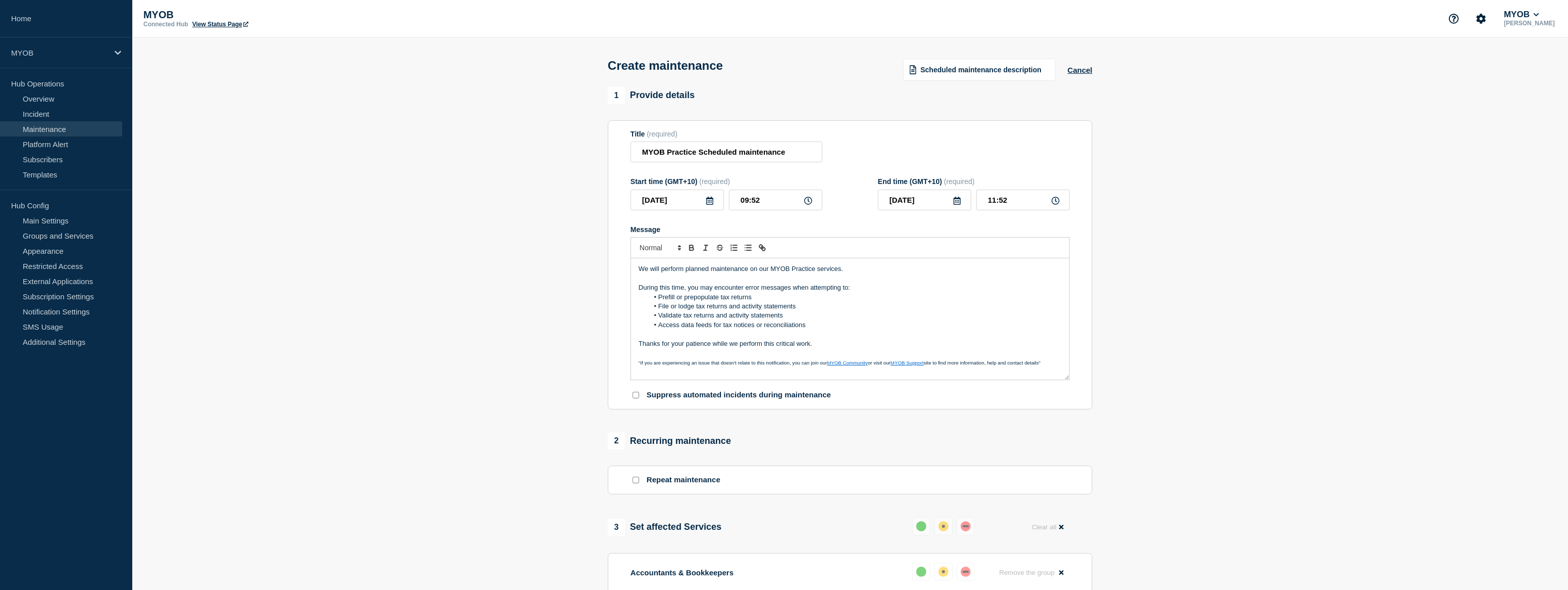
click at [709, 202] on icon at bounding box center [709, 200] width 8 height 8
click at [672, 280] on div "7" at bounding box center [677, 279] width 14 height 14
type input "2025-10-07"
click at [778, 210] on input "09:52" at bounding box center [775, 200] width 94 height 21
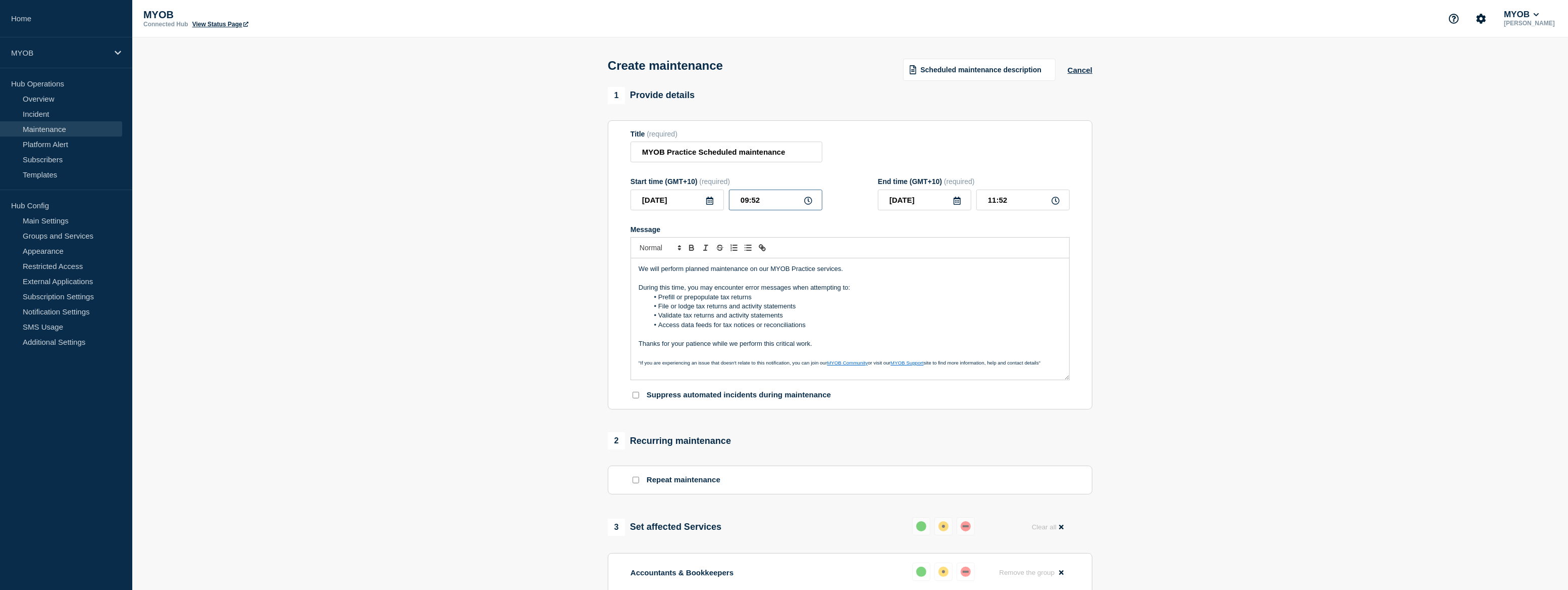
click at [778, 210] on input "09:52" at bounding box center [775, 200] width 94 height 21
click at [777, 210] on input "09:52" at bounding box center [775, 200] width 94 height 21
type input "19:00"
click at [994, 204] on input "21:00" at bounding box center [1023, 200] width 94 height 21
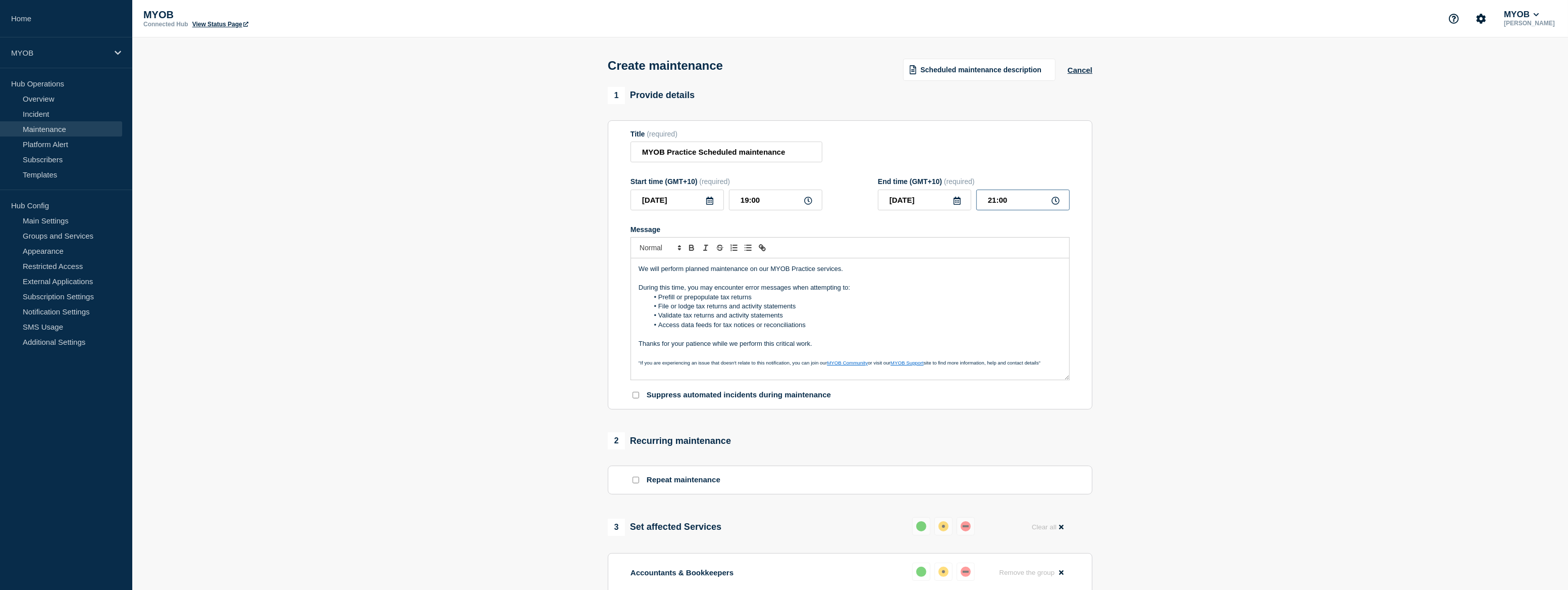
click at [978, 204] on input "21:00" at bounding box center [1023, 200] width 94 height 21
type input "20:00"
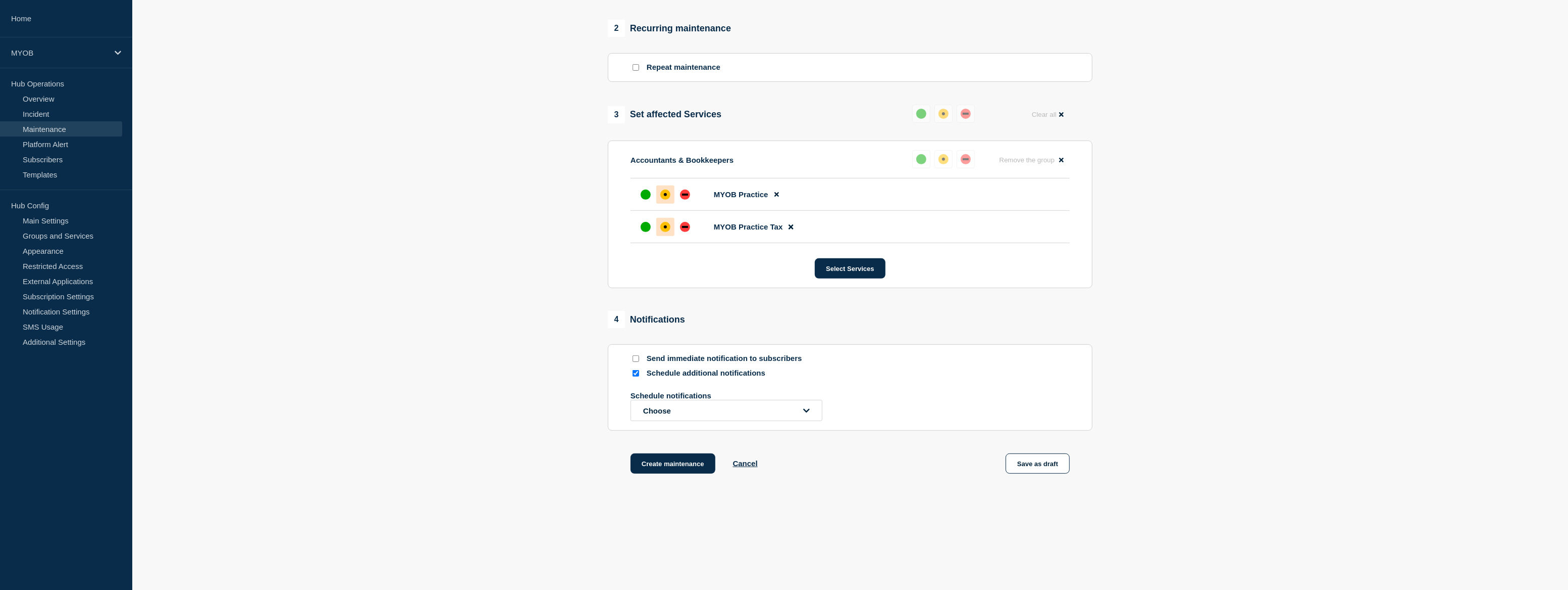
scroll to position [414, 0]
click at [658, 416] on button "Choose" at bounding box center [727, 410] width 192 height 21
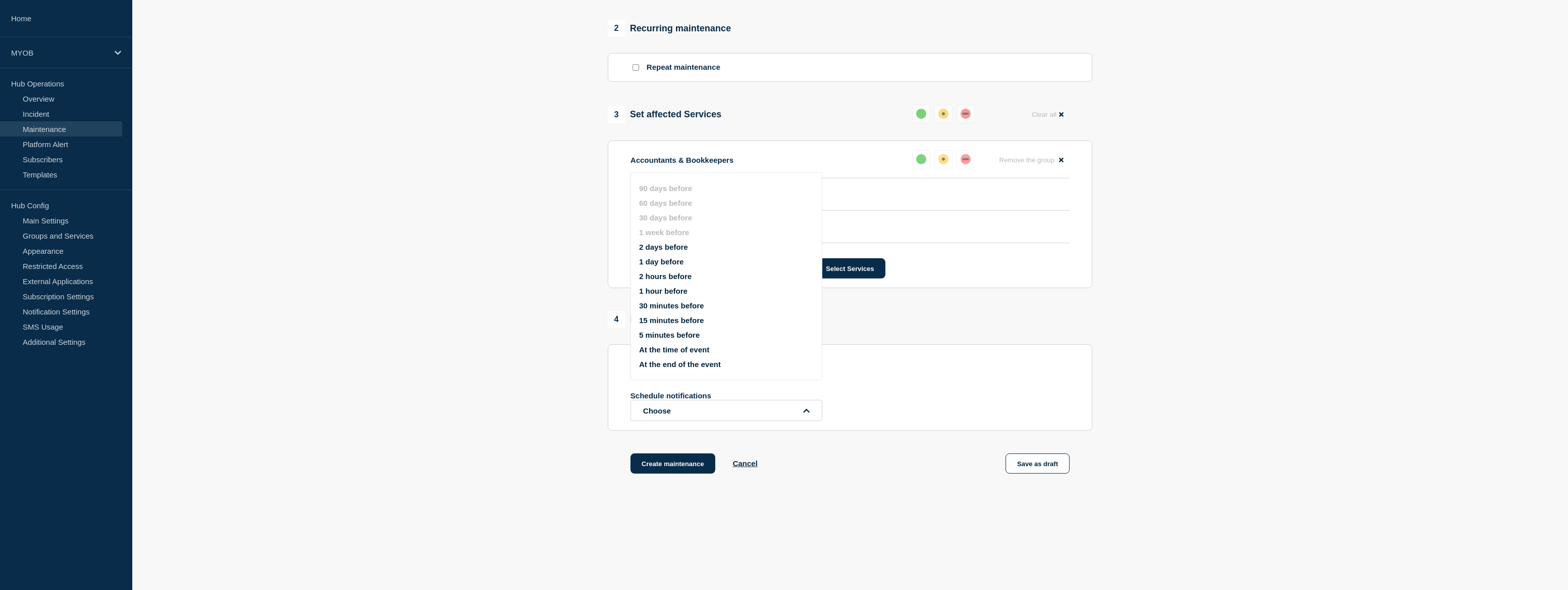
click at [657, 257] on button "1 day before" at bounding box center [661, 261] width 45 height 9
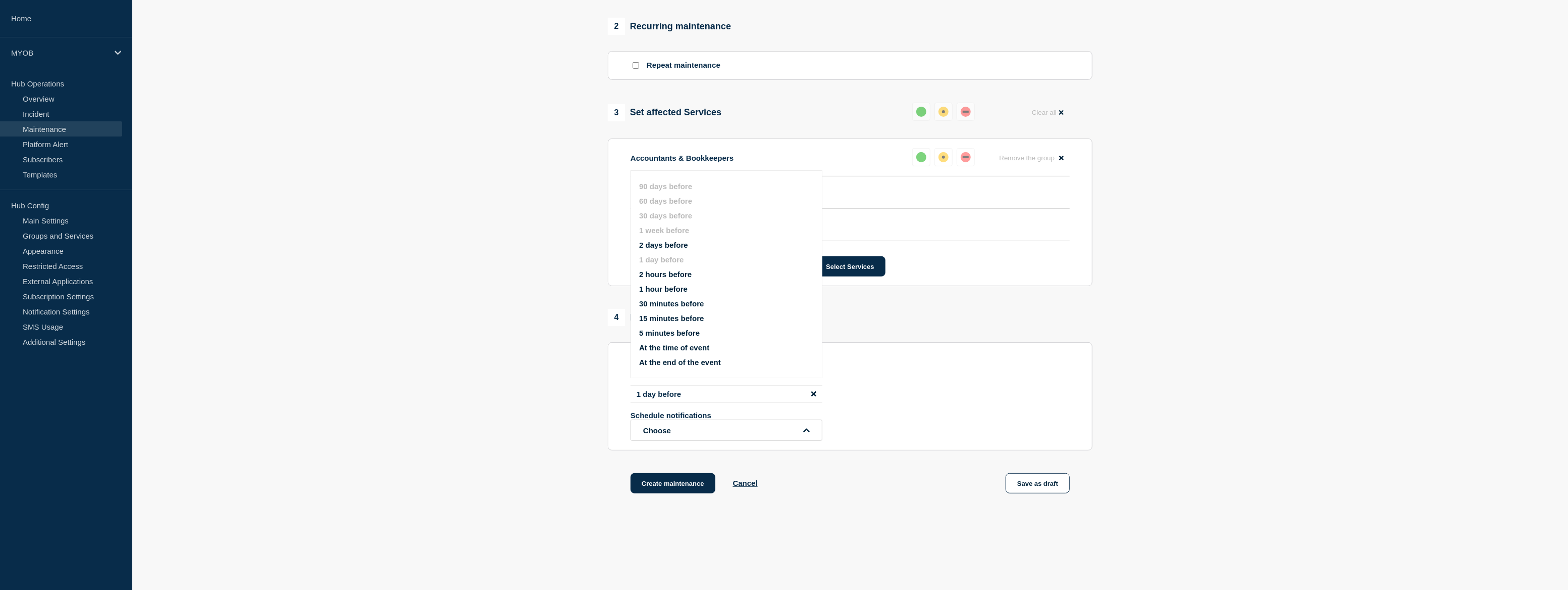
click at [856, 525] on main "Create maintenance Scheduled maintenance description Cancel 1 Provide details T…" at bounding box center [850, 116] width 1436 height 987
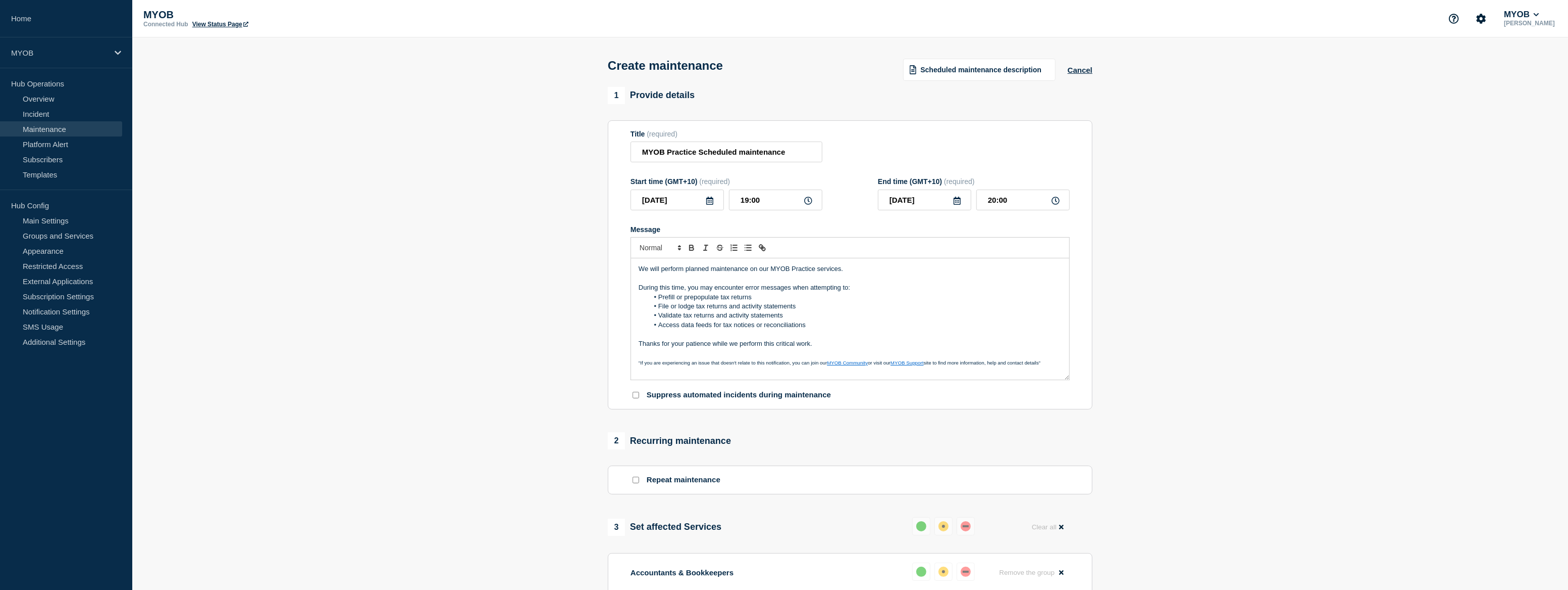
scroll to position [0, 0]
click at [745, 155] on input "MYOB Practice Scheduled maintenance" at bounding box center [727, 152] width 192 height 21
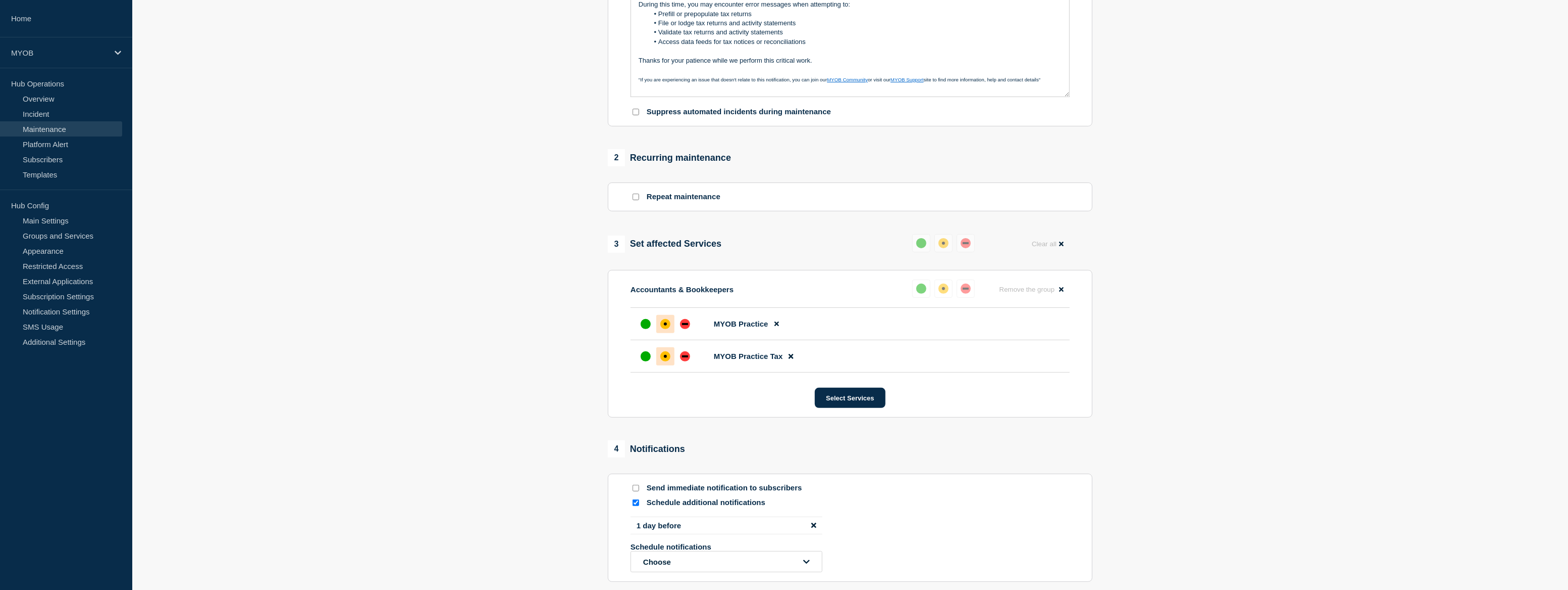
scroll to position [321, 0]
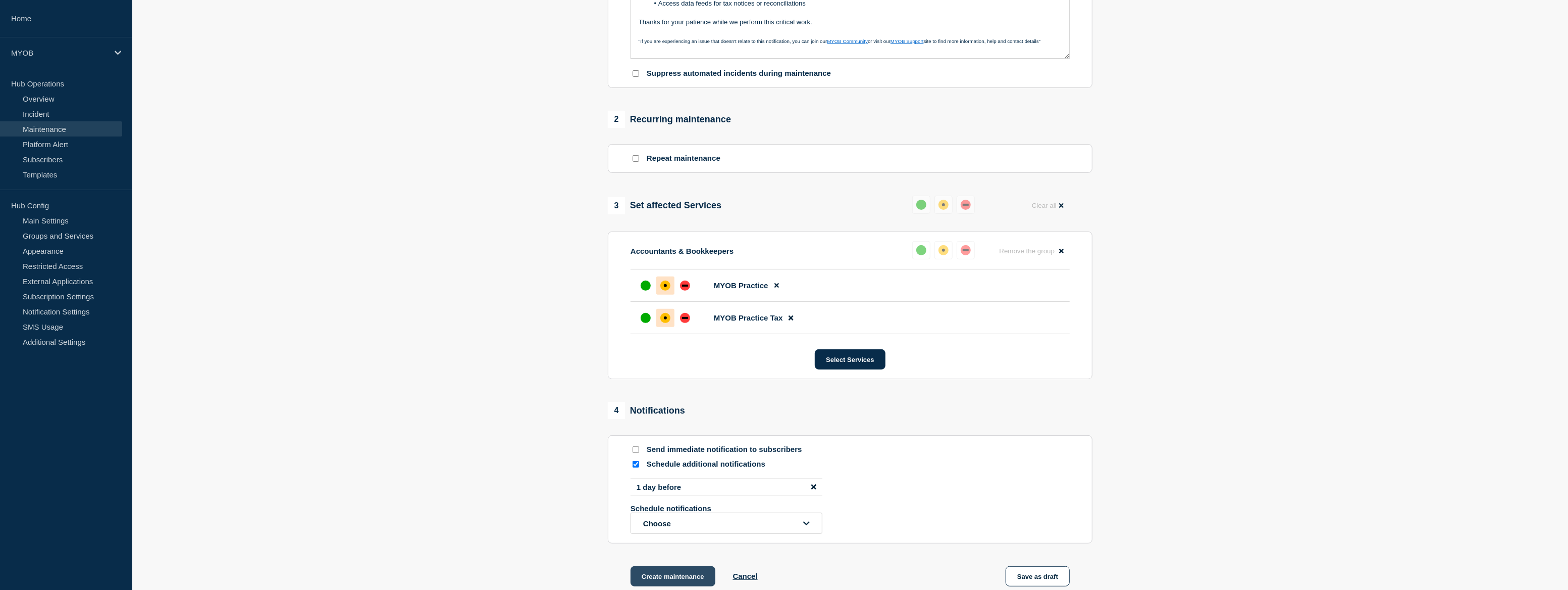
type input "MYOB Practice Scheduled Maintenance"
click at [687, 575] on button "Create maintenance" at bounding box center [673, 576] width 85 height 20
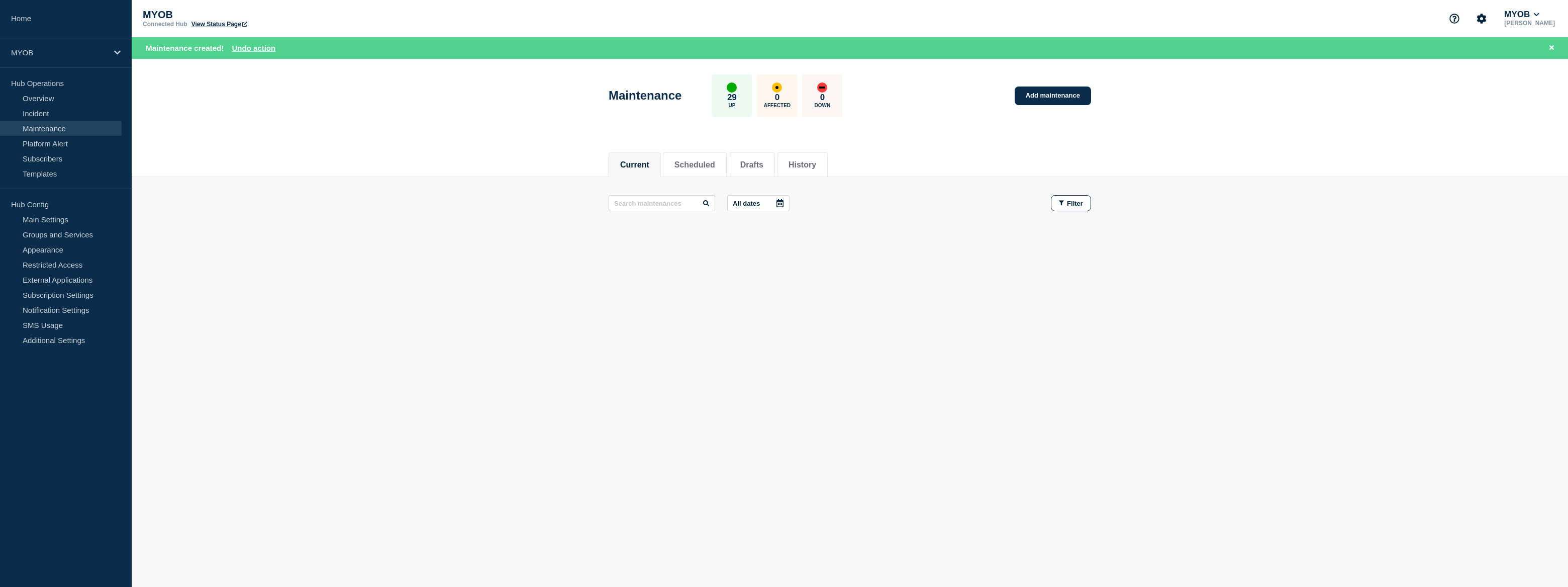
click at [234, 24] on link "View Status Page" at bounding box center [220, 24] width 56 height 7
